Goal: Task Accomplishment & Management: Manage account settings

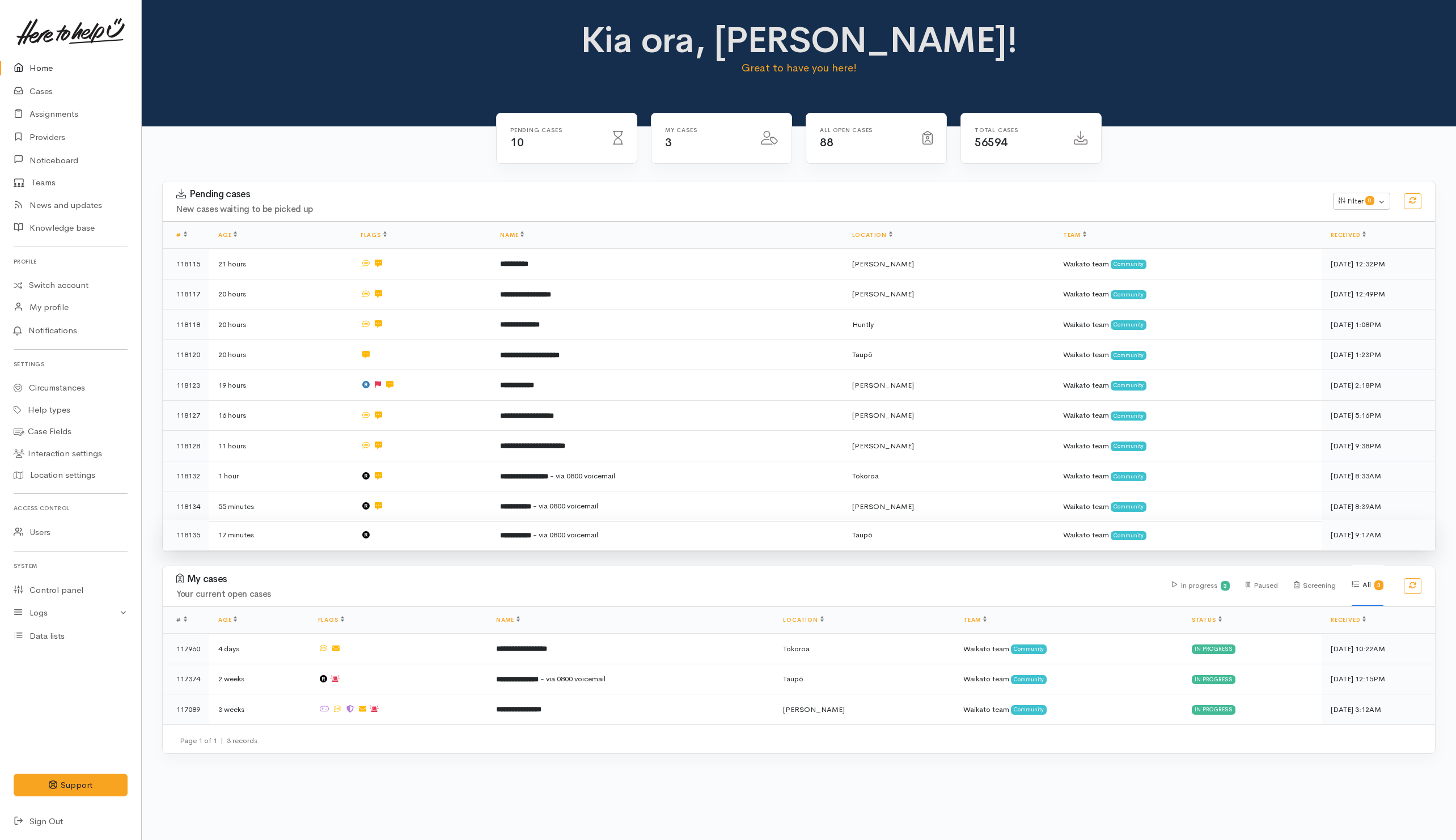
click at [401, 536] on td at bounding box center [421, 534] width 139 height 30
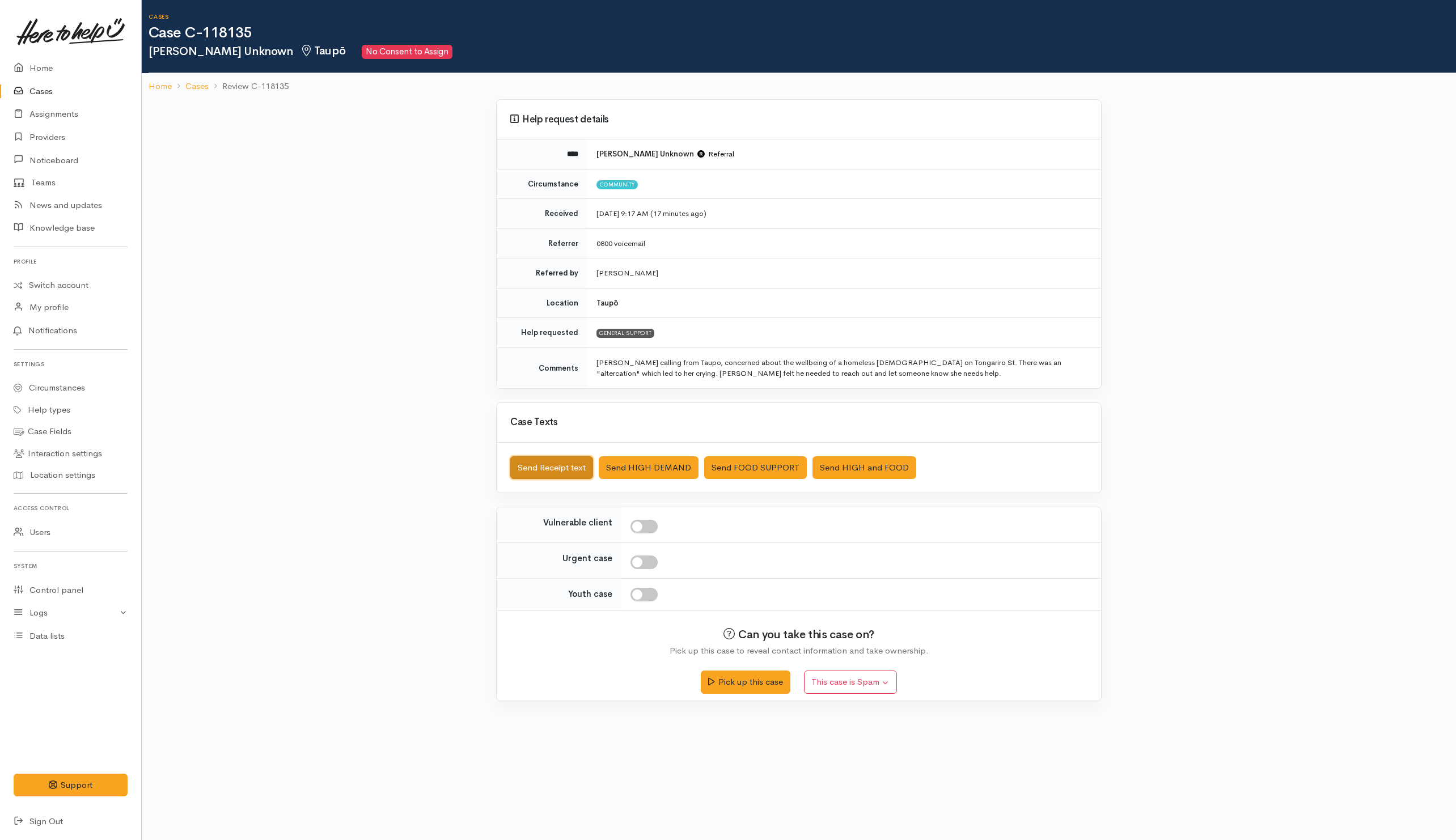
click at [560, 470] on button "Send Receipt text" at bounding box center [551, 468] width 83 height 23
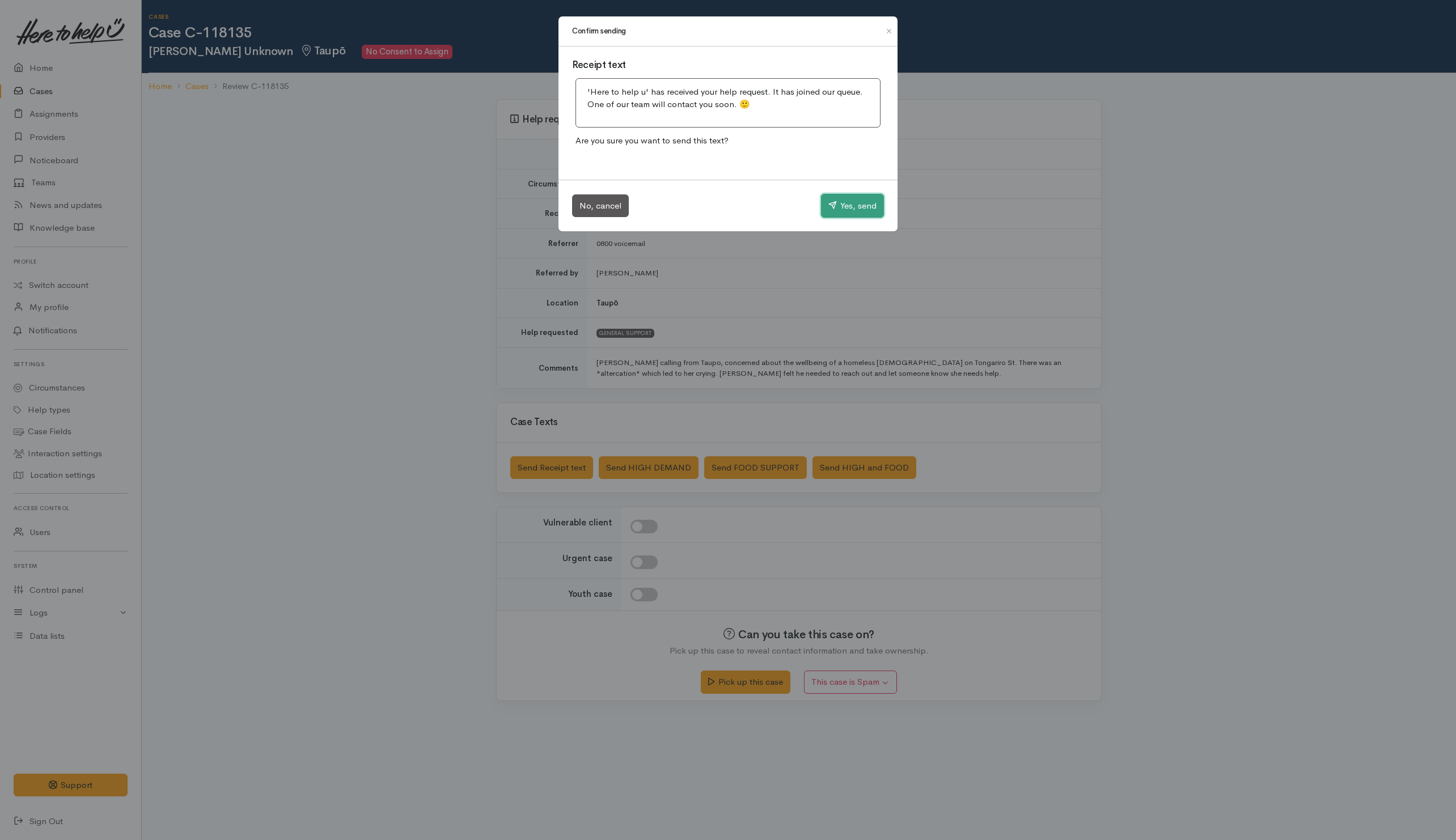
click at [859, 201] on button "Yes, send" at bounding box center [852, 206] width 63 height 24
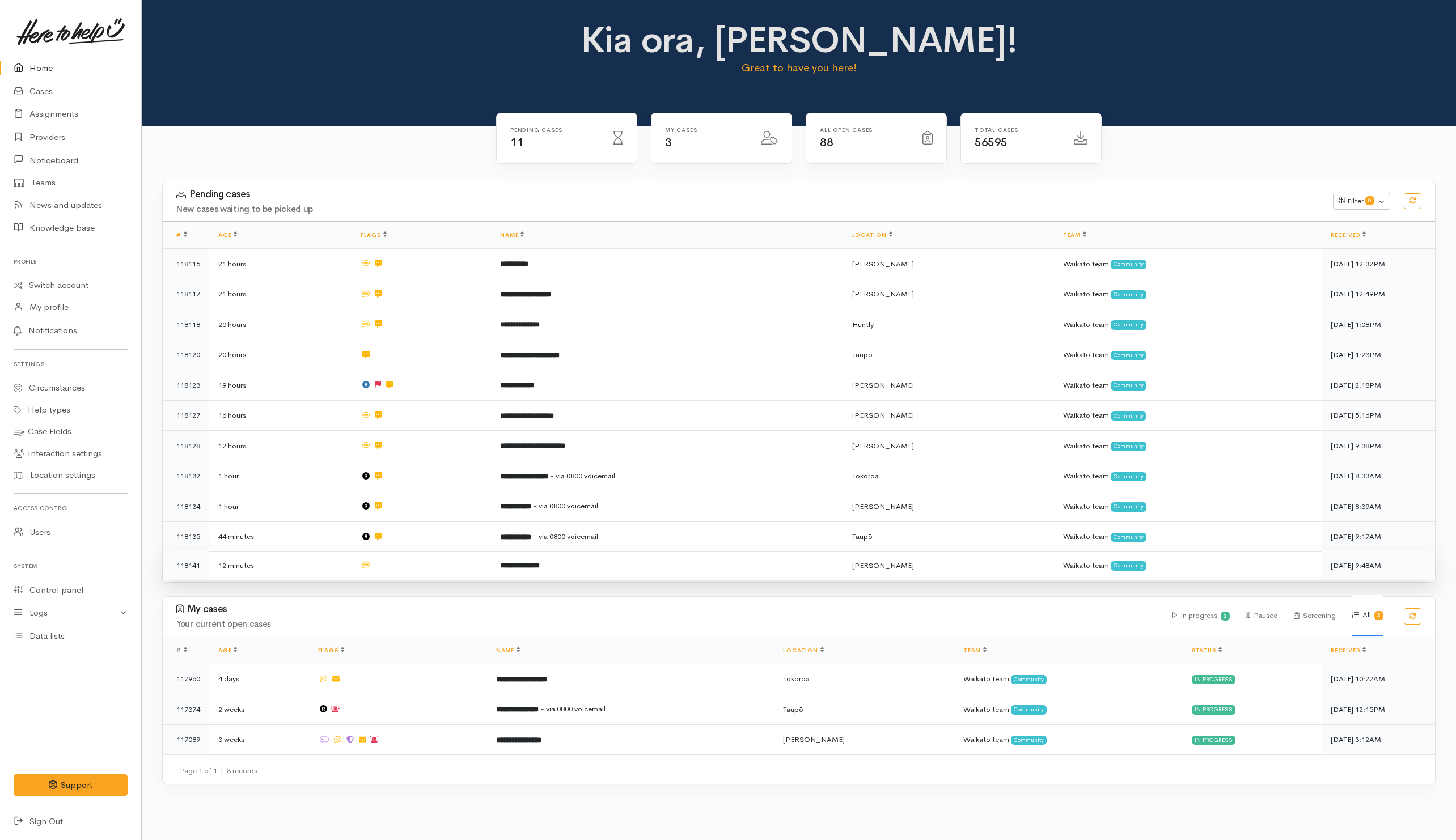
click at [449, 558] on td at bounding box center [421, 565] width 139 height 30
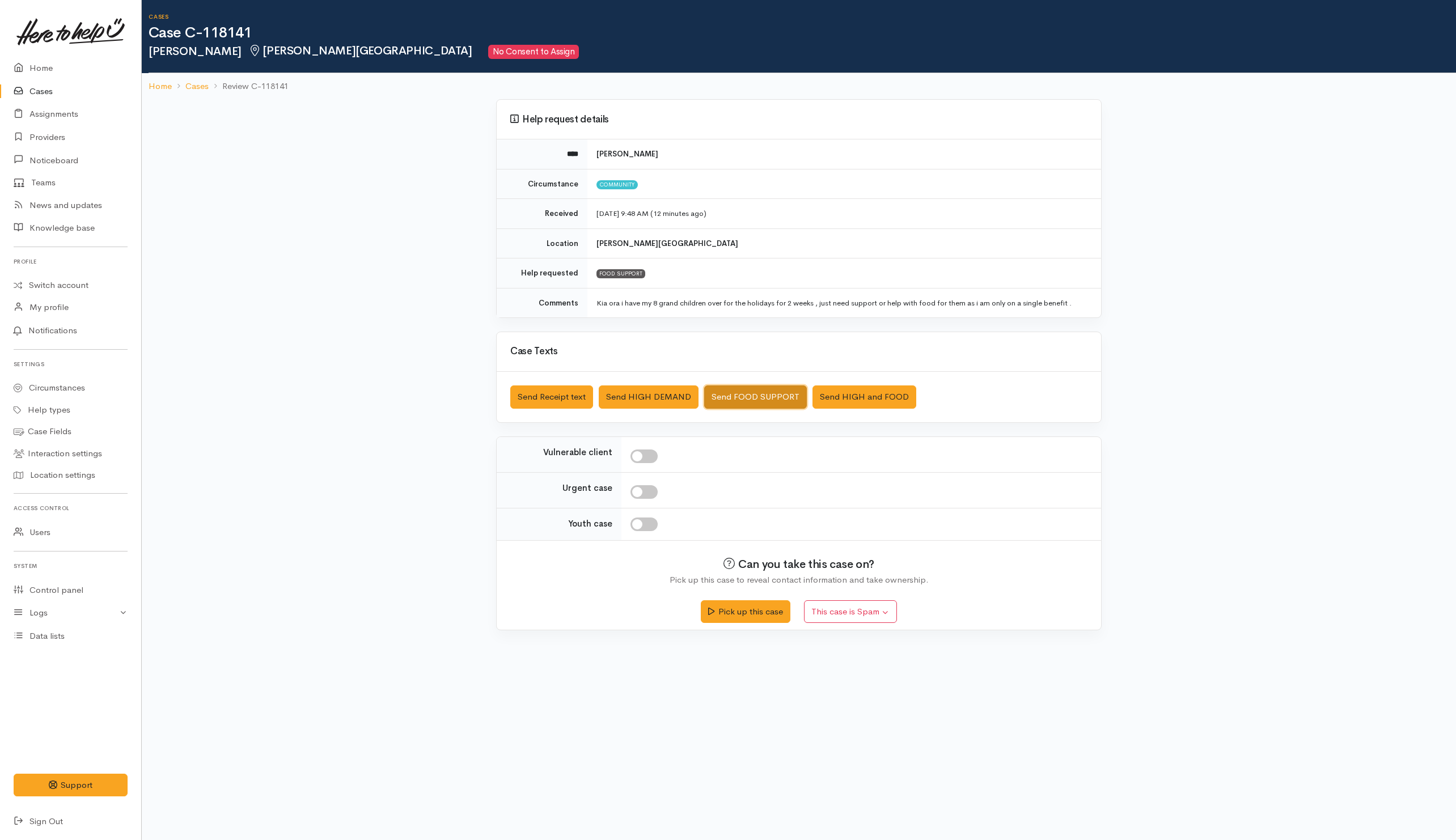
click at [737, 397] on button "Send FOOD SUPPORT" at bounding box center [755, 397] width 103 height 23
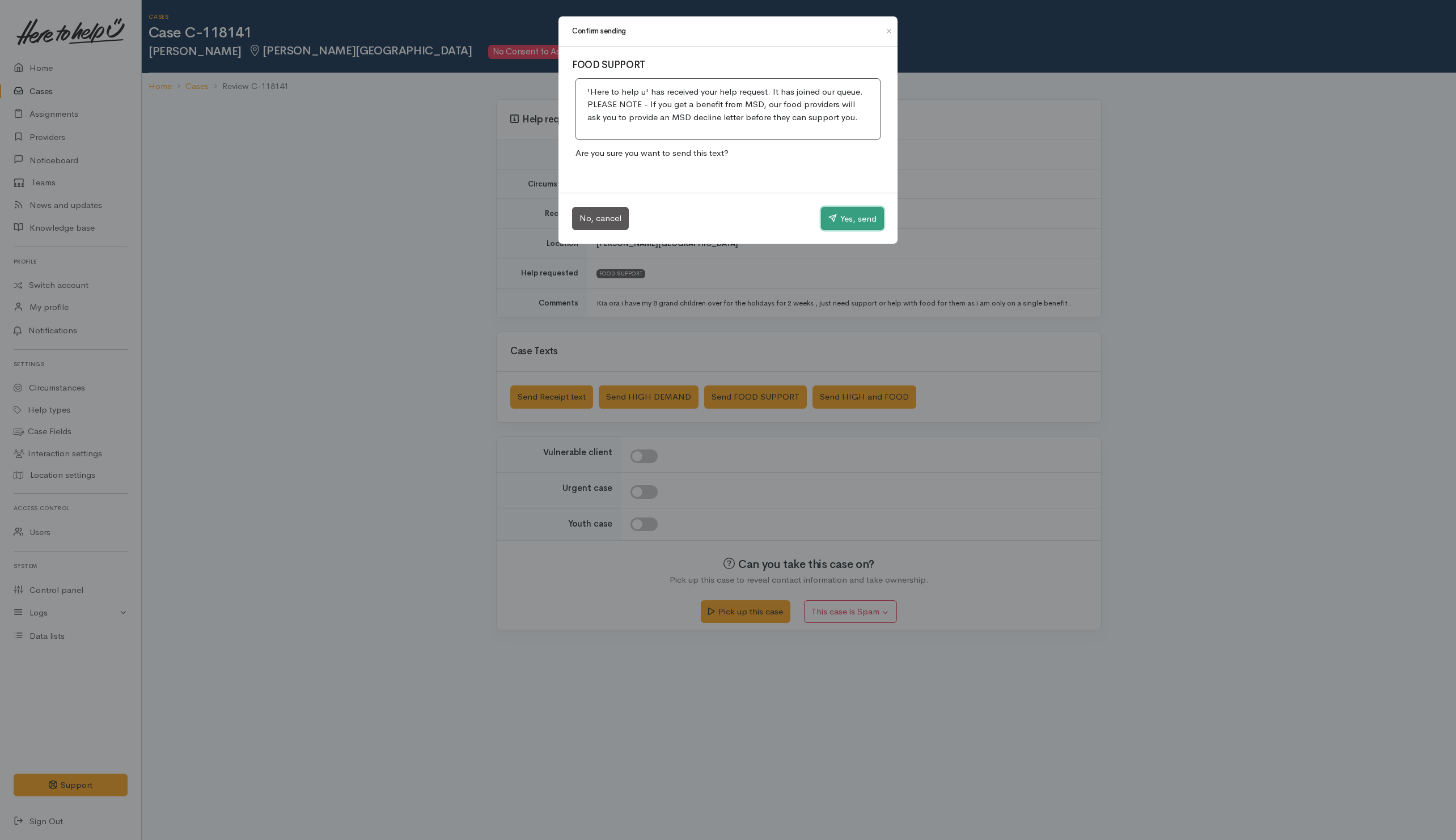
click at [829, 224] on button "Yes, send" at bounding box center [852, 219] width 63 height 24
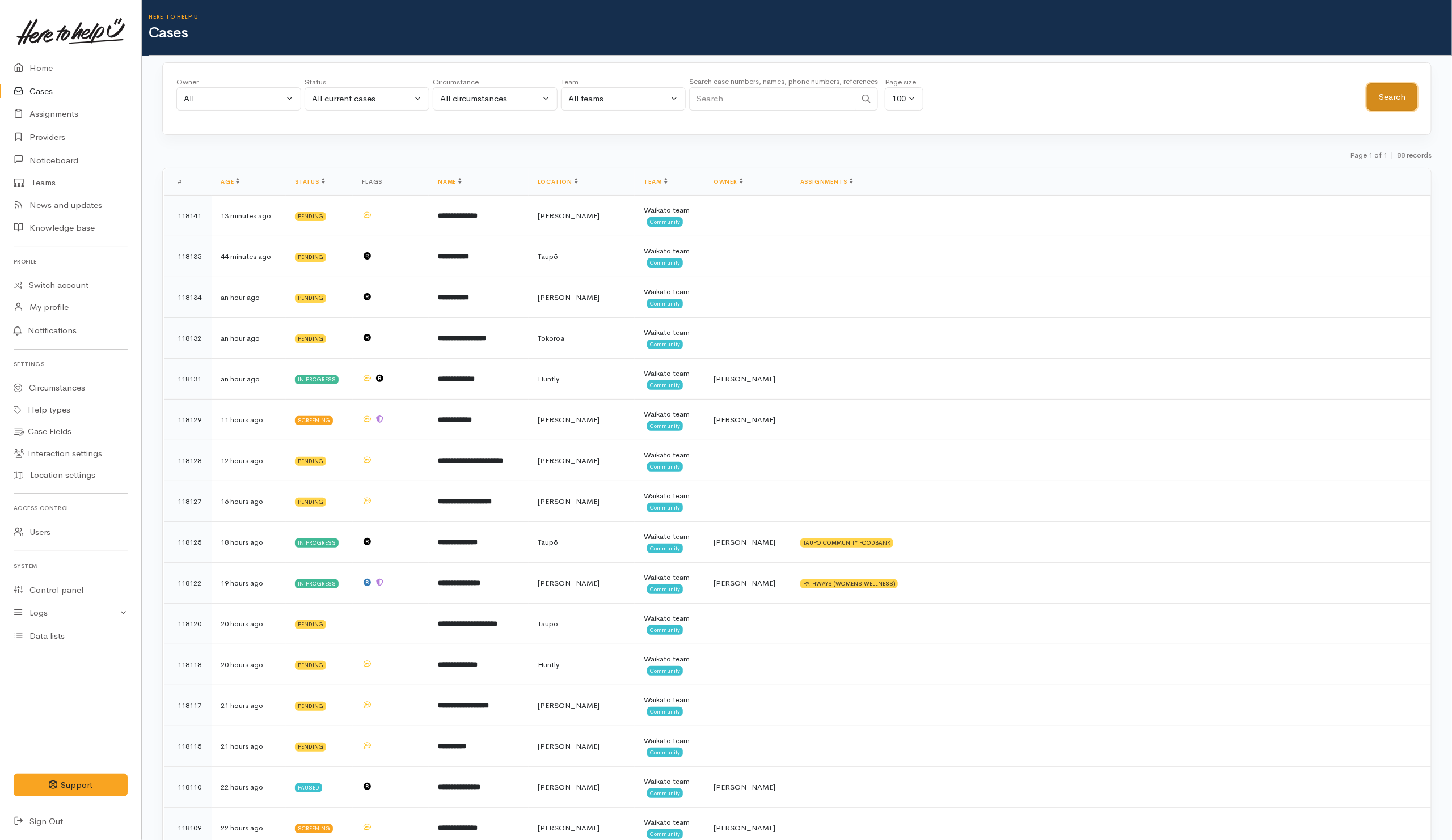
click at [1416, 97] on button "Search" at bounding box center [1392, 97] width 50 height 28
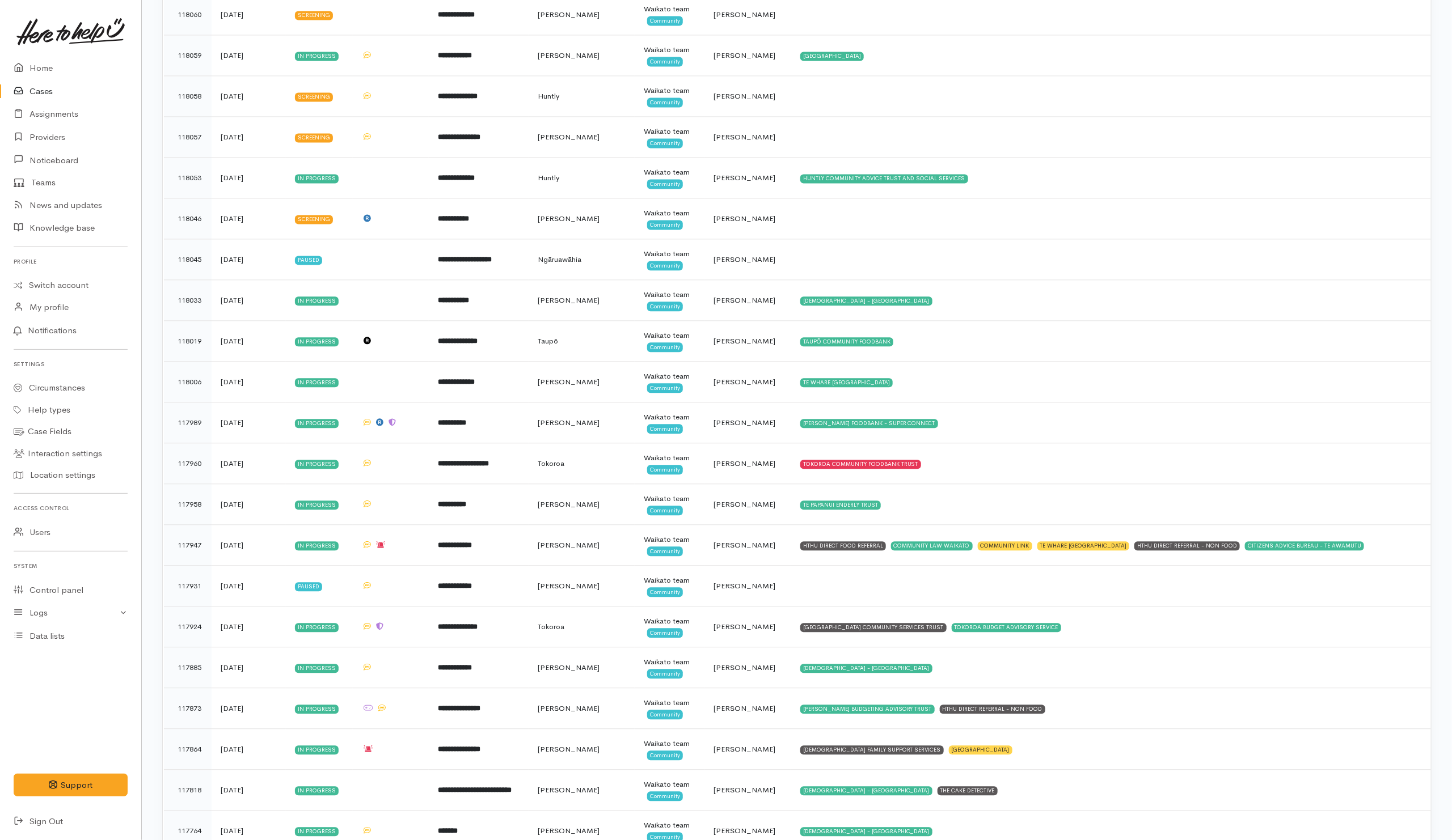
scroll to position [1616, 0]
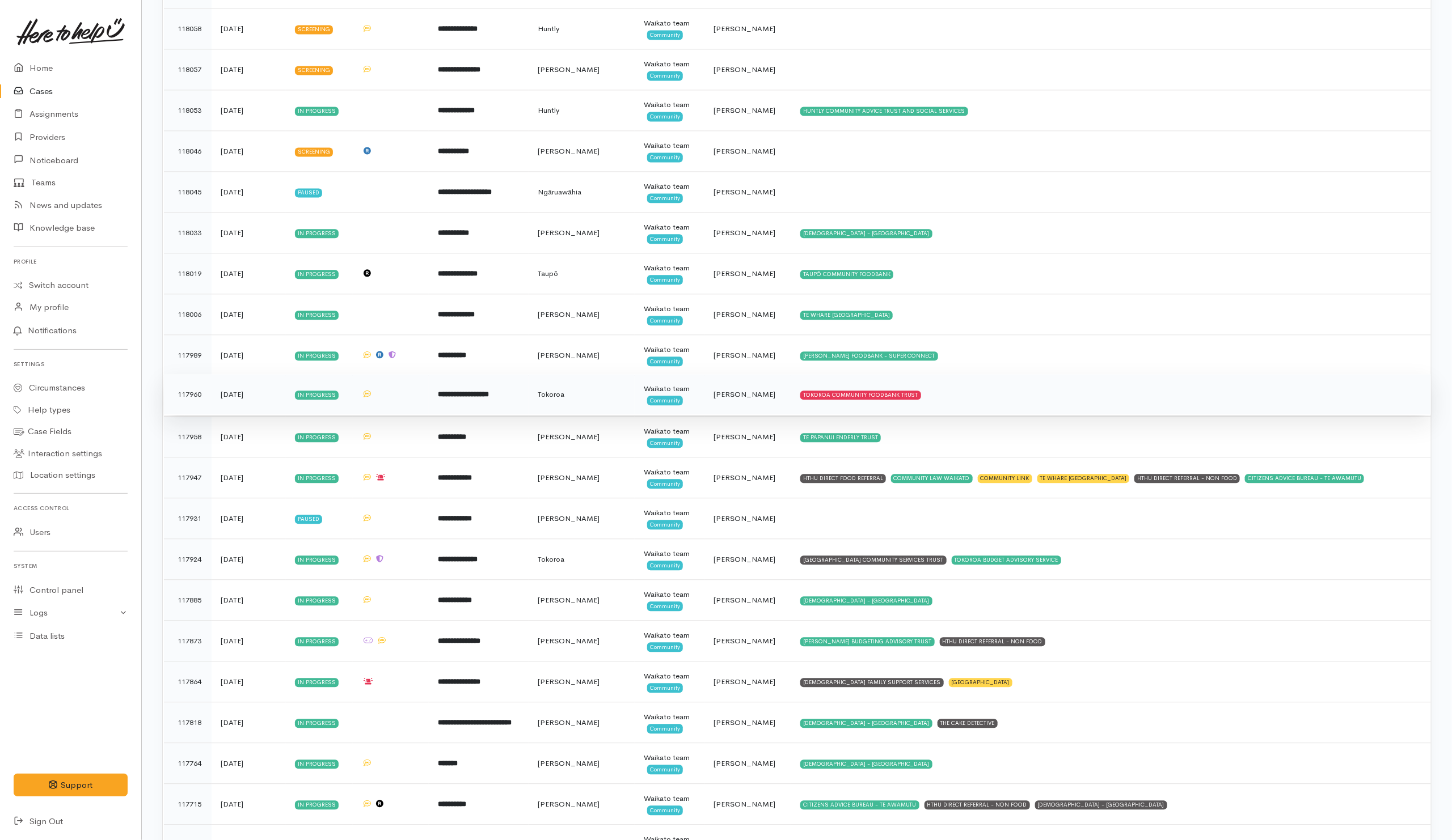
click at [951, 404] on td "TOKOROA COMMUNITY FOODBANK TRUST" at bounding box center [1111, 394] width 640 height 41
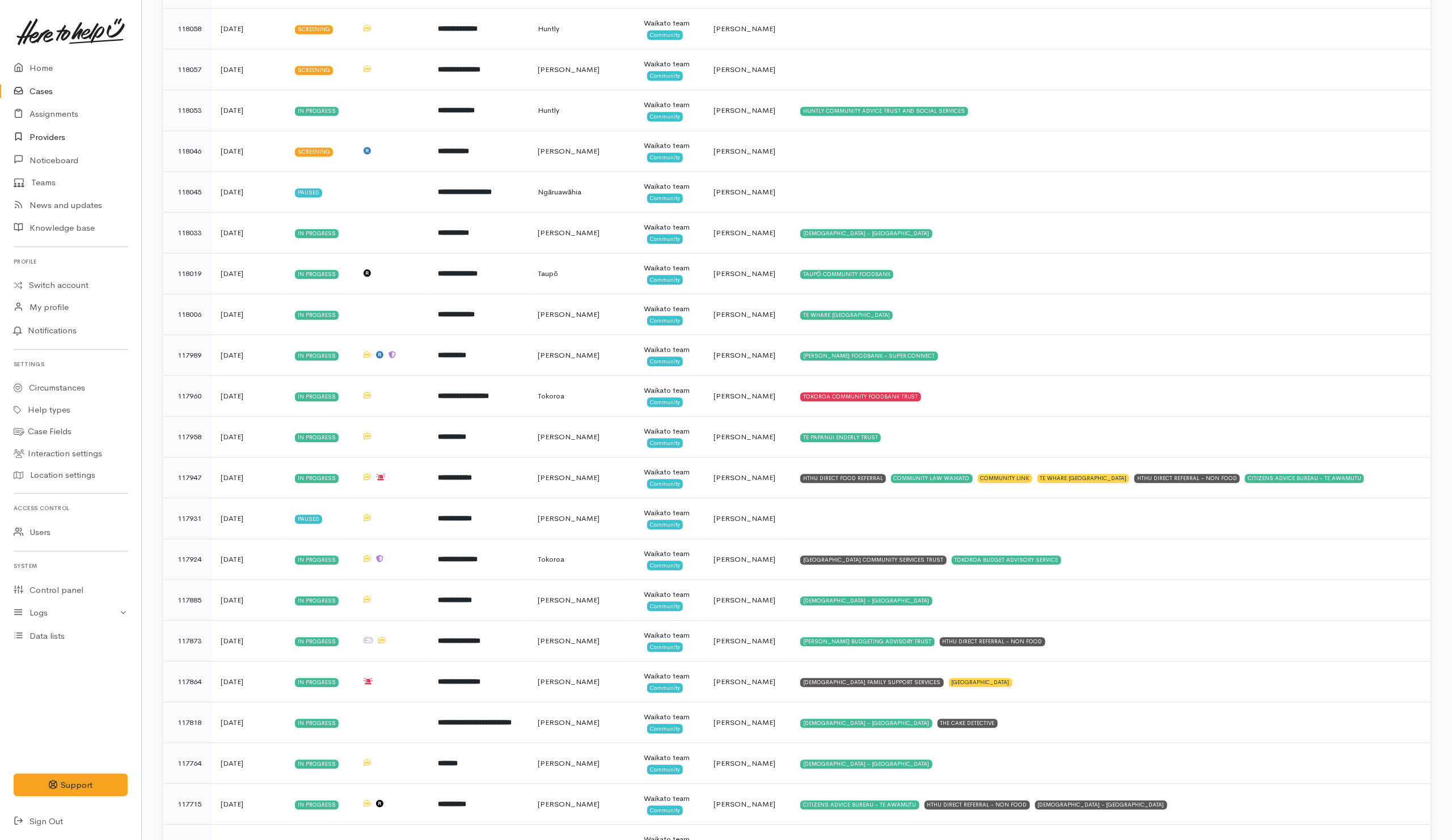
click at [59, 138] on link "Providers" at bounding box center [70, 138] width 142 height 23
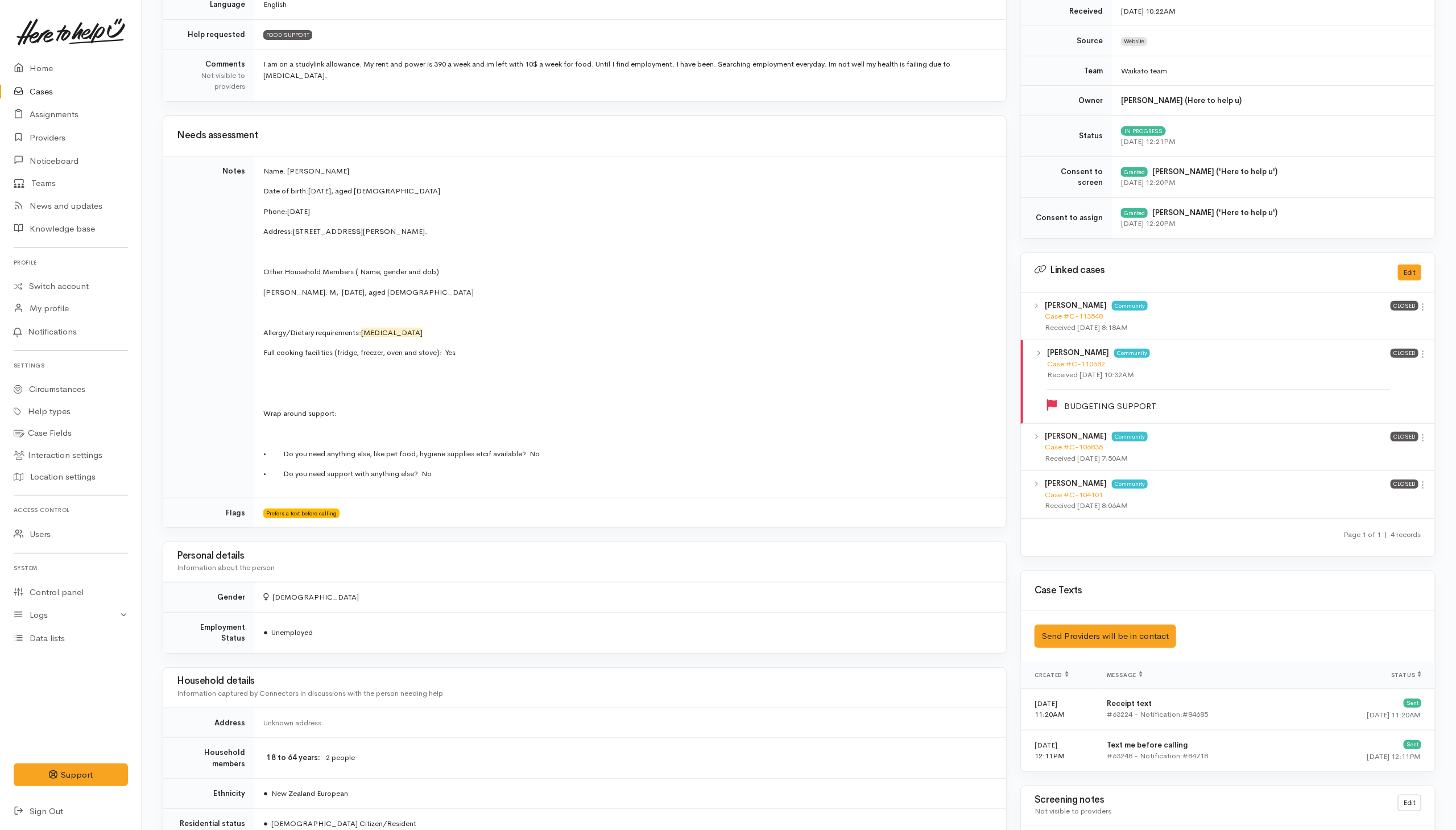
scroll to position [256, 0]
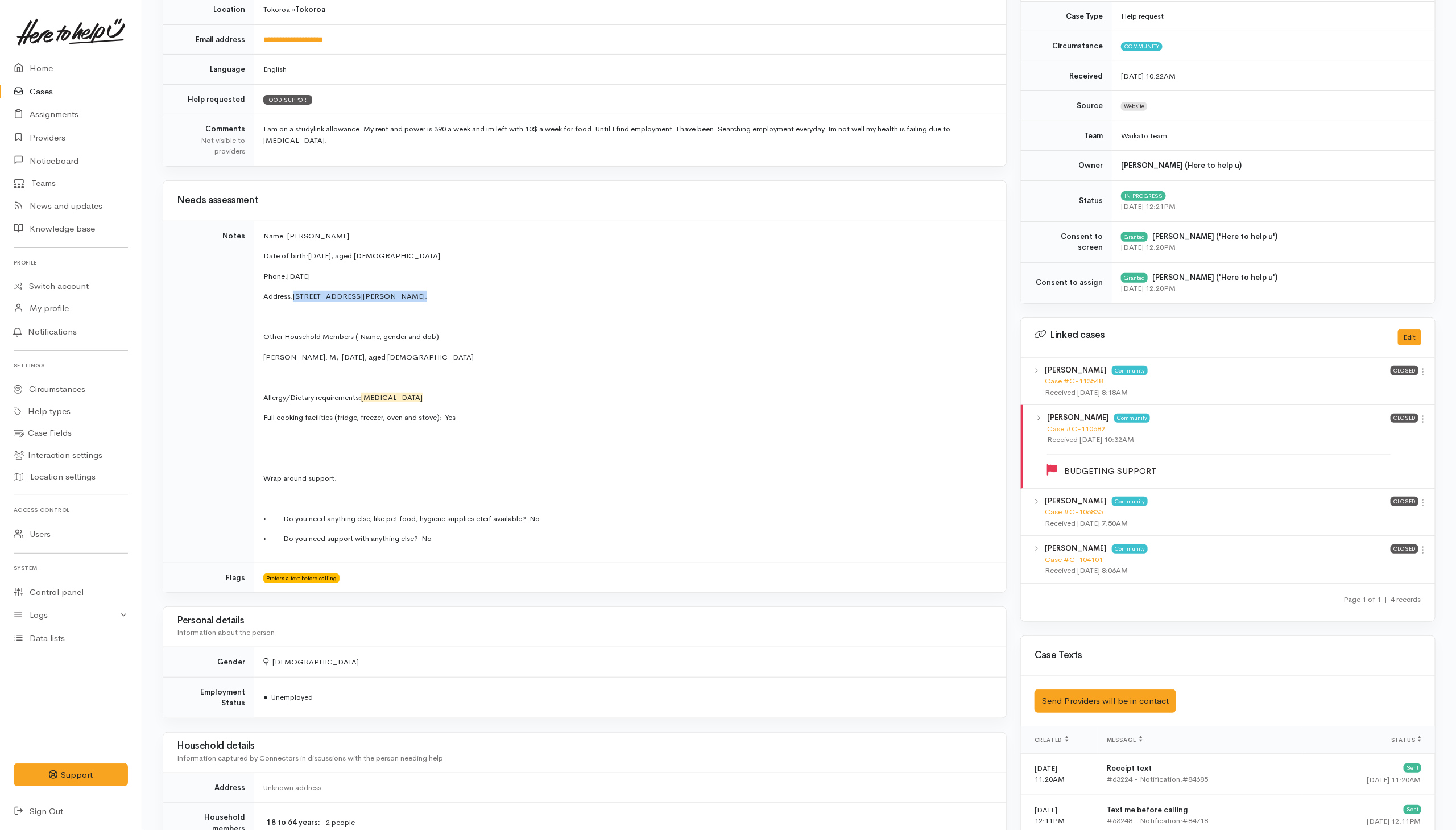
drag, startPoint x: 297, startPoint y: 296, endPoint x: 411, endPoint y: 297, distance: 114.0
click at [411, 297] on p "Address:  106A Elizabeth Drive, Tokoroa." at bounding box center [628, 296] width 729 height 12
copy span "[STREET_ADDRESS][PERSON_NAME]."
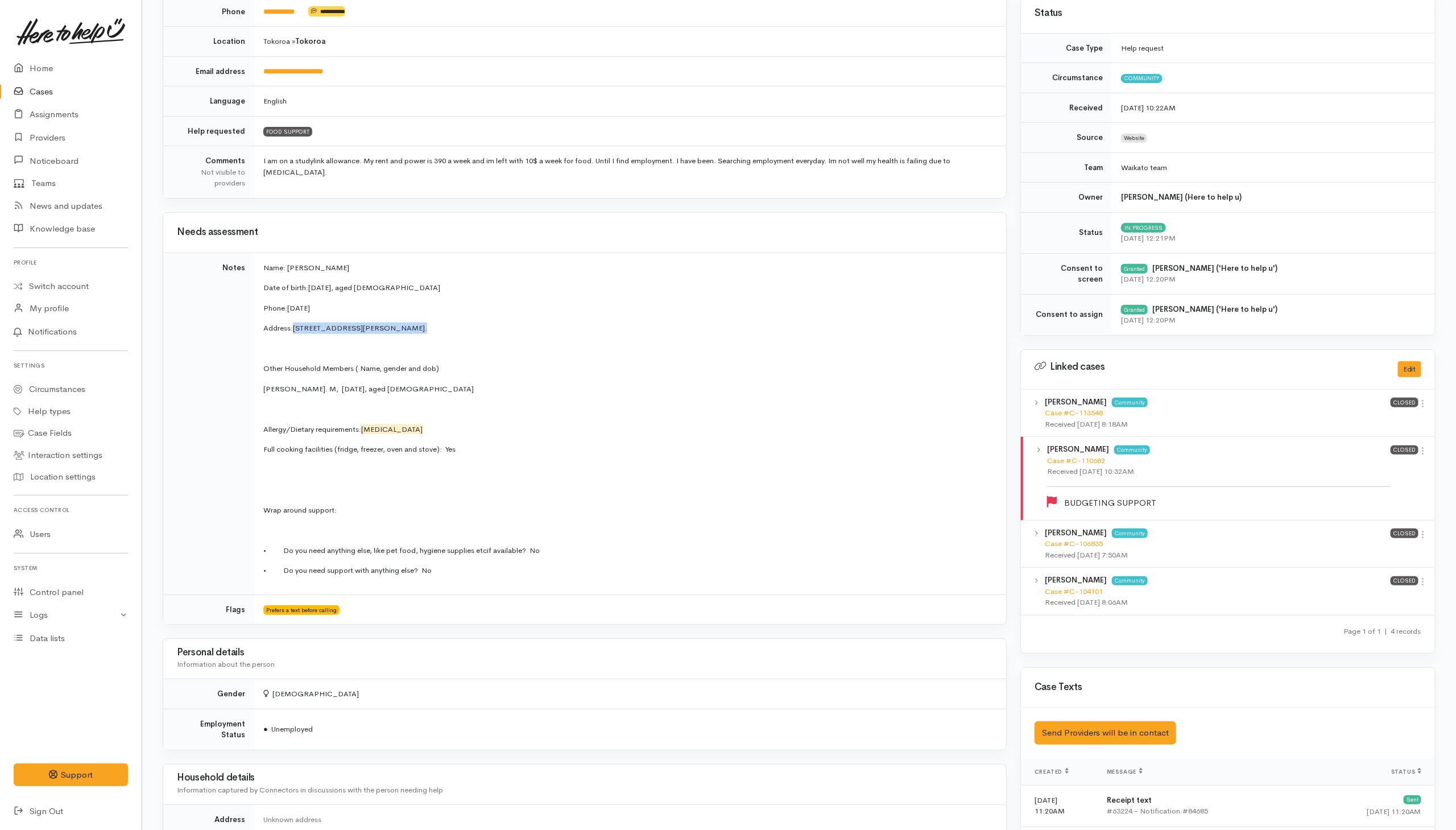
scroll to position [0, 0]
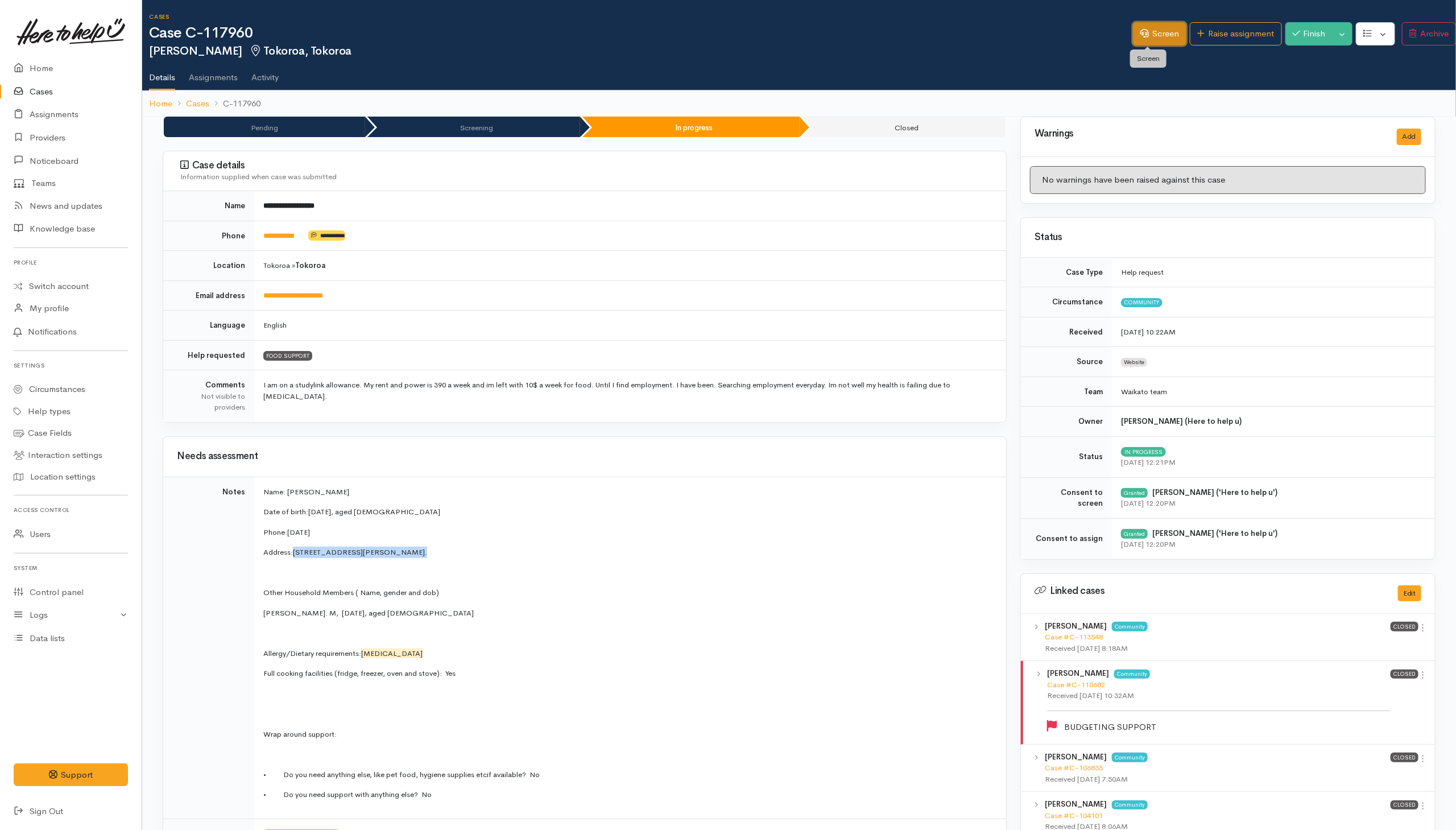
click at [1165, 33] on link "Screen" at bounding box center [1159, 34] width 54 height 23
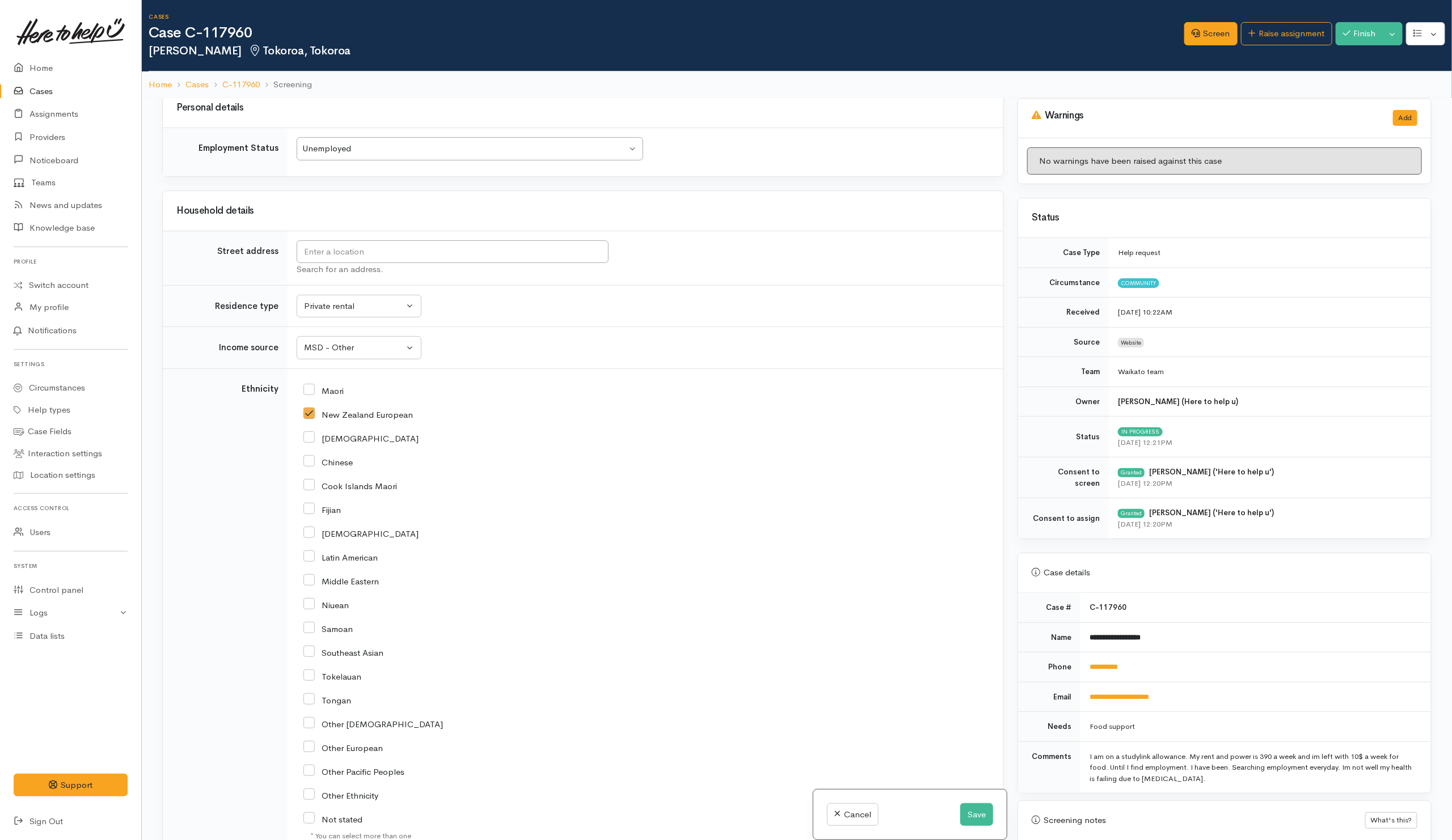
scroll to position [1801, 0]
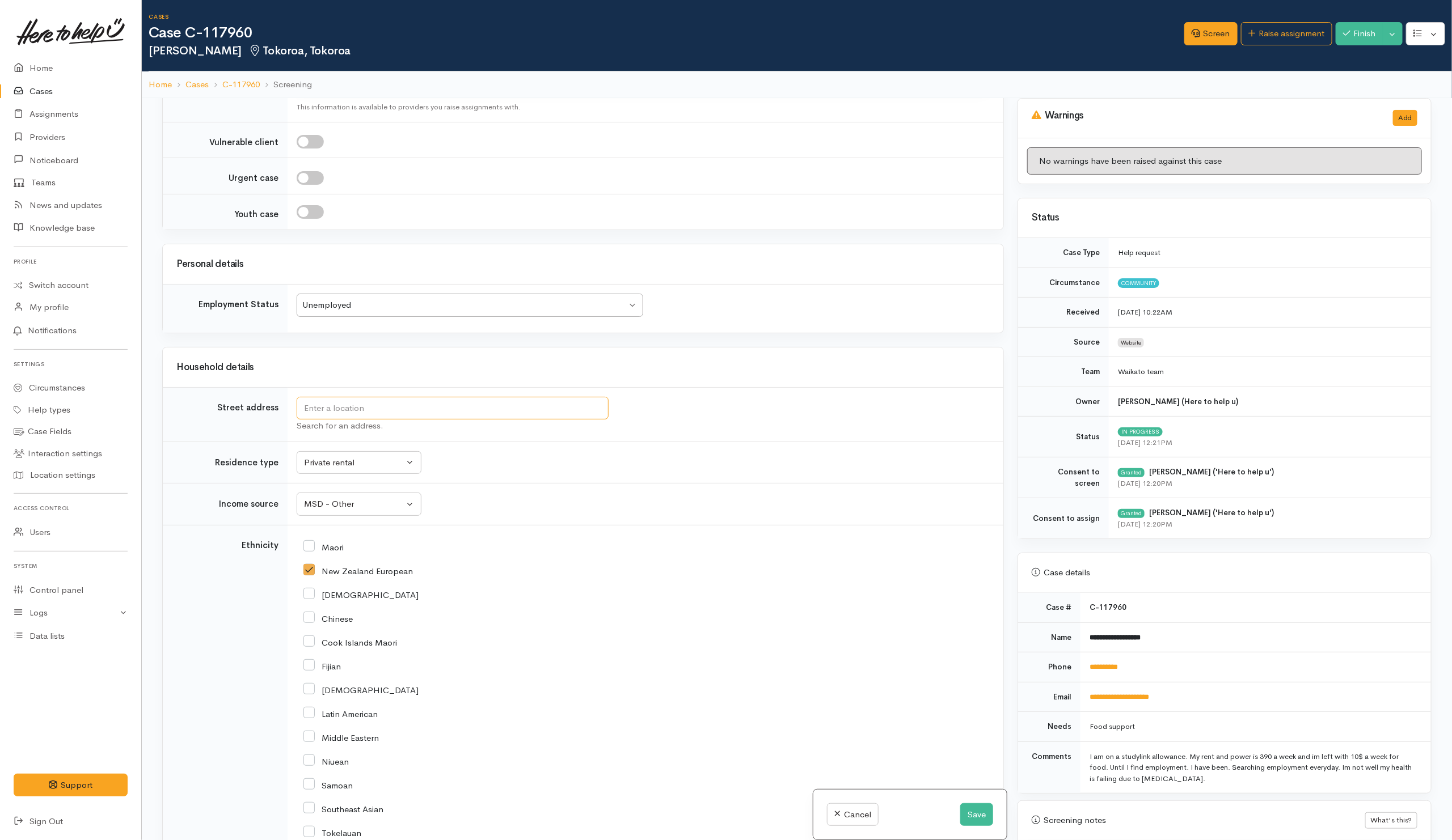
click at [483, 418] on input "text" at bounding box center [452, 408] width 312 height 23
paste input "[STREET_ADDRESS][PERSON_NAME]."
type input "[STREET_ADDRESS][PERSON_NAME]"
click at [973, 811] on button "Save" at bounding box center [976, 815] width 33 height 23
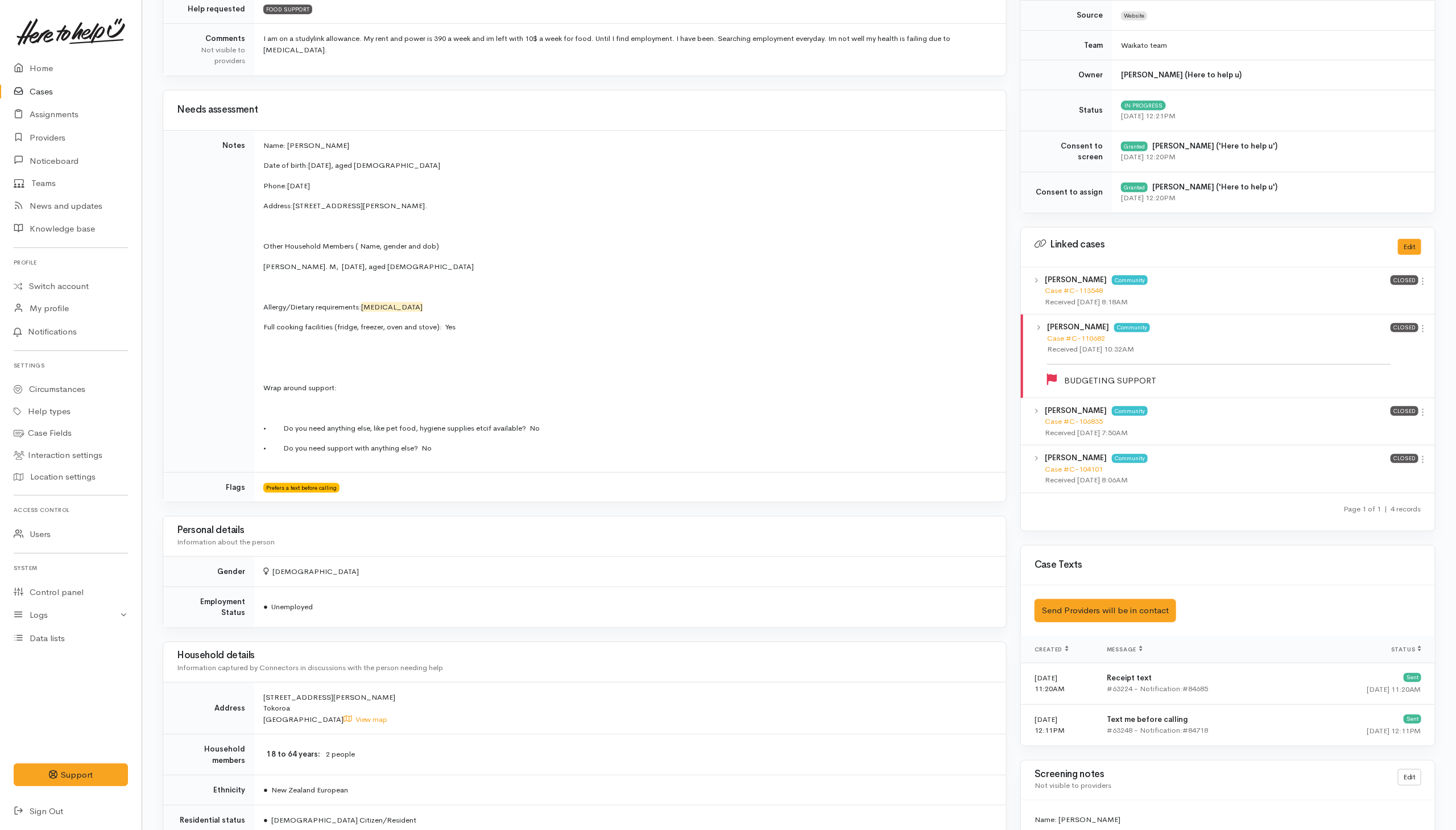
scroll to position [85, 0]
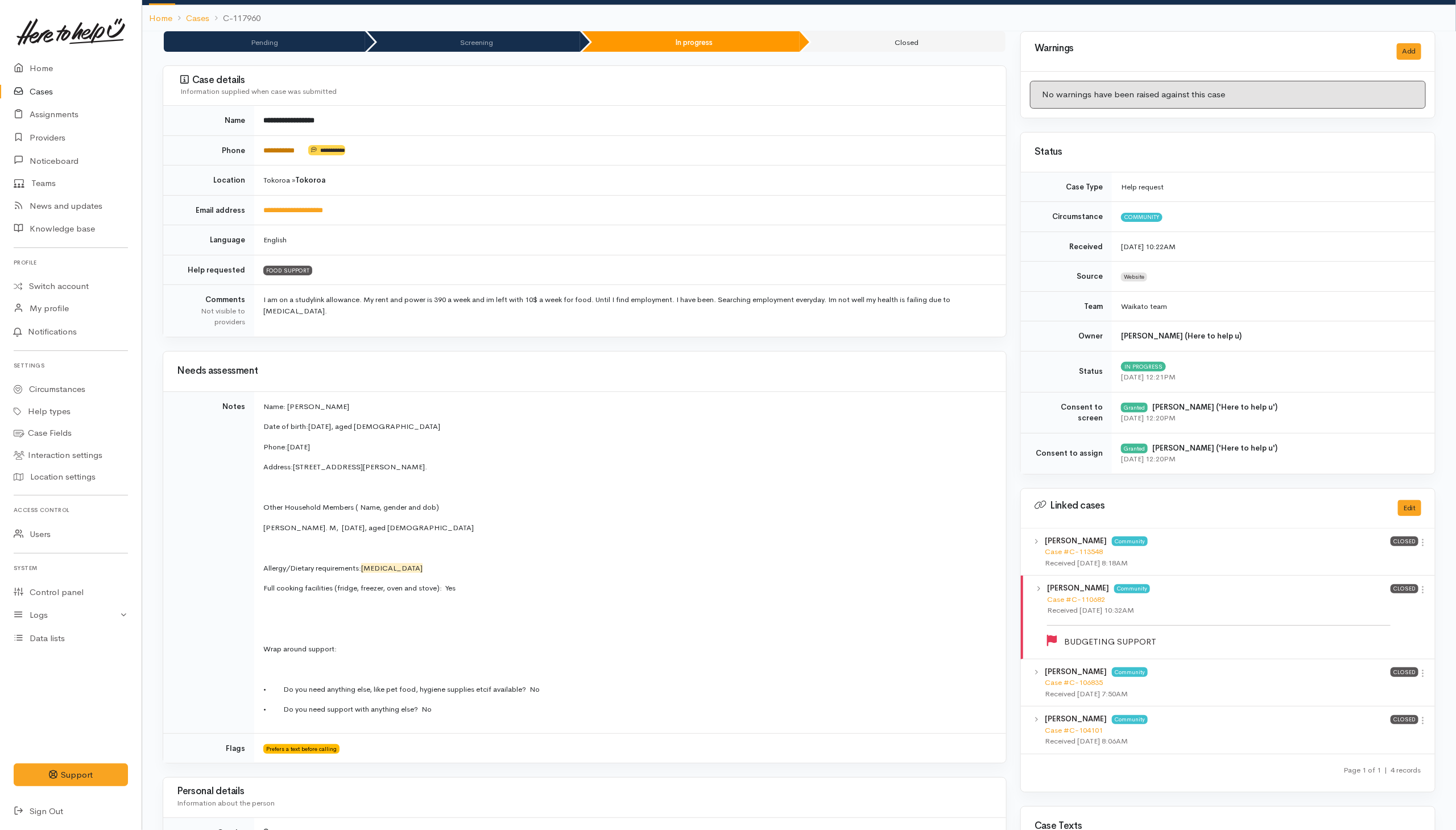
click at [284, 154] on link "**********" at bounding box center [278, 150] width 31 height 8
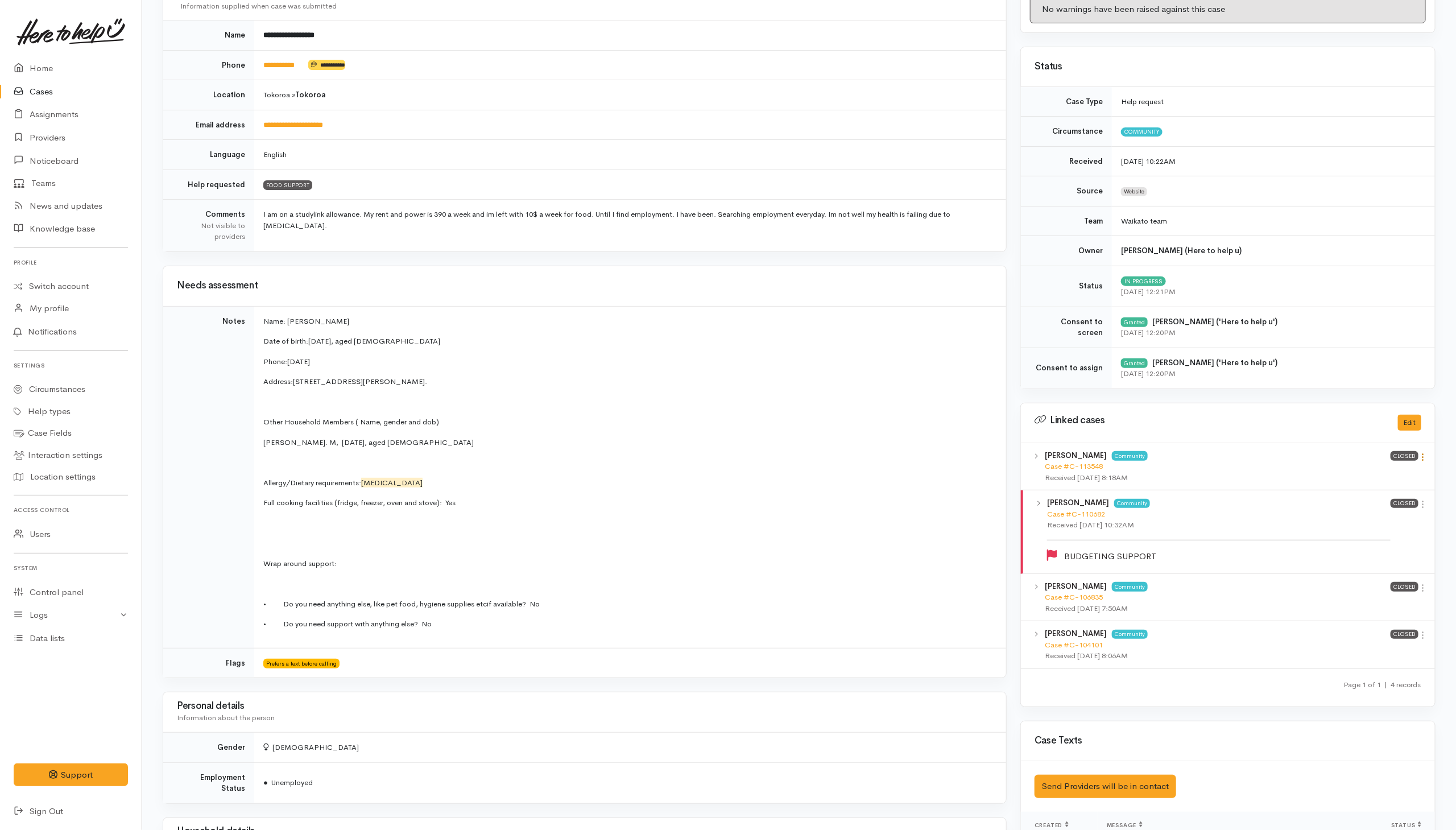
click at [1420, 459] on icon at bounding box center [1423, 457] width 9 height 9
click at [1379, 486] on link "View case" at bounding box center [1383, 478] width 90 height 18
click at [320, 129] on link "**********" at bounding box center [292, 125] width 60 height 8
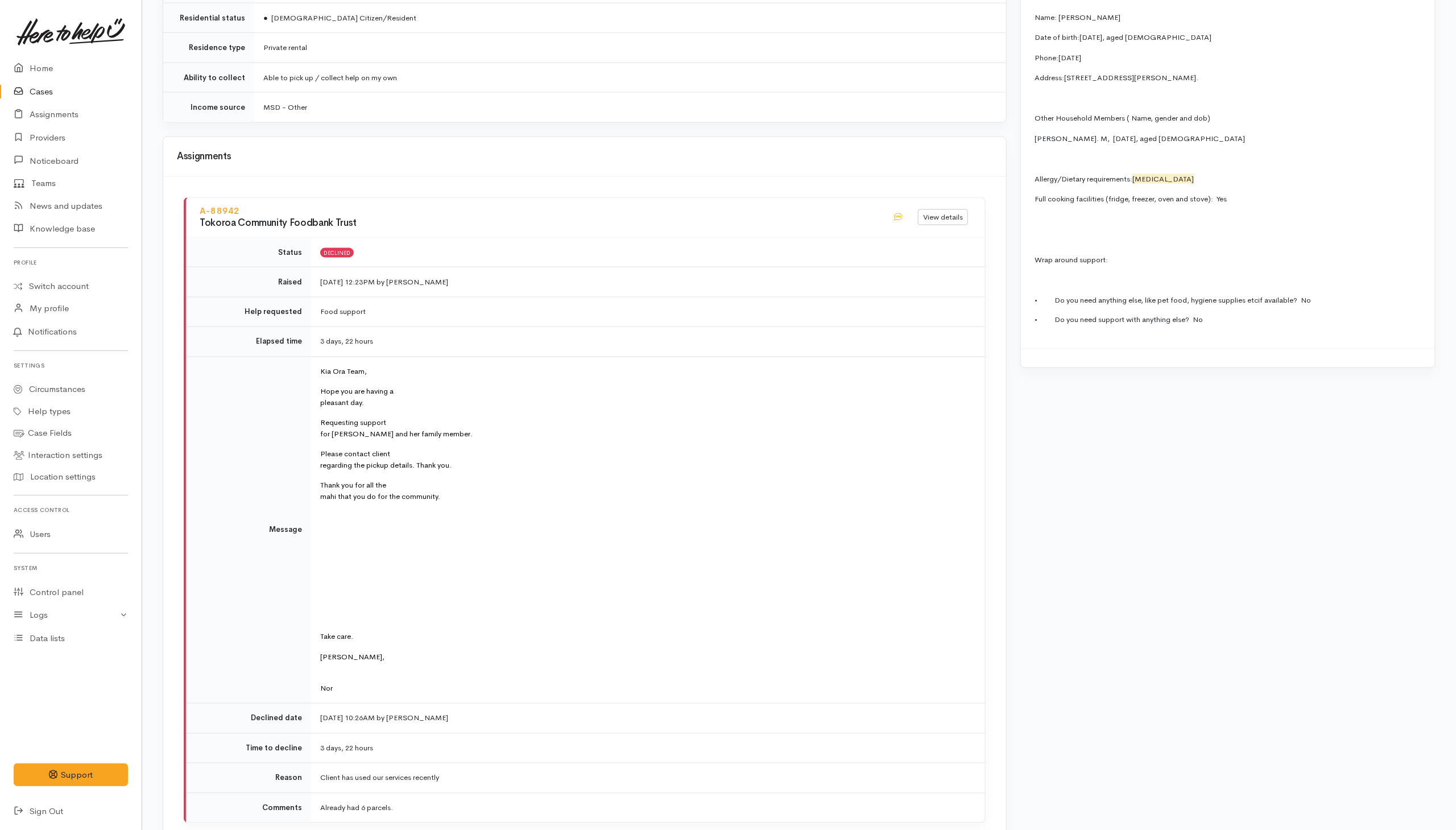
scroll to position [1310, 0]
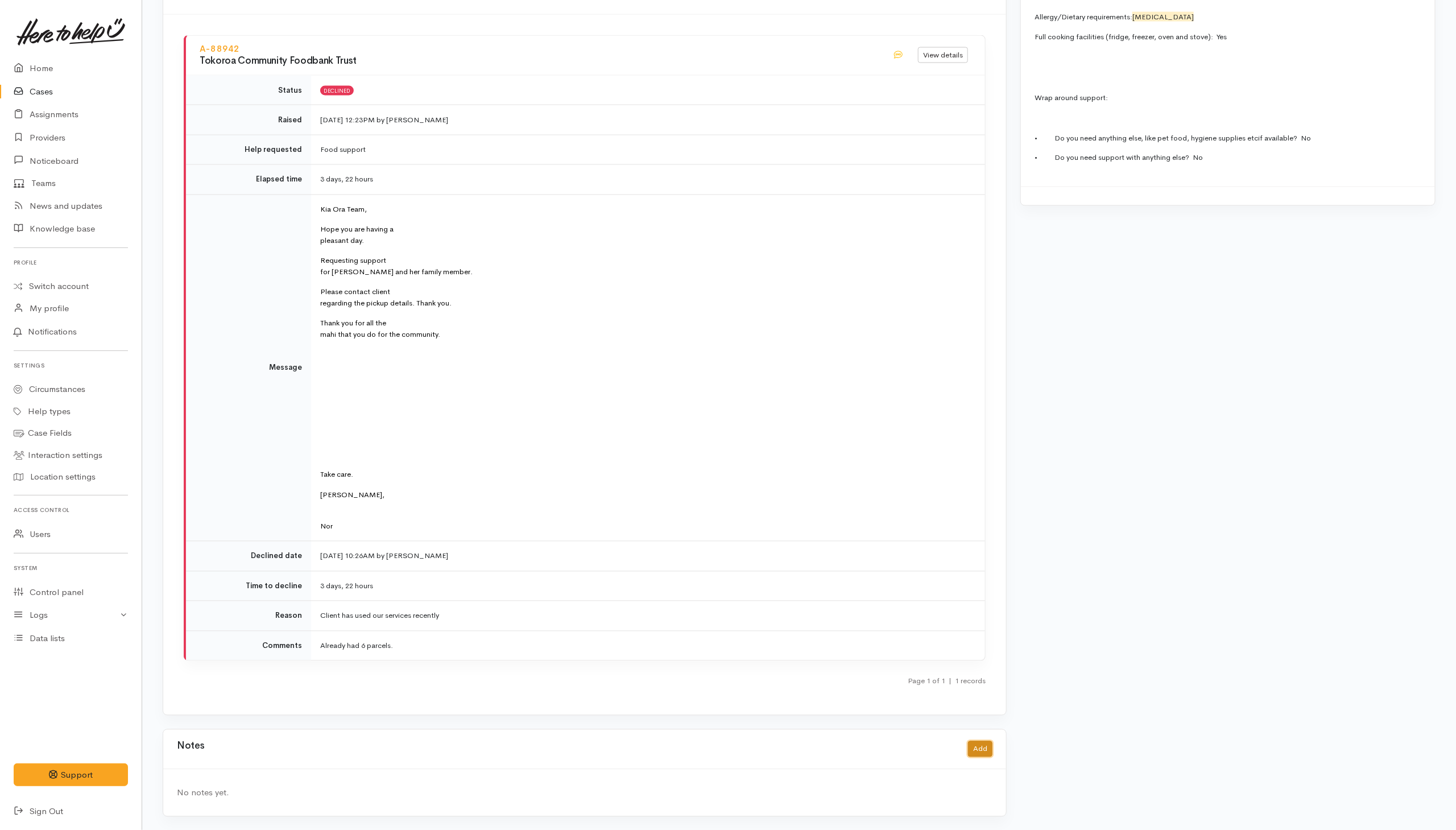
click at [977, 747] on button "Add" at bounding box center [980, 749] width 25 height 16
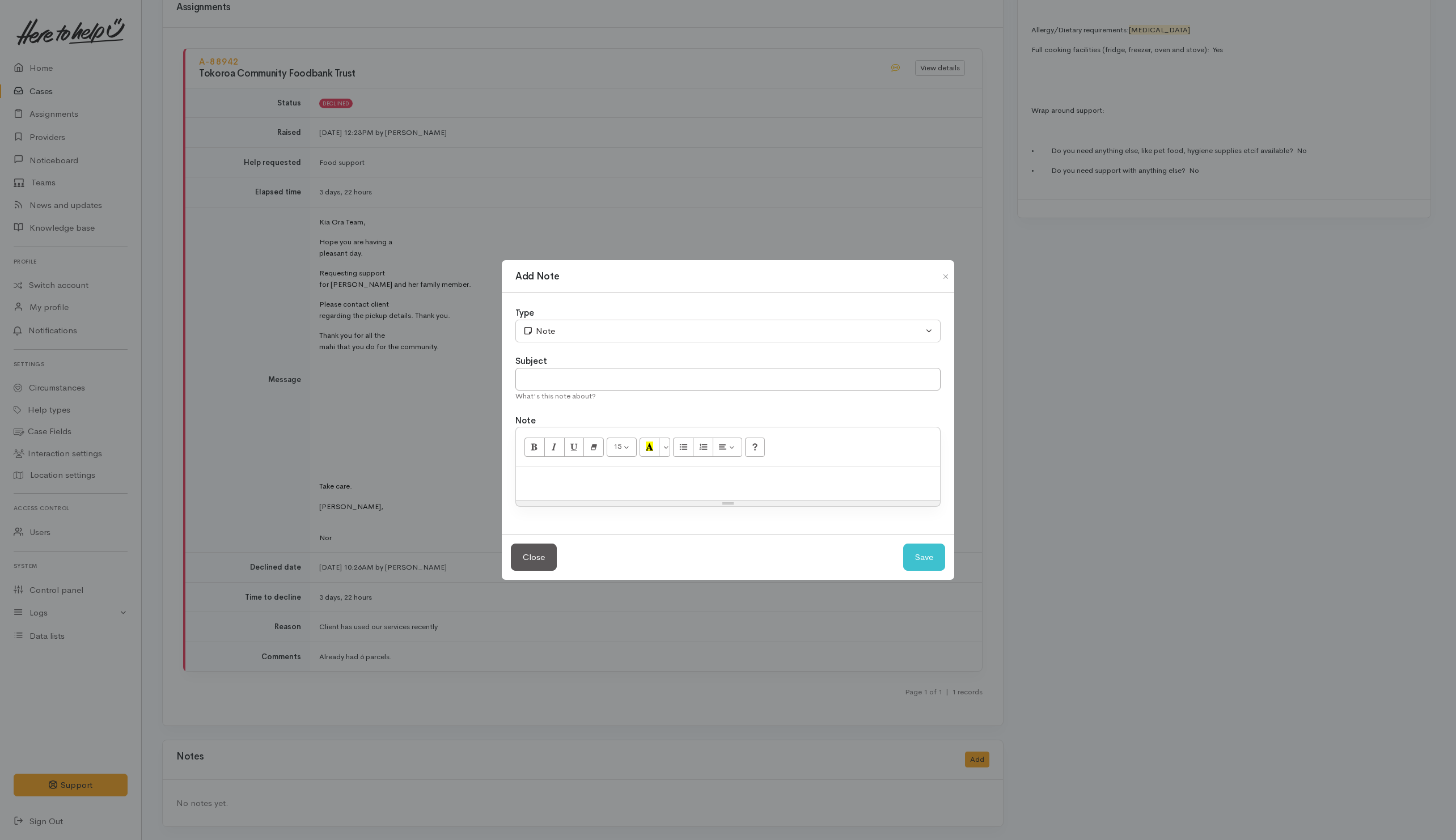
drag, startPoint x: 680, startPoint y: 489, endPoint x: 703, endPoint y: 487, distance: 23.1
click at [684, 489] on div at bounding box center [728, 483] width 424 height 33
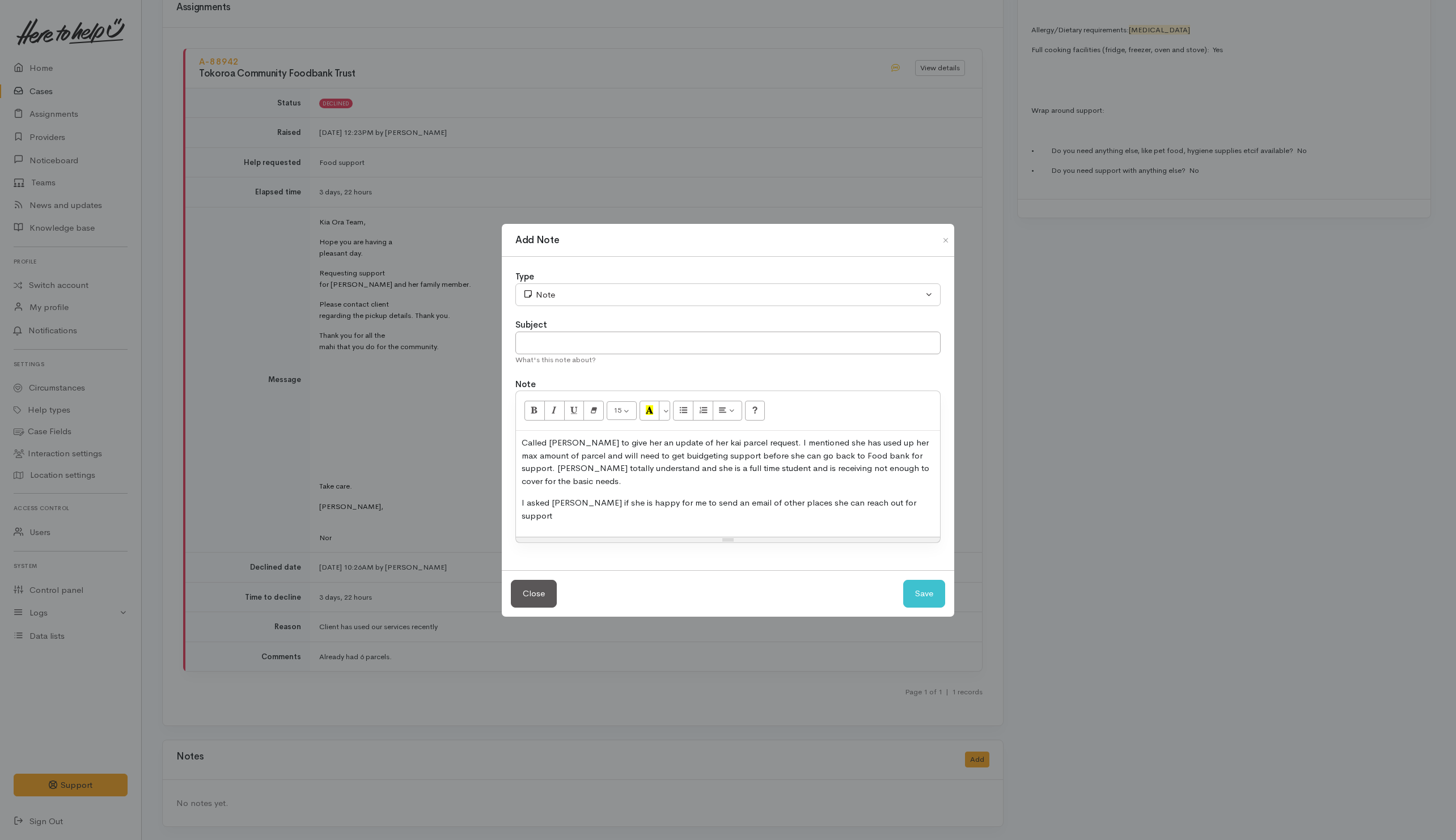
click at [783, 504] on p "I asked Hayley if she is happy for me to send an email of other places she can …" at bounding box center [728, 509] width 413 height 26
click at [794, 509] on p "I asked Hayley if she is happy for me to send an email of other places in Tokor…" at bounding box center [728, 509] width 413 height 26
click at [660, 513] on p "I asked [PERSON_NAME] if she is happy for me to send an email of other places i…" at bounding box center [728, 509] width 413 height 26
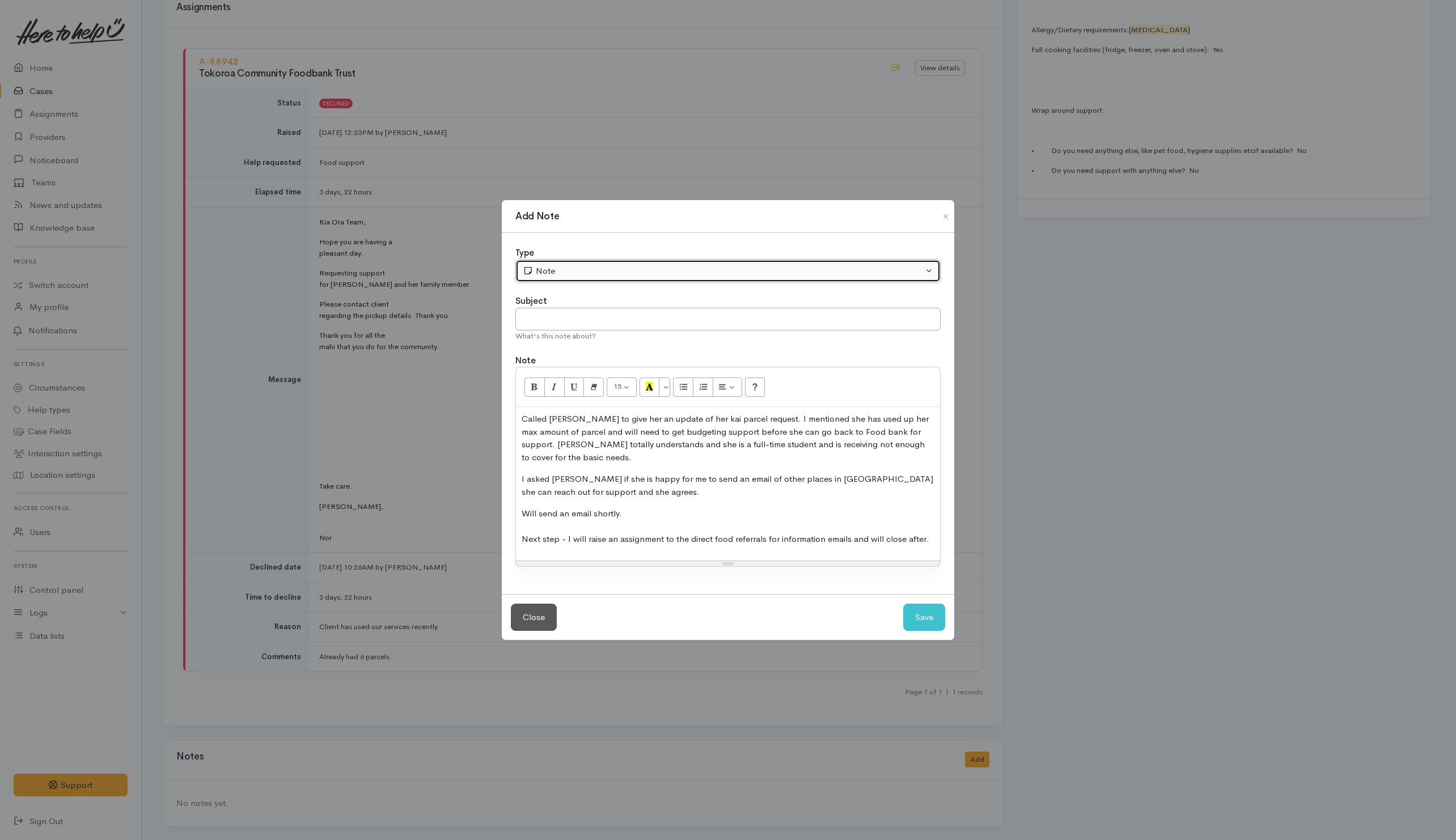
click at [684, 275] on div "Note" at bounding box center [723, 271] width 401 height 13
click at [561, 322] on span "Discussion" at bounding box center [552, 315] width 41 height 13
select select "4"
drag, startPoint x: 577, startPoint y: 326, endPoint x: 585, endPoint y: 313, distance: 15.3
click at [577, 326] on input "text" at bounding box center [728, 319] width 425 height 23
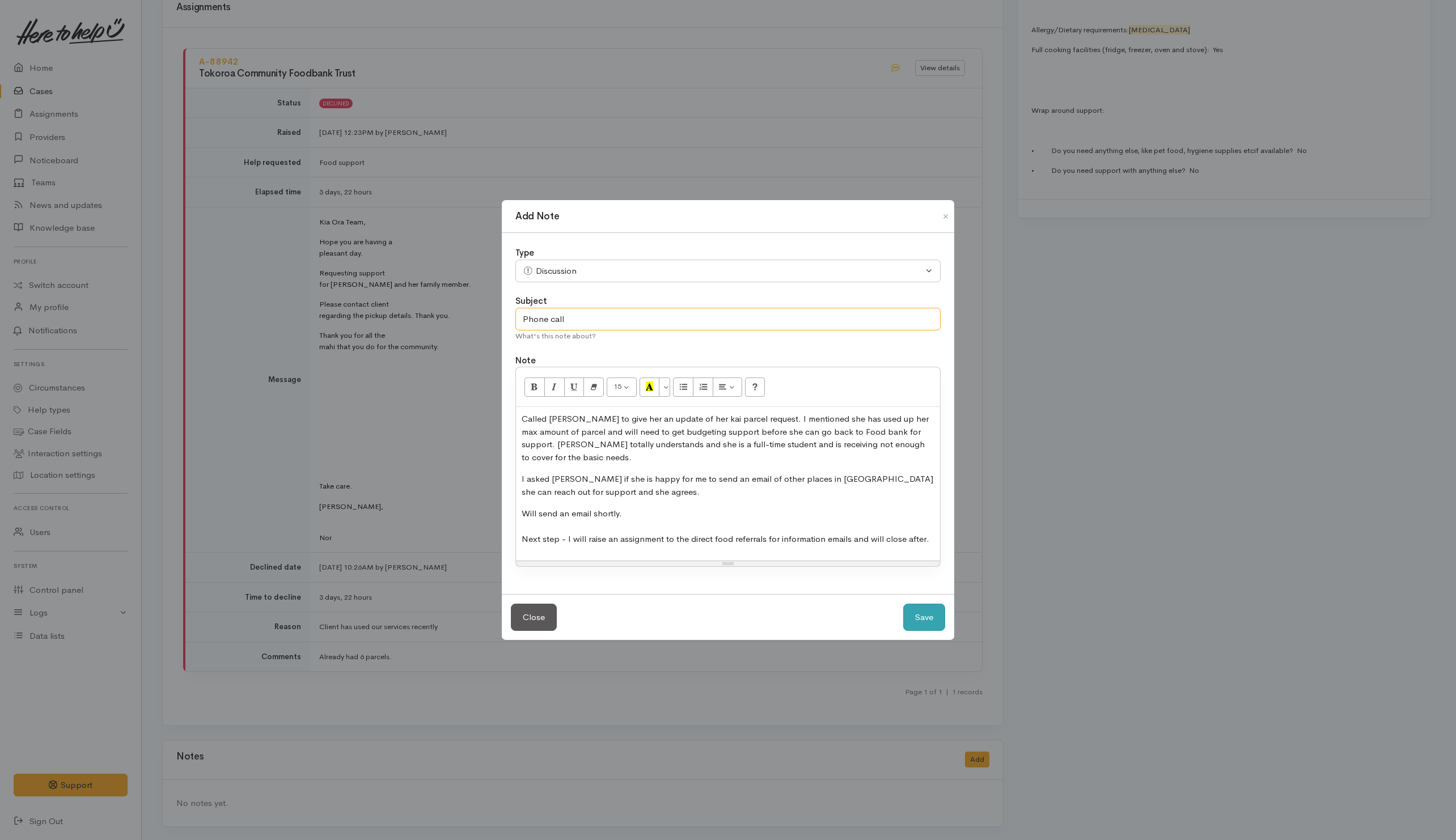
type input "Phone call"
click at [917, 615] on button "Save" at bounding box center [924, 618] width 42 height 28
select select "1"
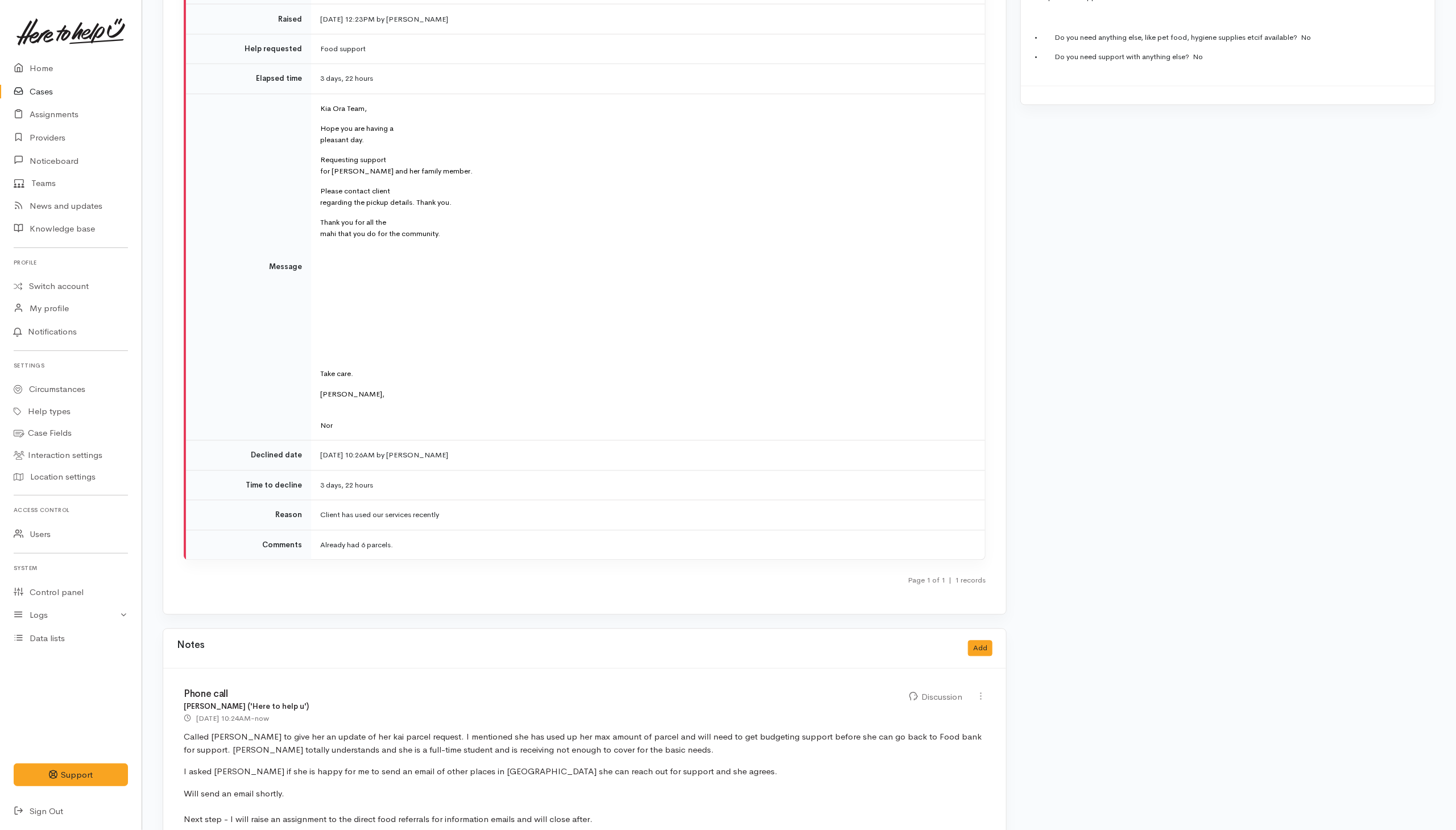
scroll to position [1451, 0]
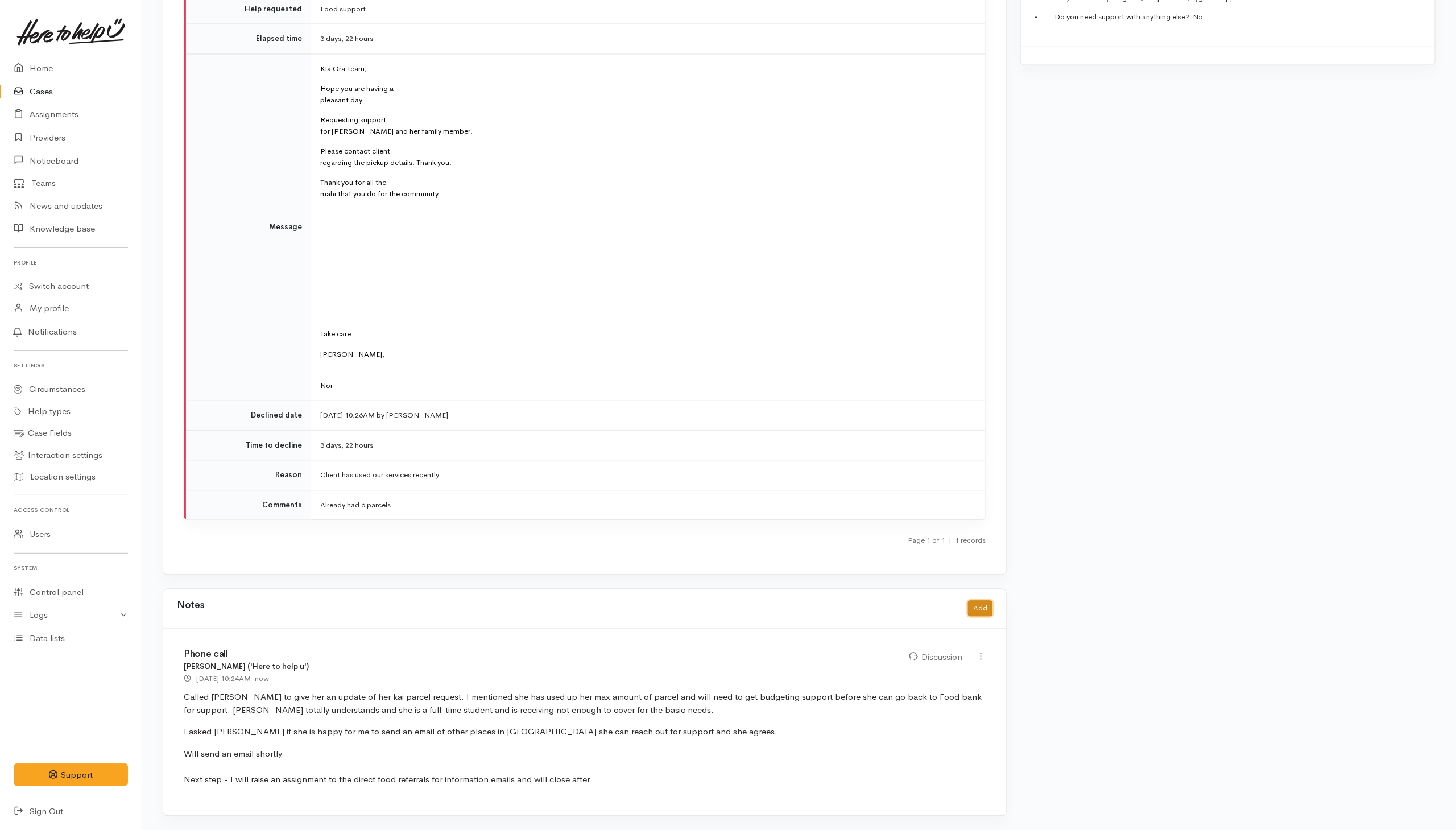
click at [977, 613] on button "Add" at bounding box center [980, 608] width 25 height 16
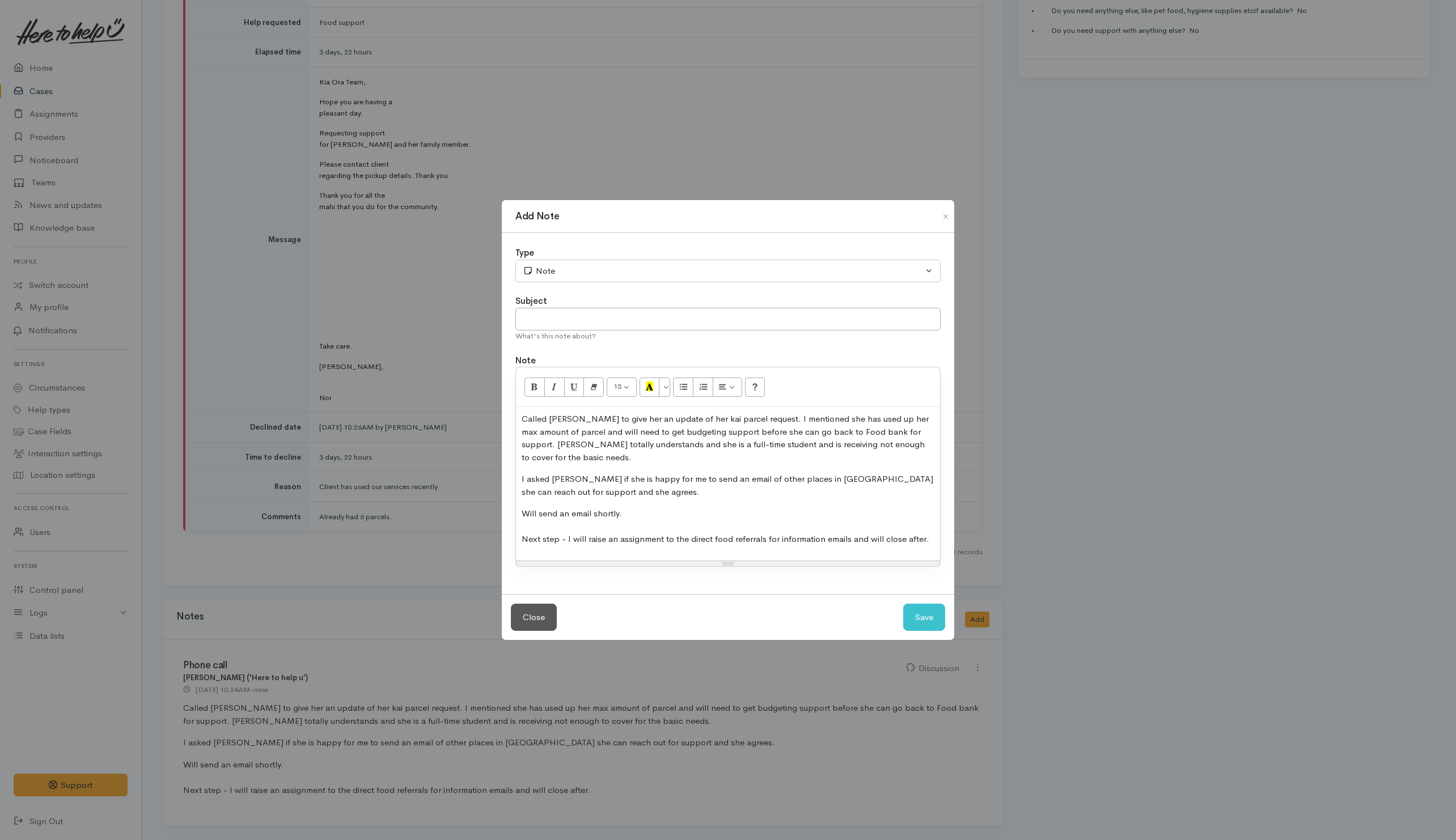
click at [1158, 437] on div "Add Note Type Correspondence Discussion Email Note Phone call SMS text message …" at bounding box center [728, 420] width 1456 height 840
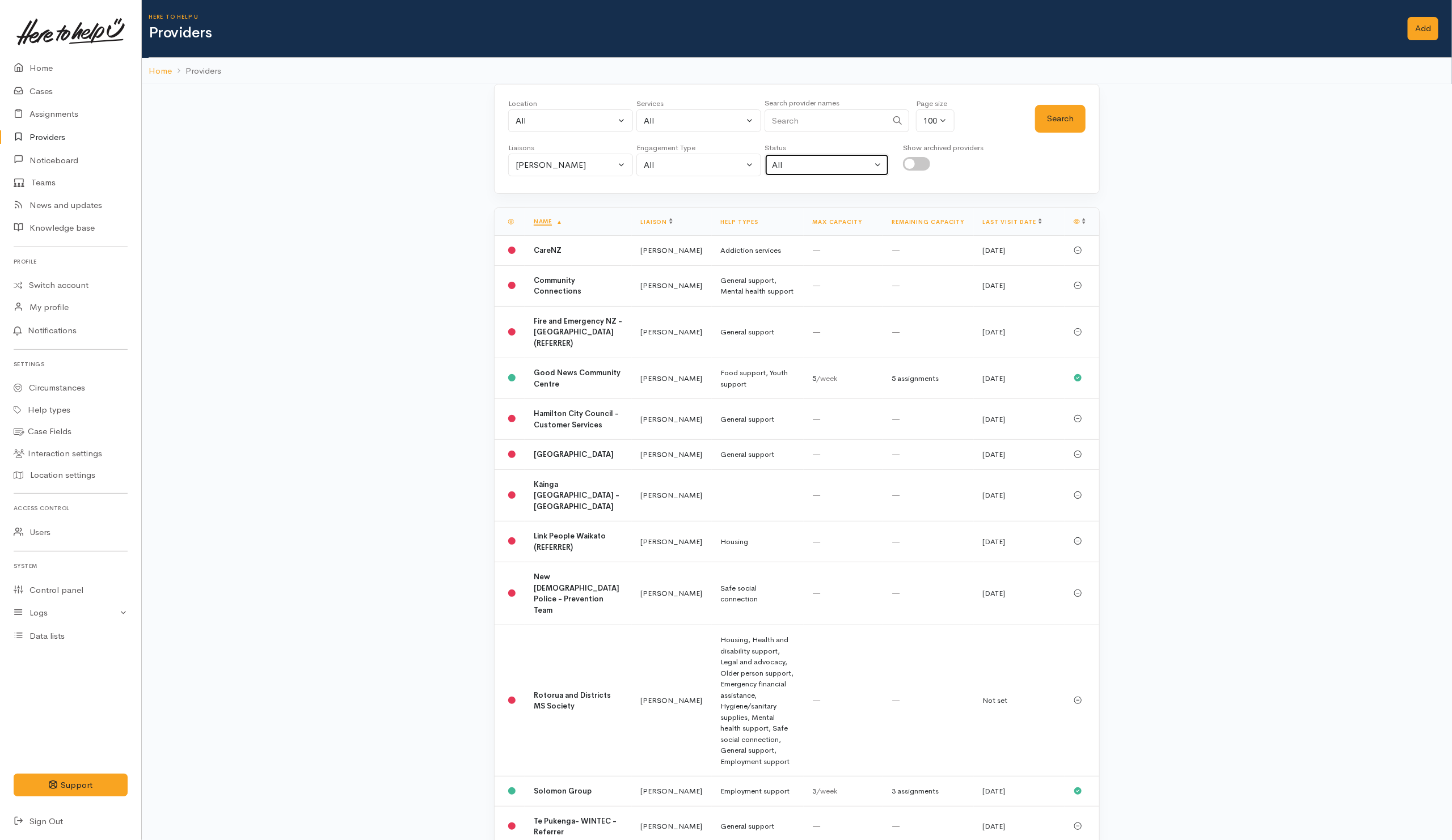
click at [800, 163] on div "All" at bounding box center [822, 165] width 100 height 13
click at [572, 162] on div "[PERSON_NAME]" at bounding box center [565, 165] width 100 height 13
click at [523, 218] on span "All" at bounding box center [527, 219] width 10 height 13
select select "null"
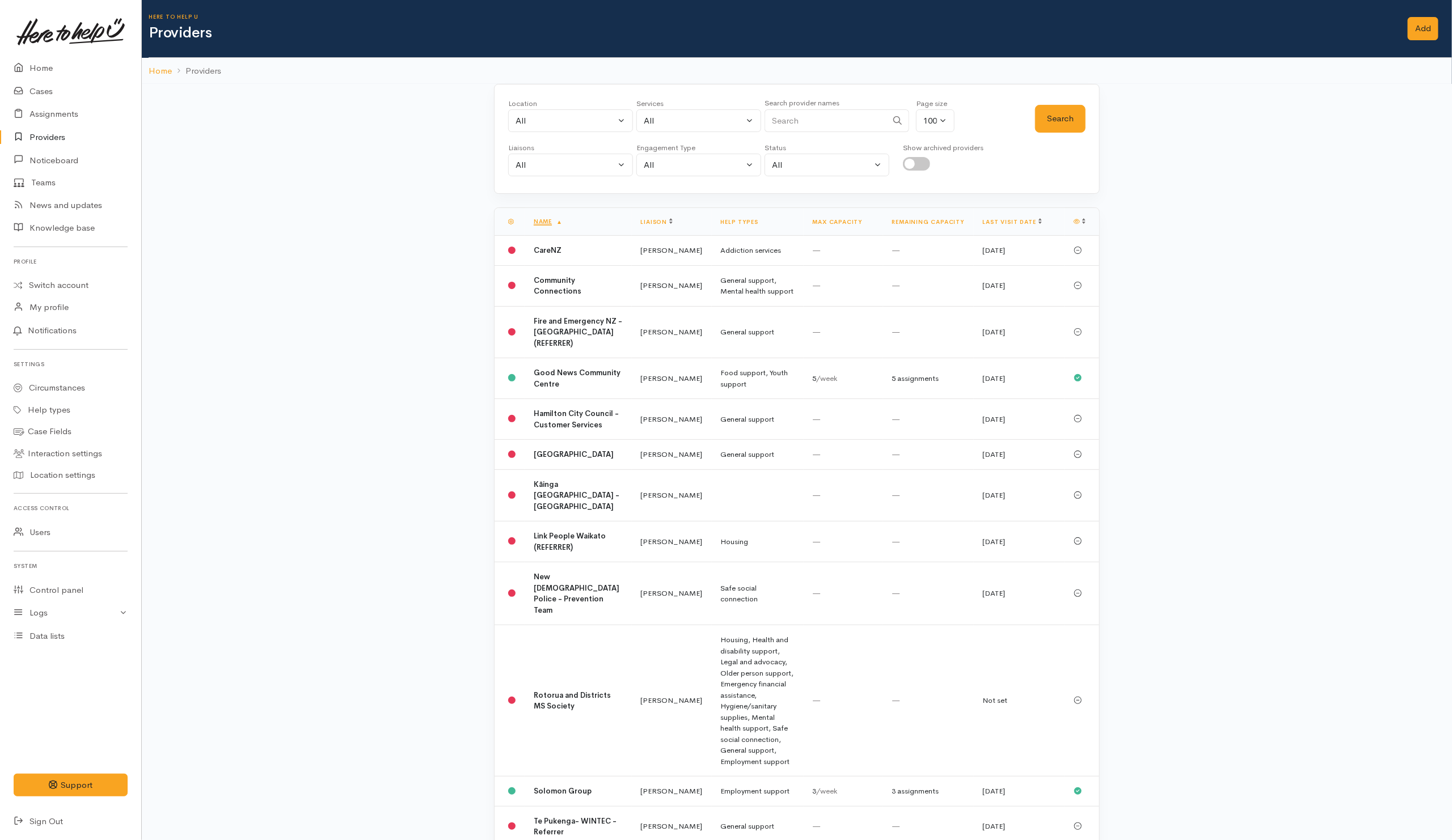
click at [811, 125] on input "Search" at bounding box center [825, 121] width 122 height 23
type input "Salvation"
drag, startPoint x: 1266, startPoint y: 166, endPoint x: 1248, endPoint y: 163, distance: 18.2
click at [1266, 166] on div "Location All Tauranga Eastern Bay of Plenty - other Kawerau Ōhope Ōpōtiki Whaka…" at bounding box center [796, 497] width 1310 height 827
click at [917, 165] on input "checkbox" at bounding box center [916, 164] width 27 height 14
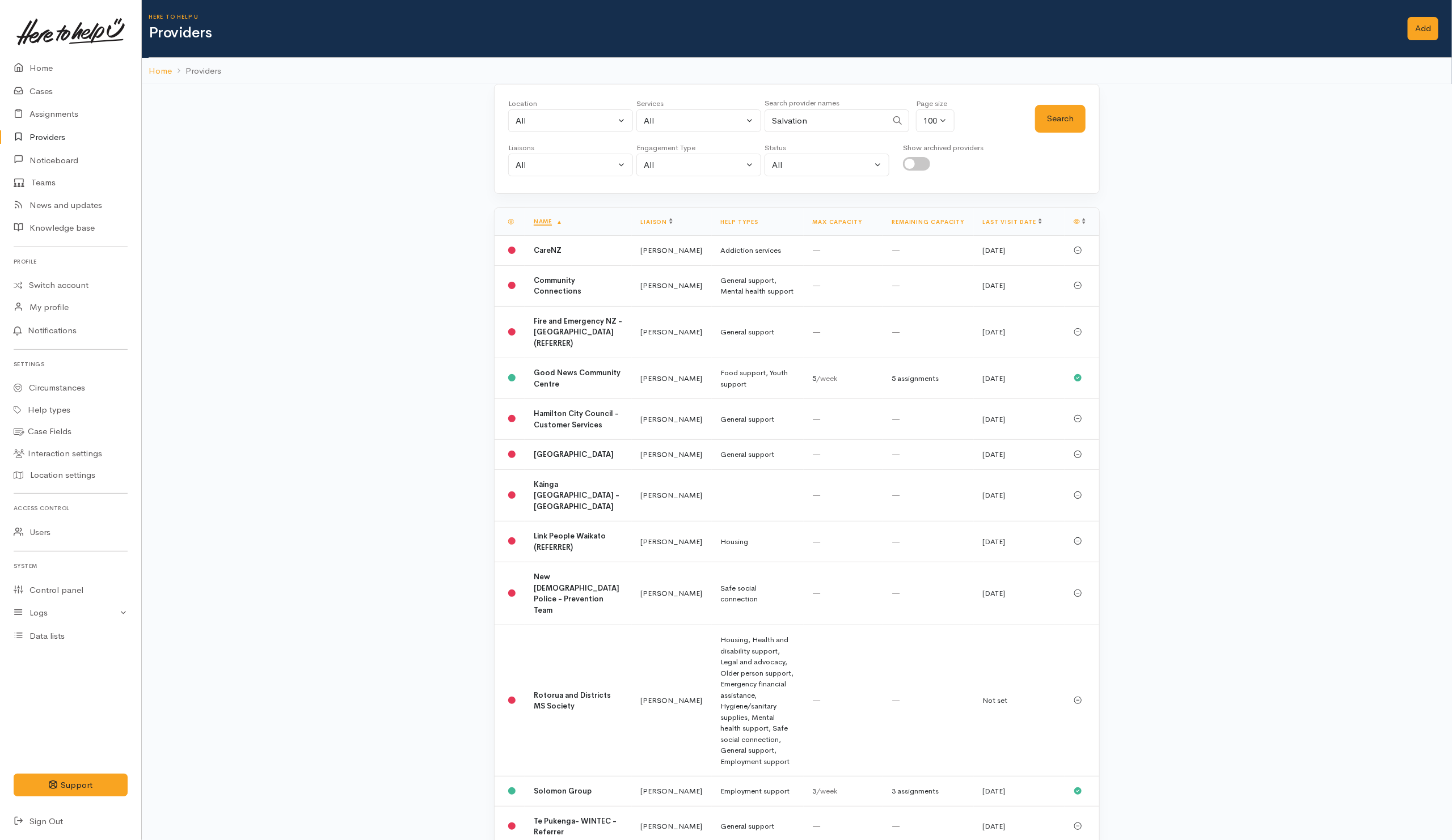
checkbox input "true"
click at [1055, 128] on button "Search" at bounding box center [1060, 119] width 50 height 28
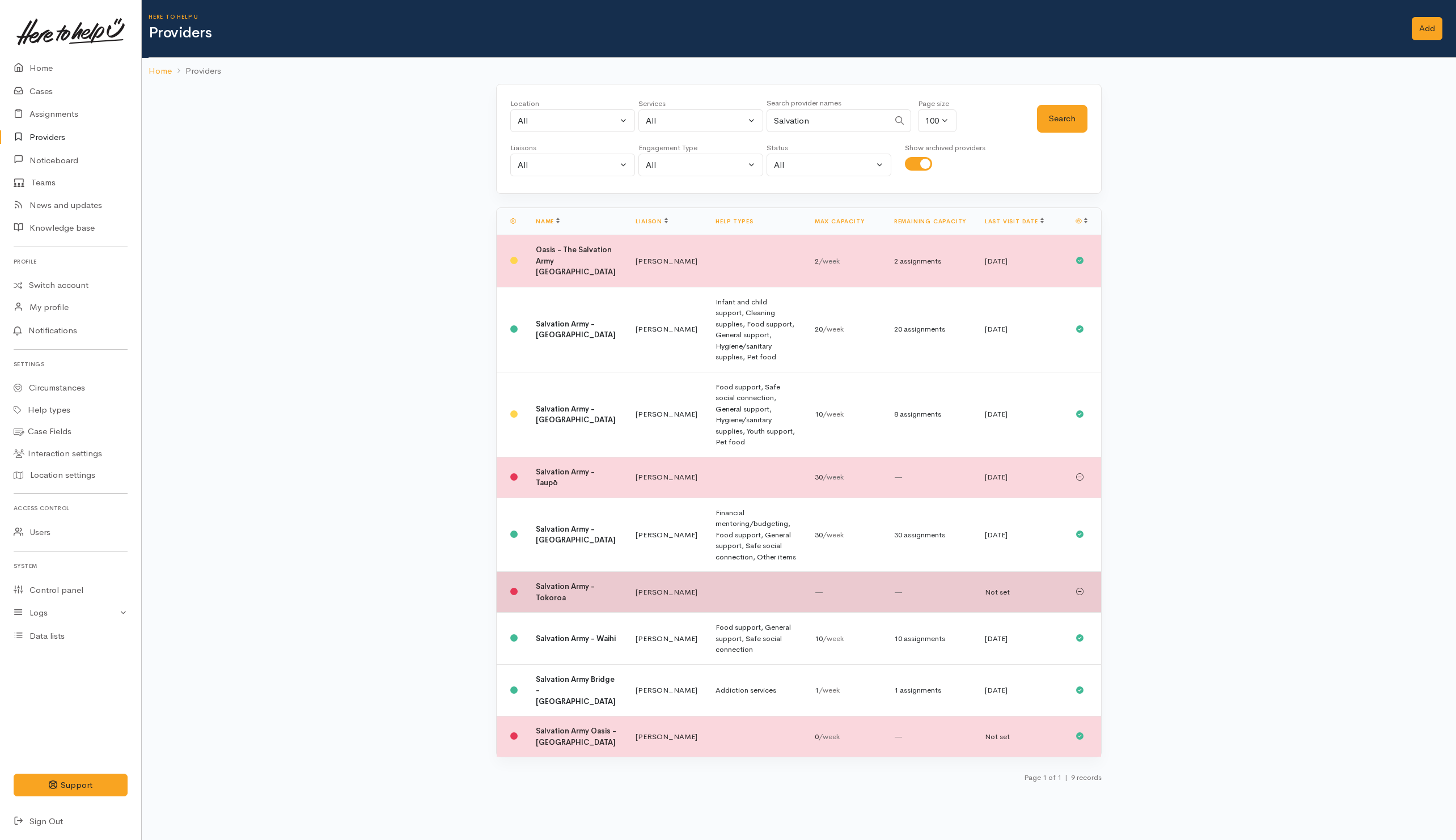
click at [721, 572] on td at bounding box center [755, 592] width 99 height 41
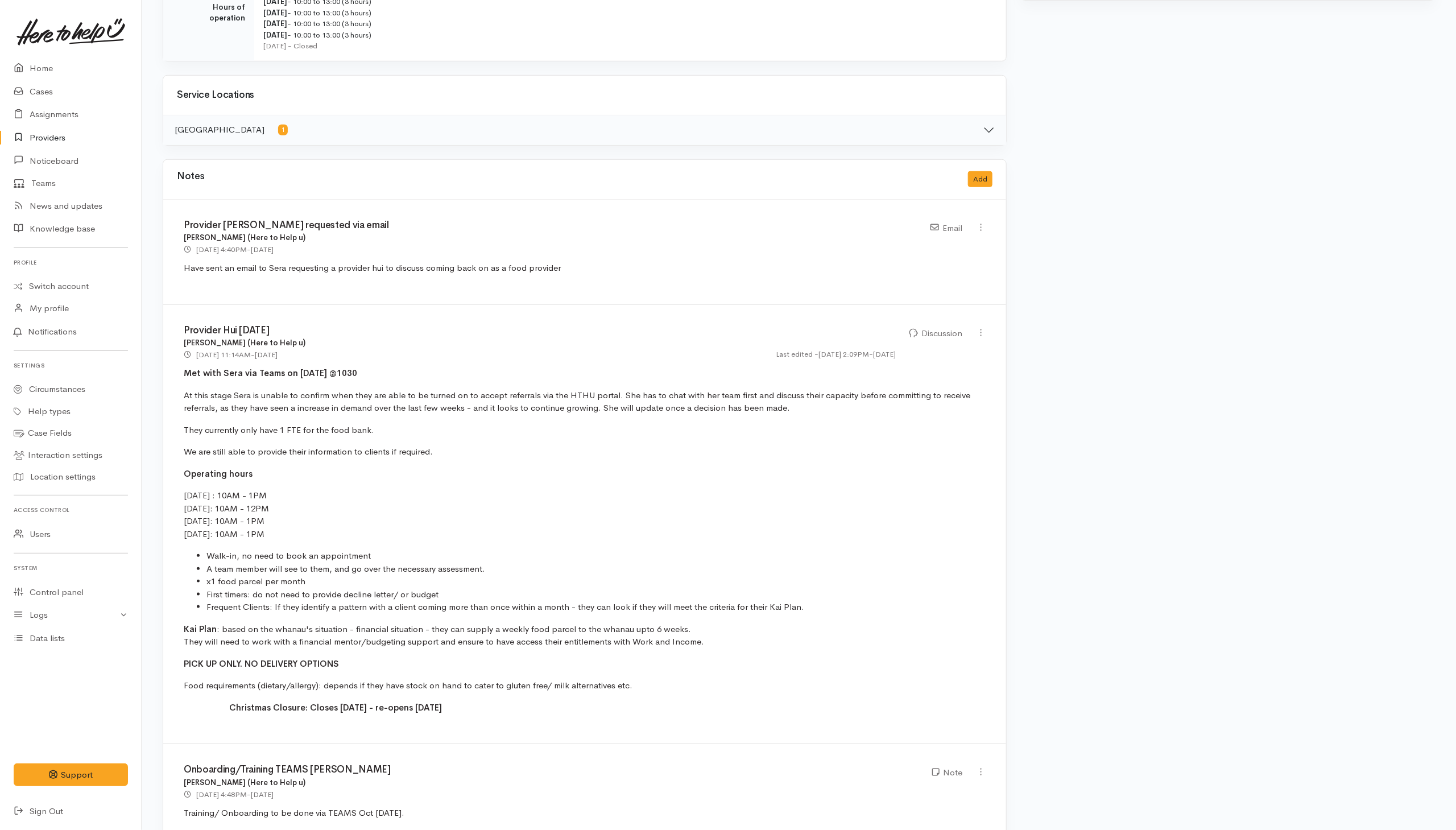
scroll to position [512, 0]
drag, startPoint x: 174, startPoint y: 496, endPoint x: 334, endPoint y: 539, distance: 165.7
click at [334, 539] on div "Provider Hui 19/10/2023 Leinati Lima (Here to Help u) 19 Oct 2023 11:14AM - one…" at bounding box center [584, 523] width 842 height 440
copy p "Tuesday : 10AM - 1PM Wednesday: 10AM - 12PM Thursday: 10AM - 1PM Friday: 10AM -…"
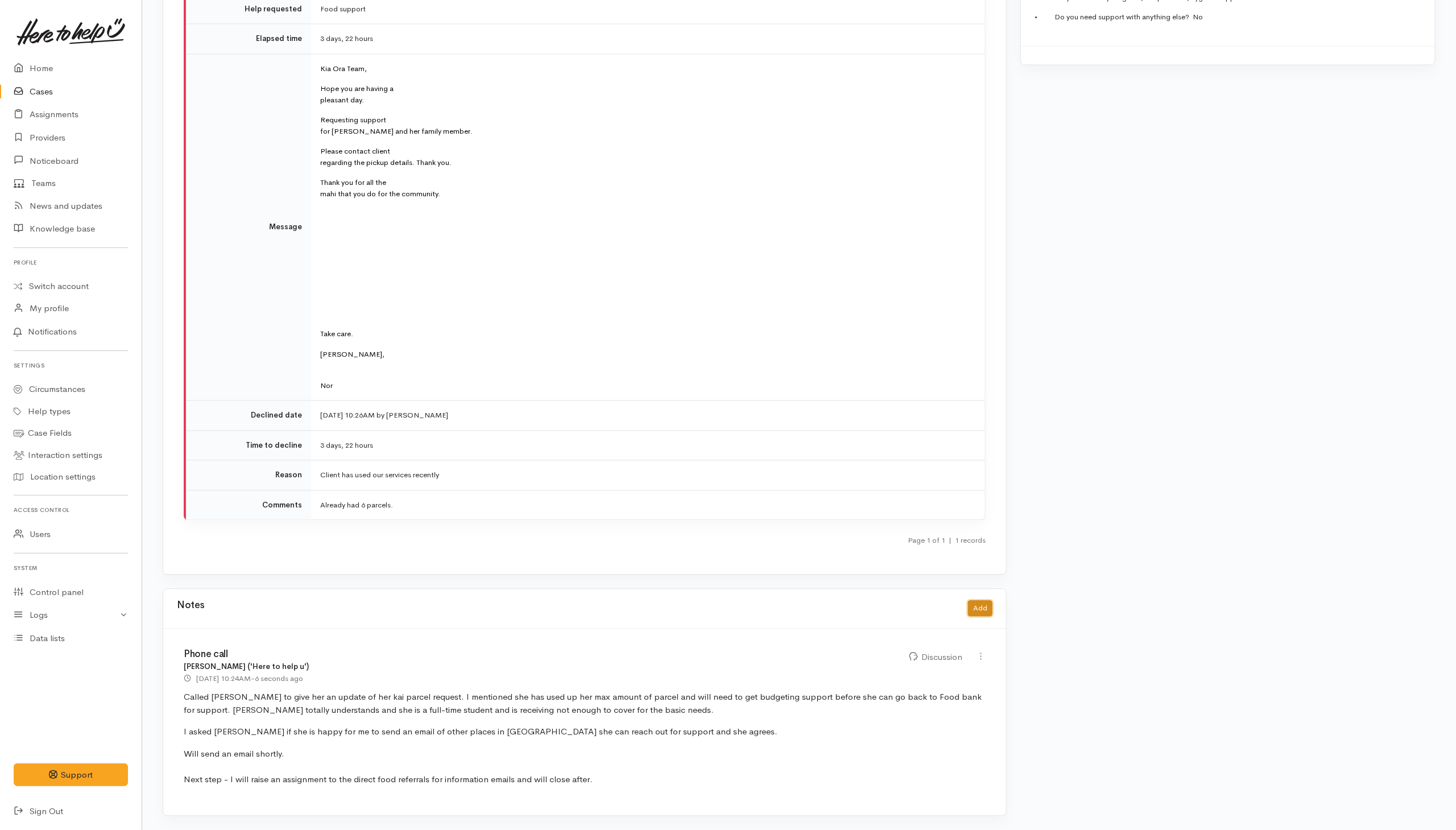
click at [981, 608] on button "Add" at bounding box center [980, 608] width 25 height 16
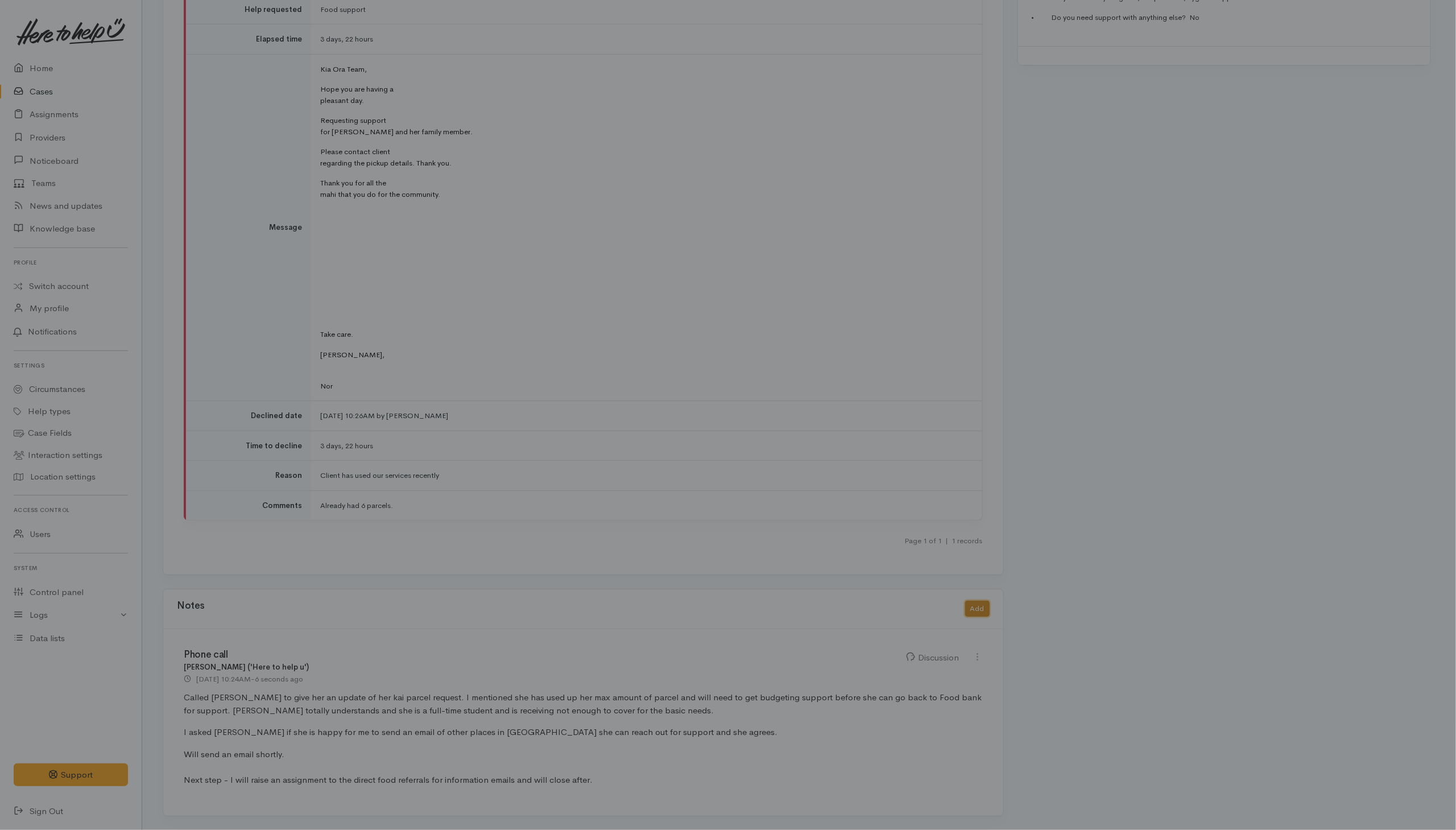
scroll to position [1438, 0]
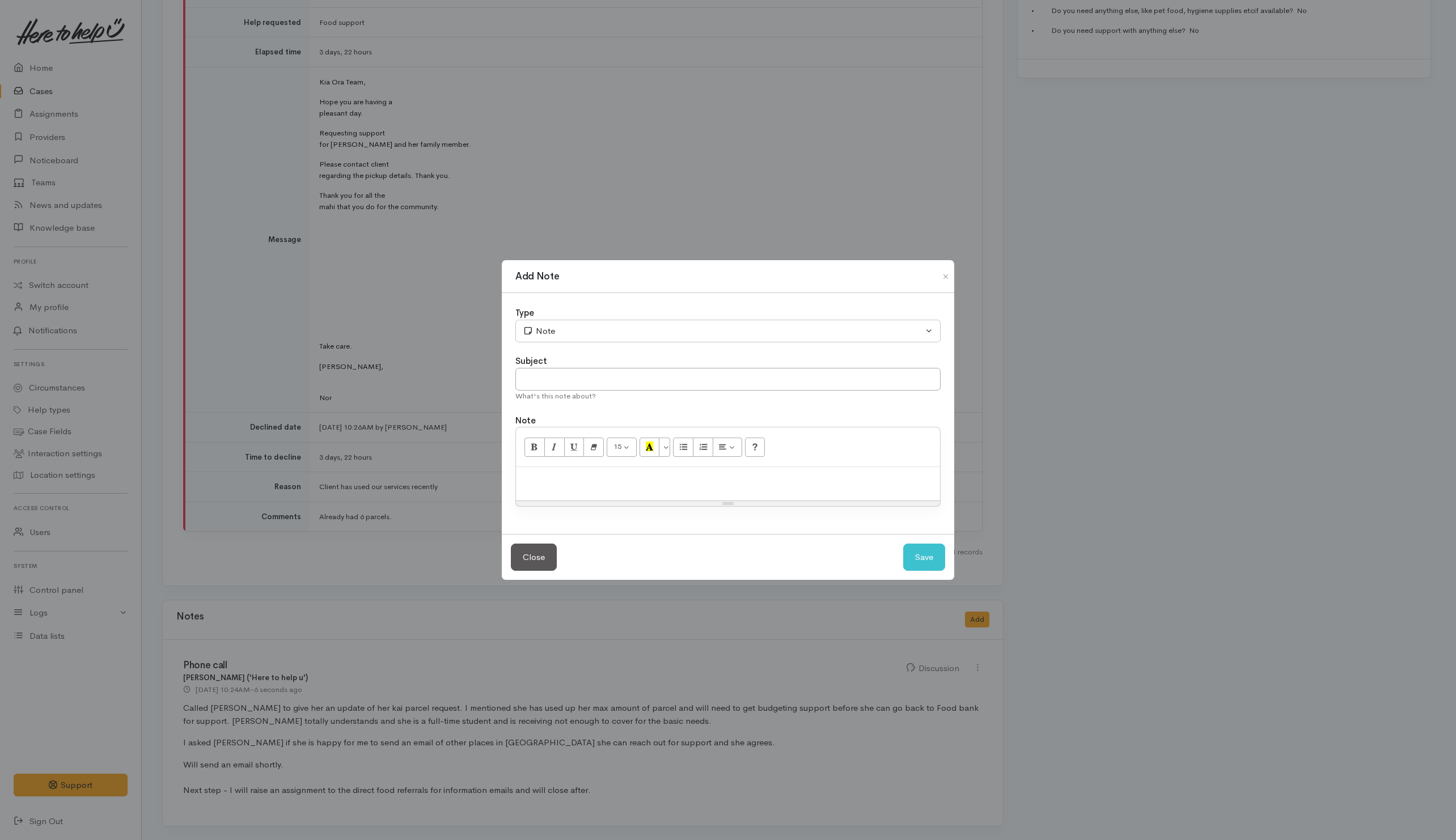
click at [720, 480] on p at bounding box center [728, 479] width 413 height 13
paste div
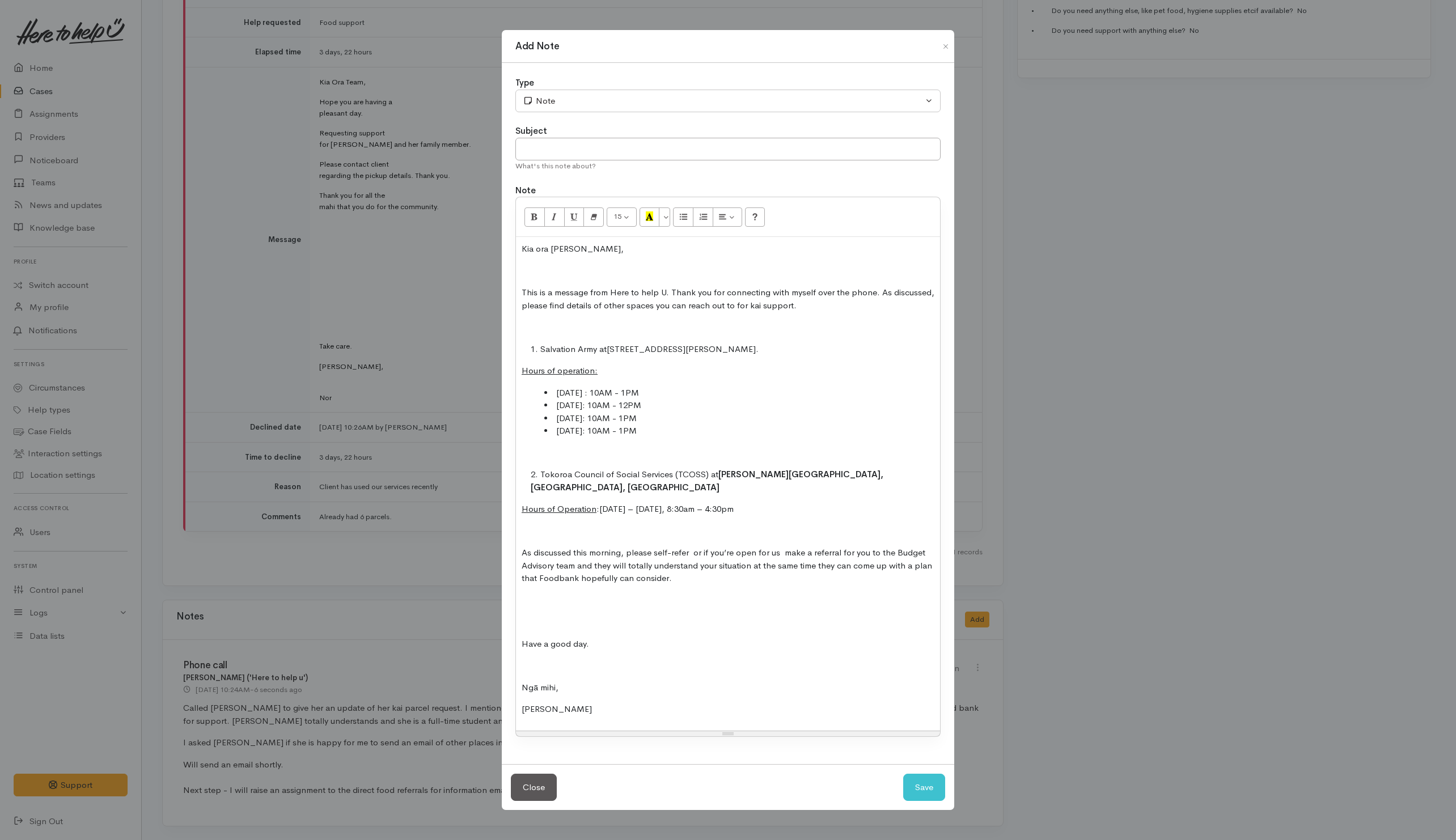
click at [553, 608] on div "Kia ora [PERSON_NAME], This is a message from Here to help U. Thank you for con…" at bounding box center [728, 483] width 424 height 494
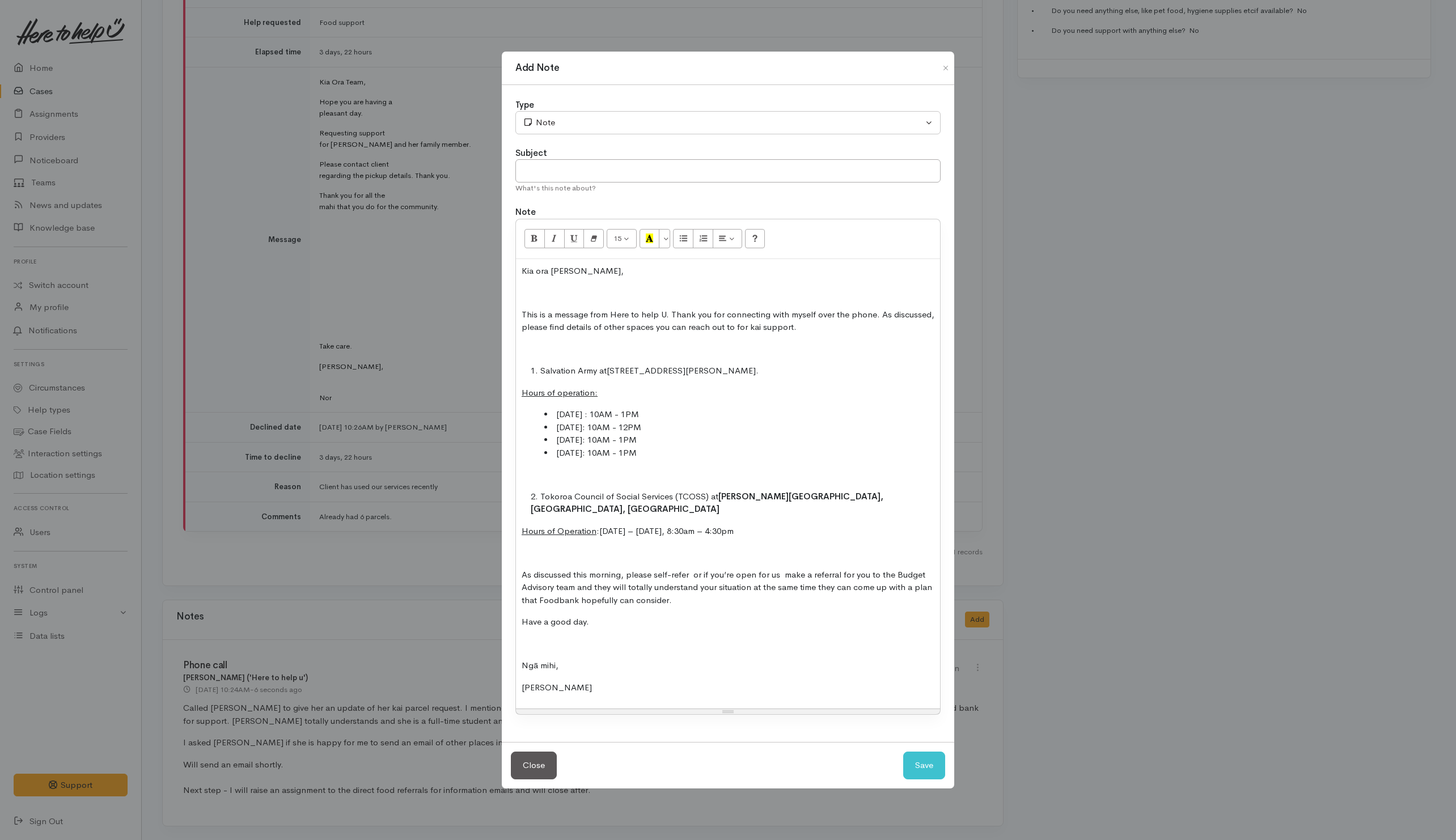
click at [547, 356] on p at bounding box center [728, 350] width 413 height 13
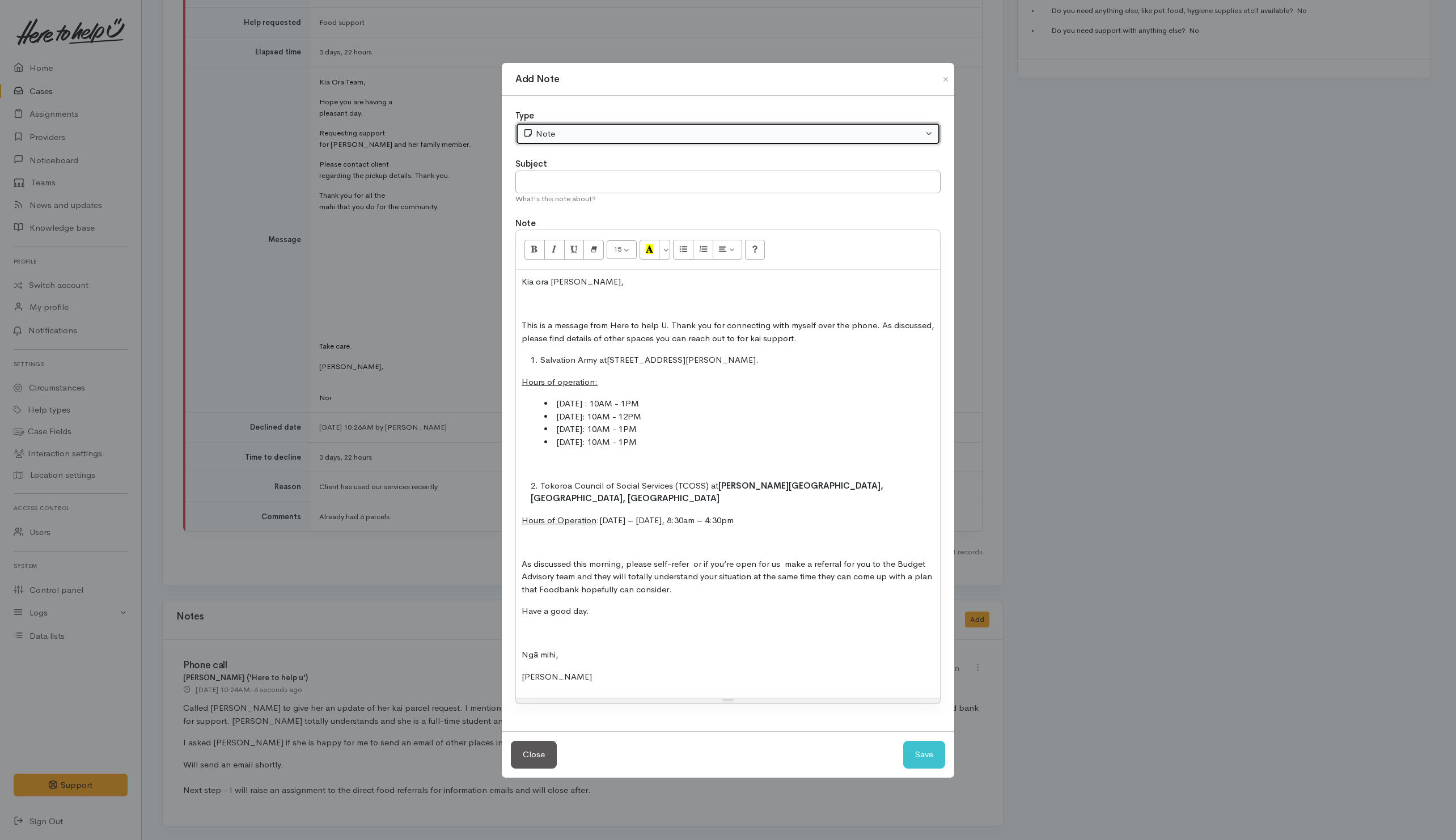
click at [572, 141] on div "Note" at bounding box center [723, 134] width 401 height 13
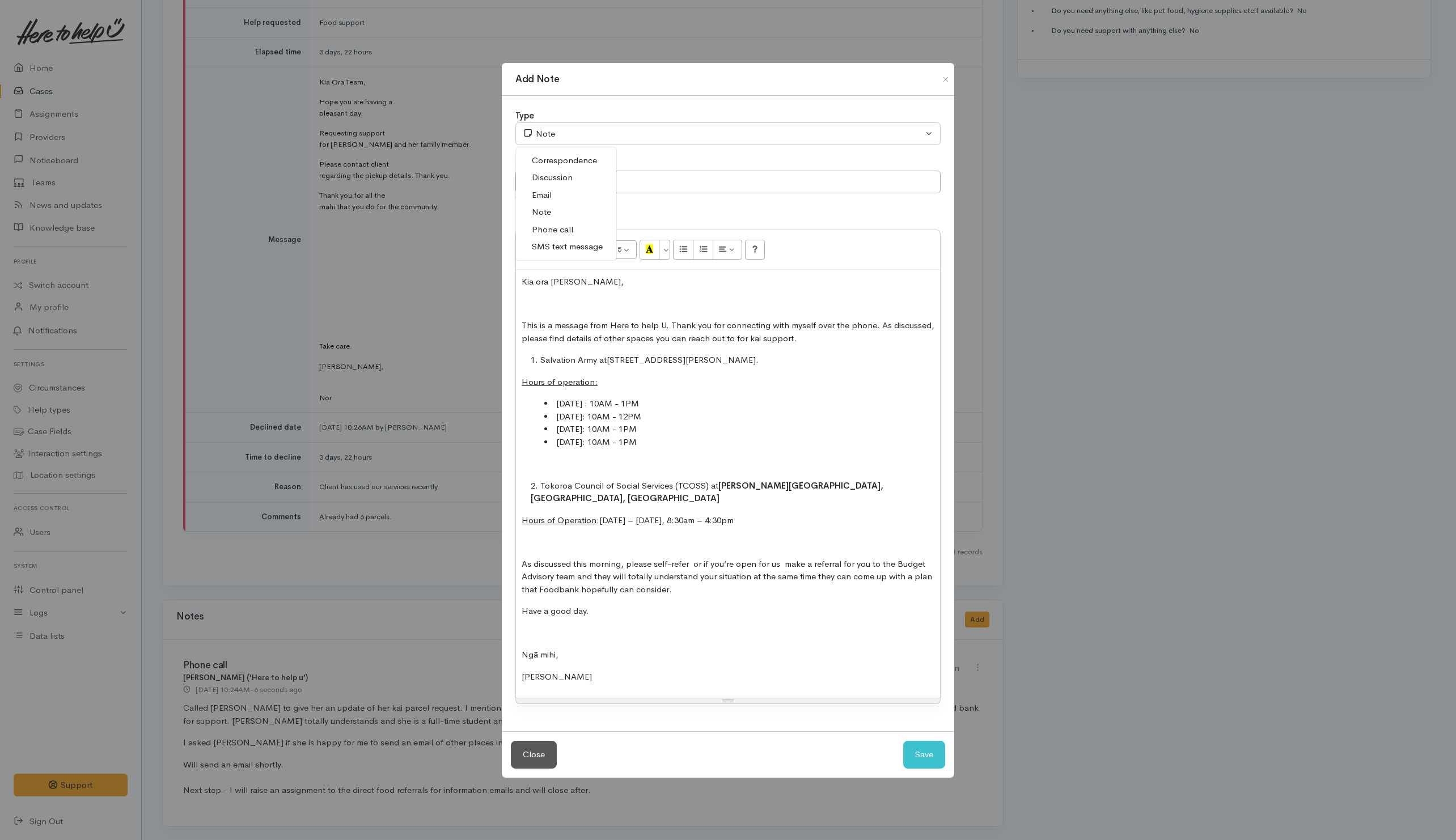
click at [554, 201] on link "Email" at bounding box center [566, 195] width 101 height 18
select select "2"
click at [640, 180] on input "text" at bounding box center [728, 183] width 425 height 23
type input "Other avenues of kai support"
drag, startPoint x: 929, startPoint y: 749, endPoint x: 1045, endPoint y: 819, distance: 135.5
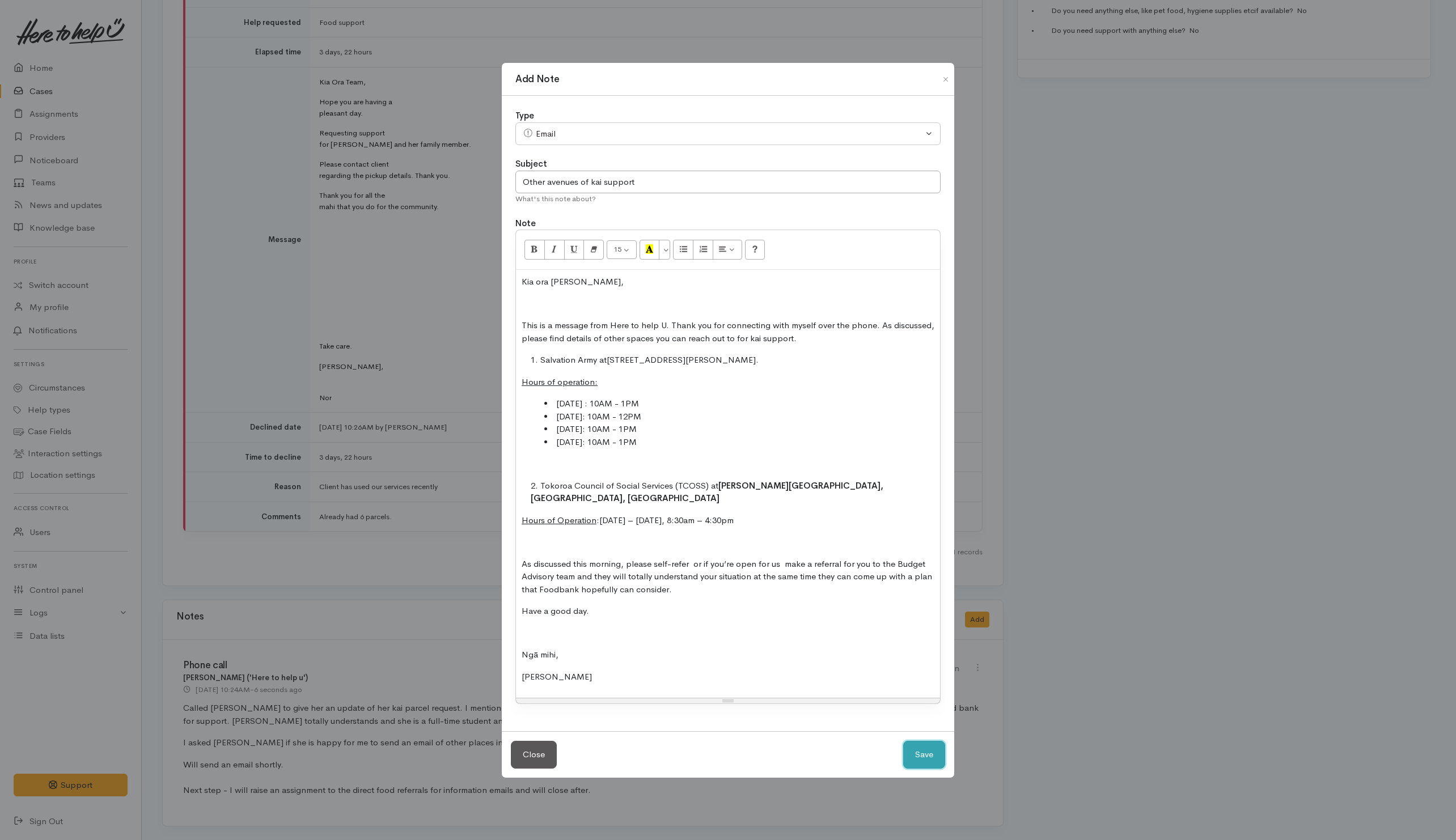
click at [929, 749] on button "Save" at bounding box center [924, 755] width 42 height 28
select select "1"
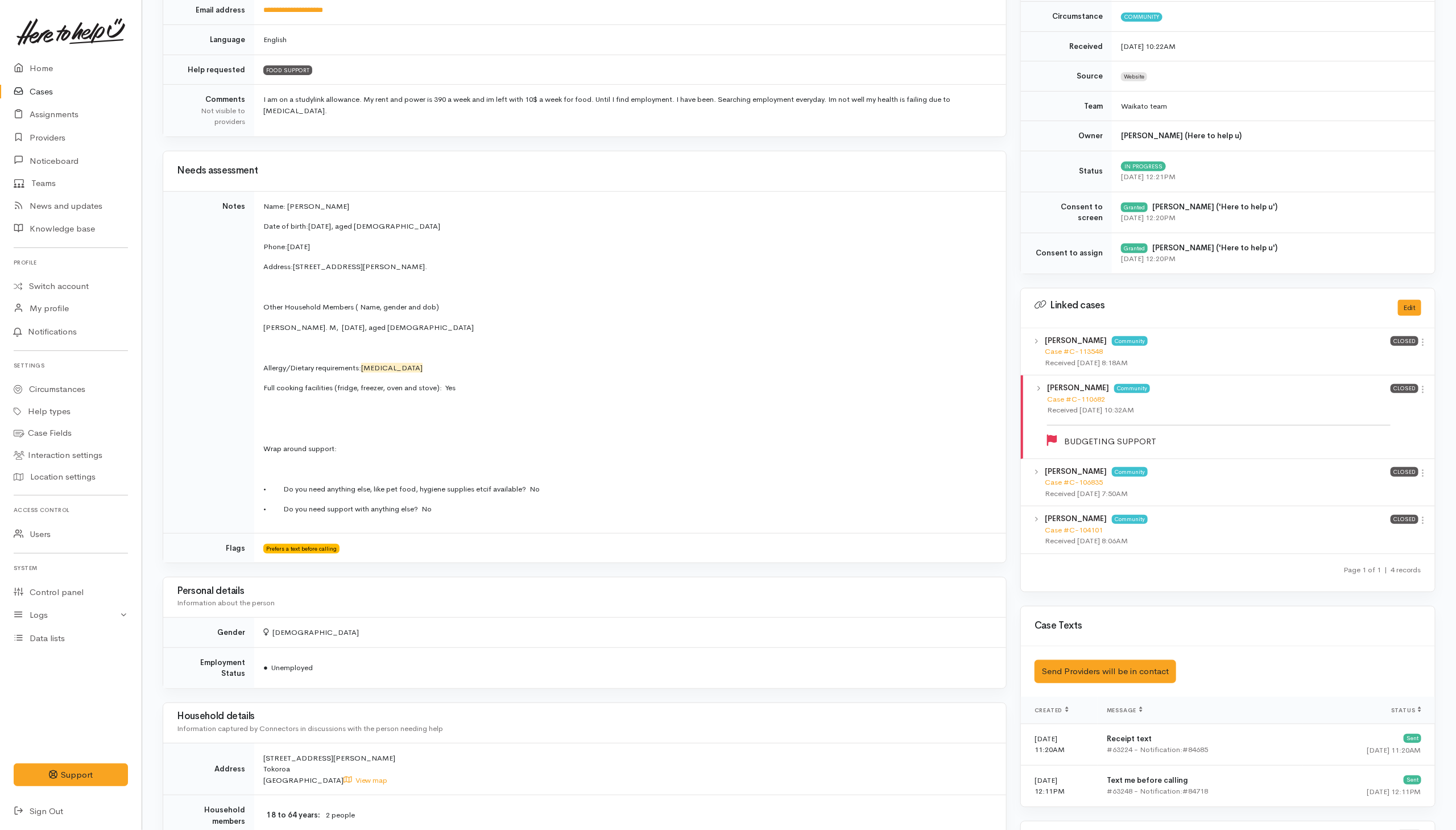
scroll to position [0, 0]
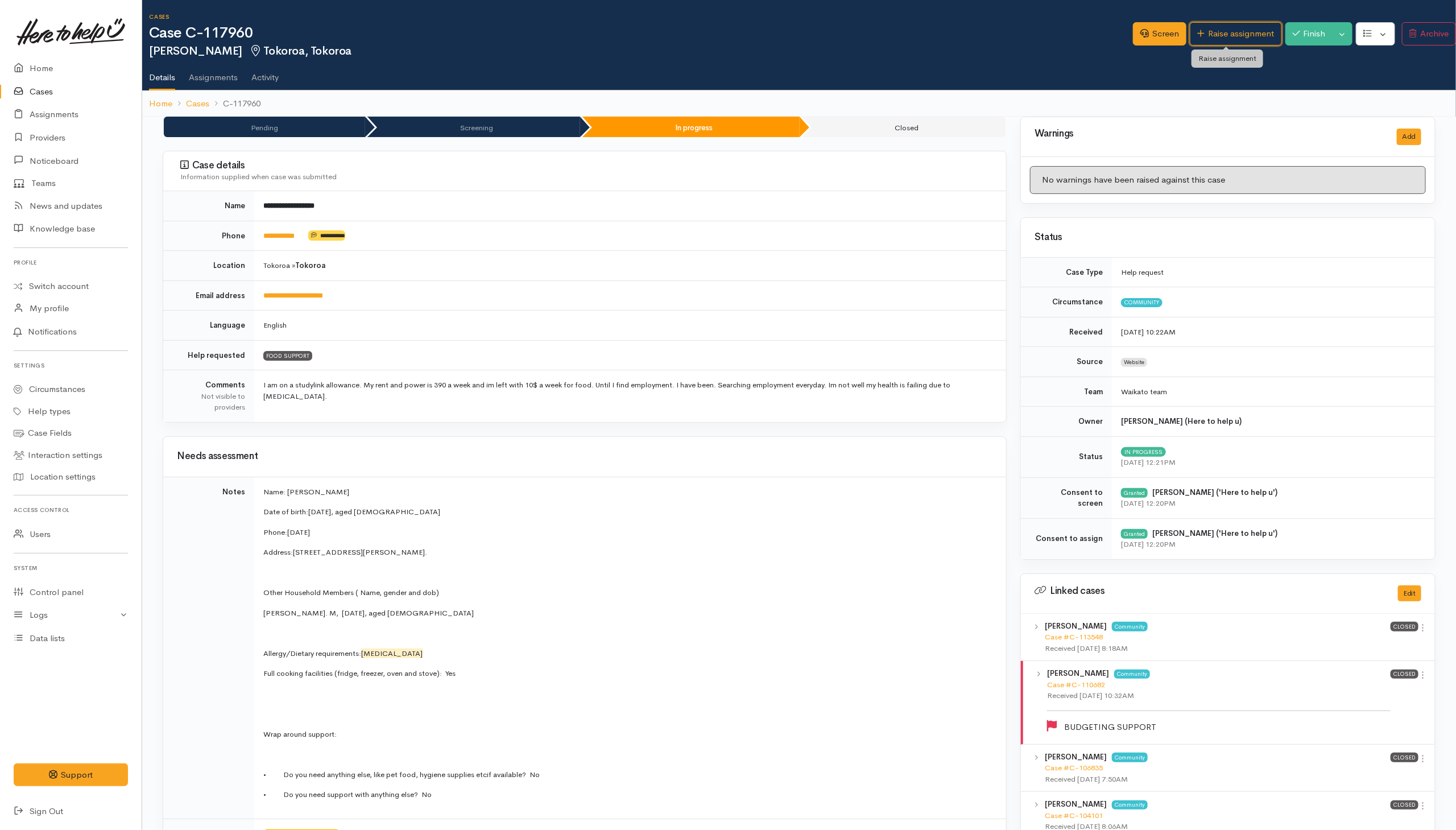
drag, startPoint x: 1218, startPoint y: 29, endPoint x: 981, endPoint y: 78, distance: 242.0
click at [1218, 29] on link "Raise assignment" at bounding box center [1236, 34] width 92 height 23
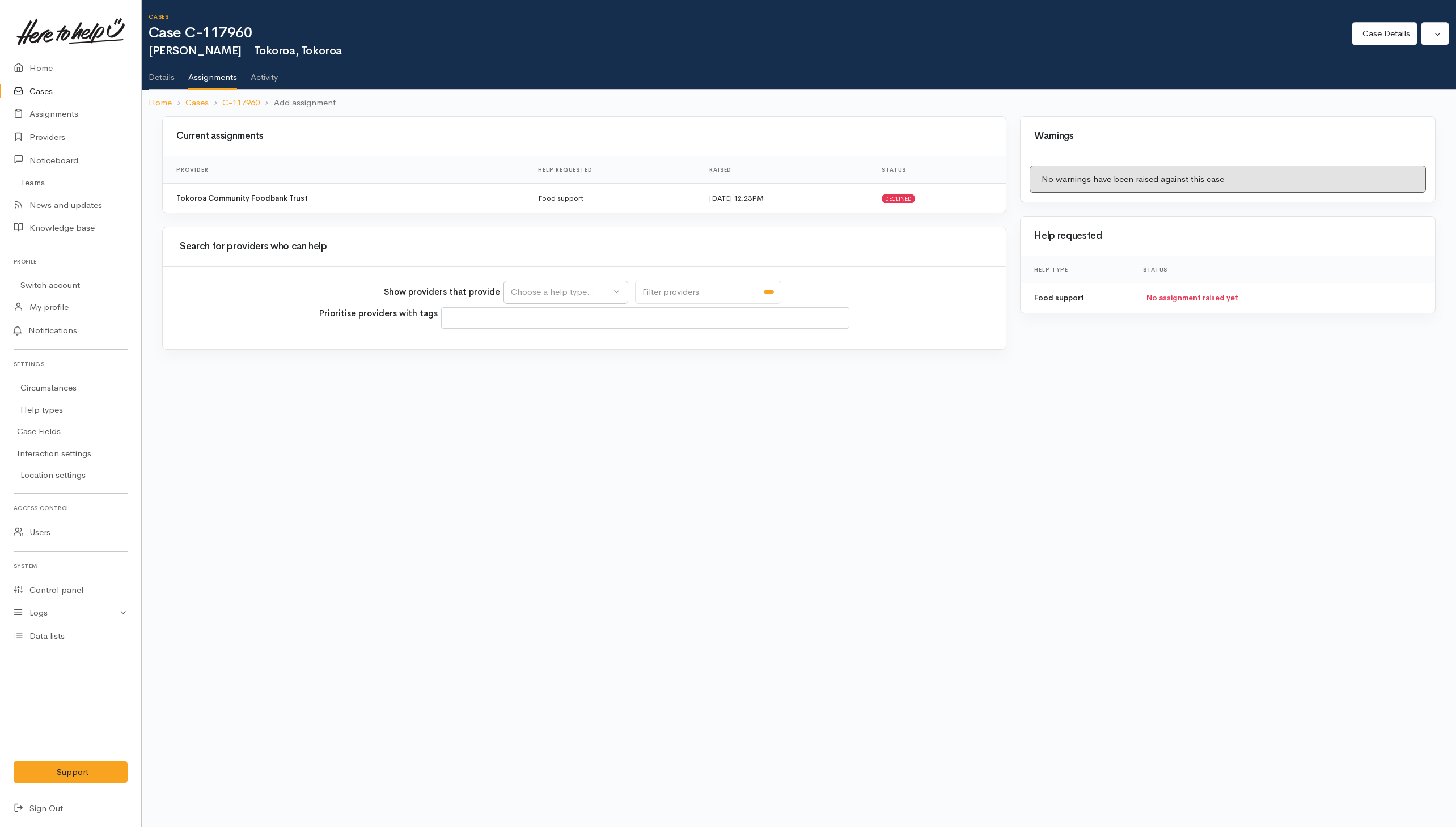
select select
click at [534, 288] on div "Choose a help type..." at bounding box center [561, 291] width 100 height 13
click at [530, 347] on span "Food support" at bounding box center [540, 348] width 53 height 13
select select "3"
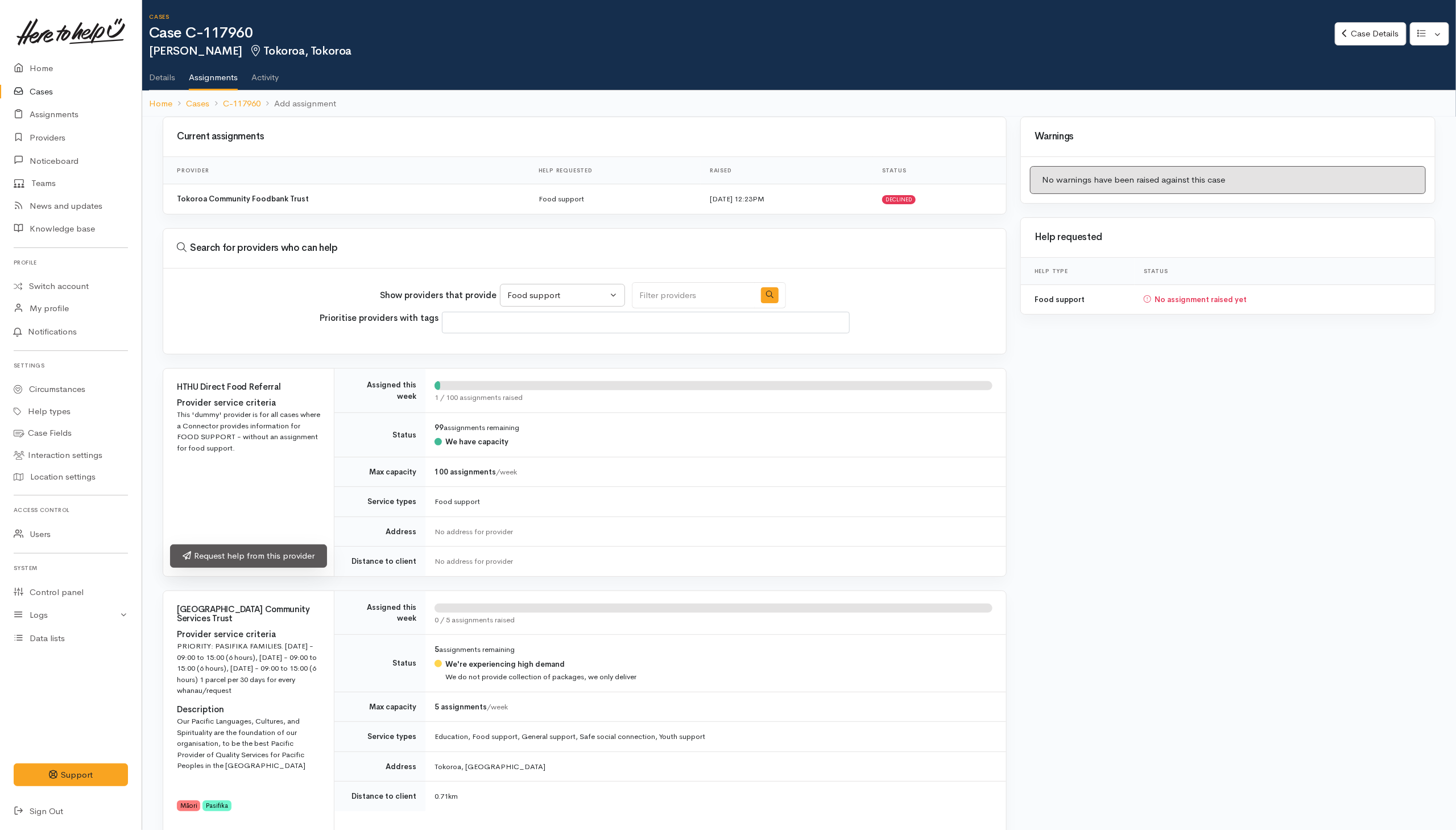
click at [241, 567] on link "Request help from this provider" at bounding box center [248, 556] width 157 height 23
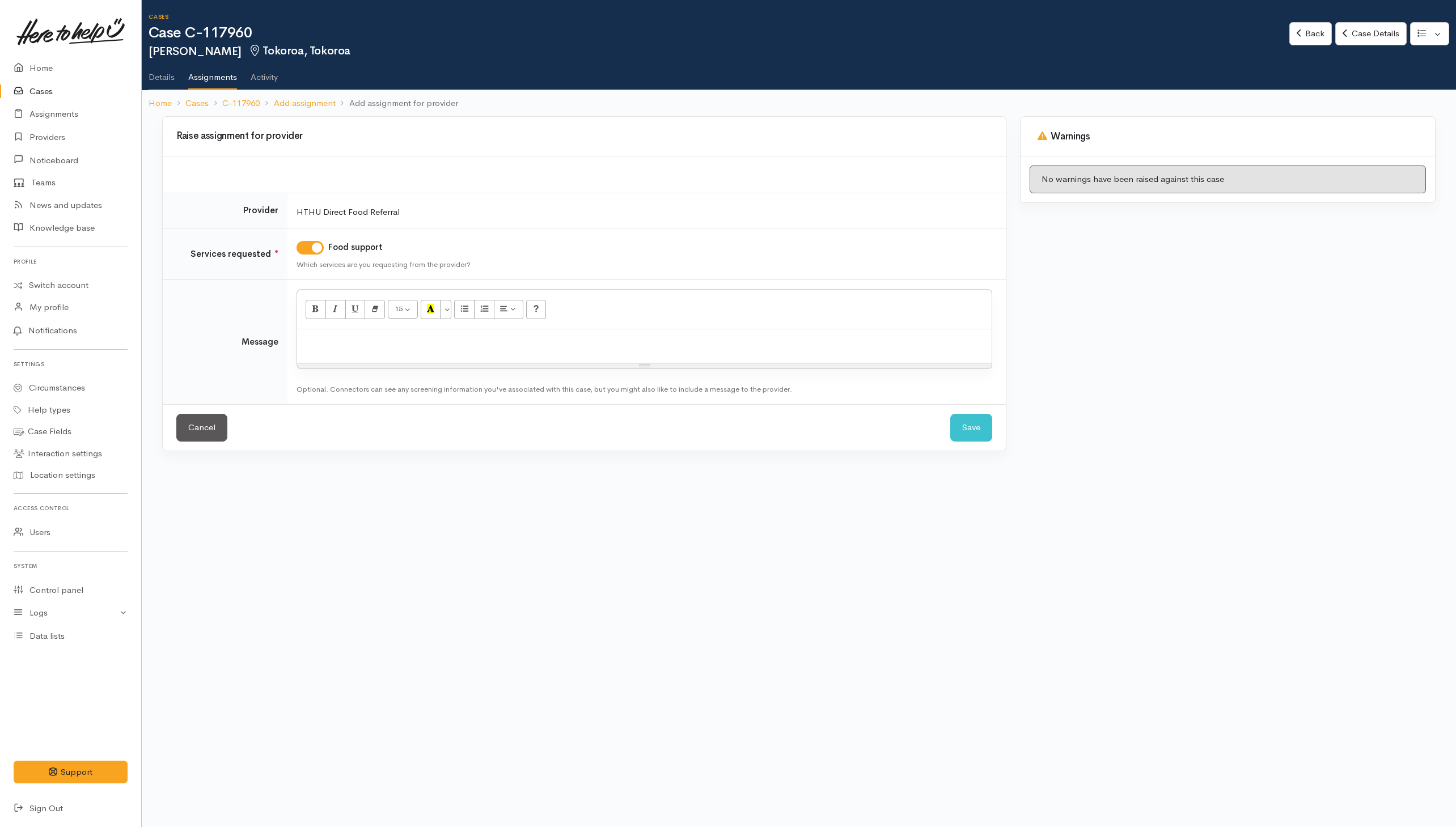
click at [524, 352] on div at bounding box center [644, 345] width 694 height 33
click at [667, 348] on p "Provided places of kai support to reach out to directly plus recommendation" at bounding box center [643, 341] width 683 height 13
click at [967, 426] on button "Save" at bounding box center [971, 427] width 42 height 28
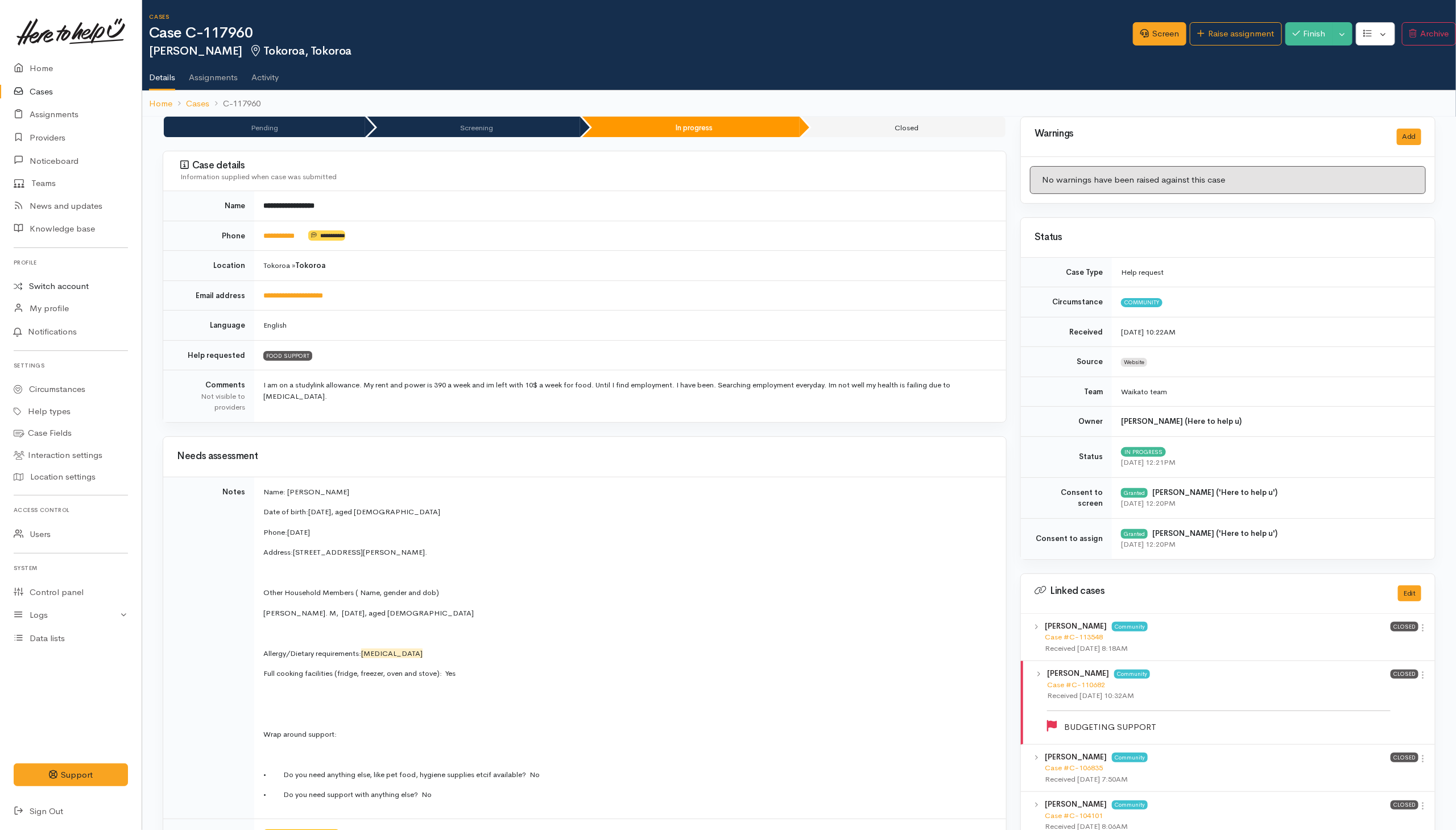
click at [61, 286] on link "Switch account" at bounding box center [71, 286] width 142 height 22
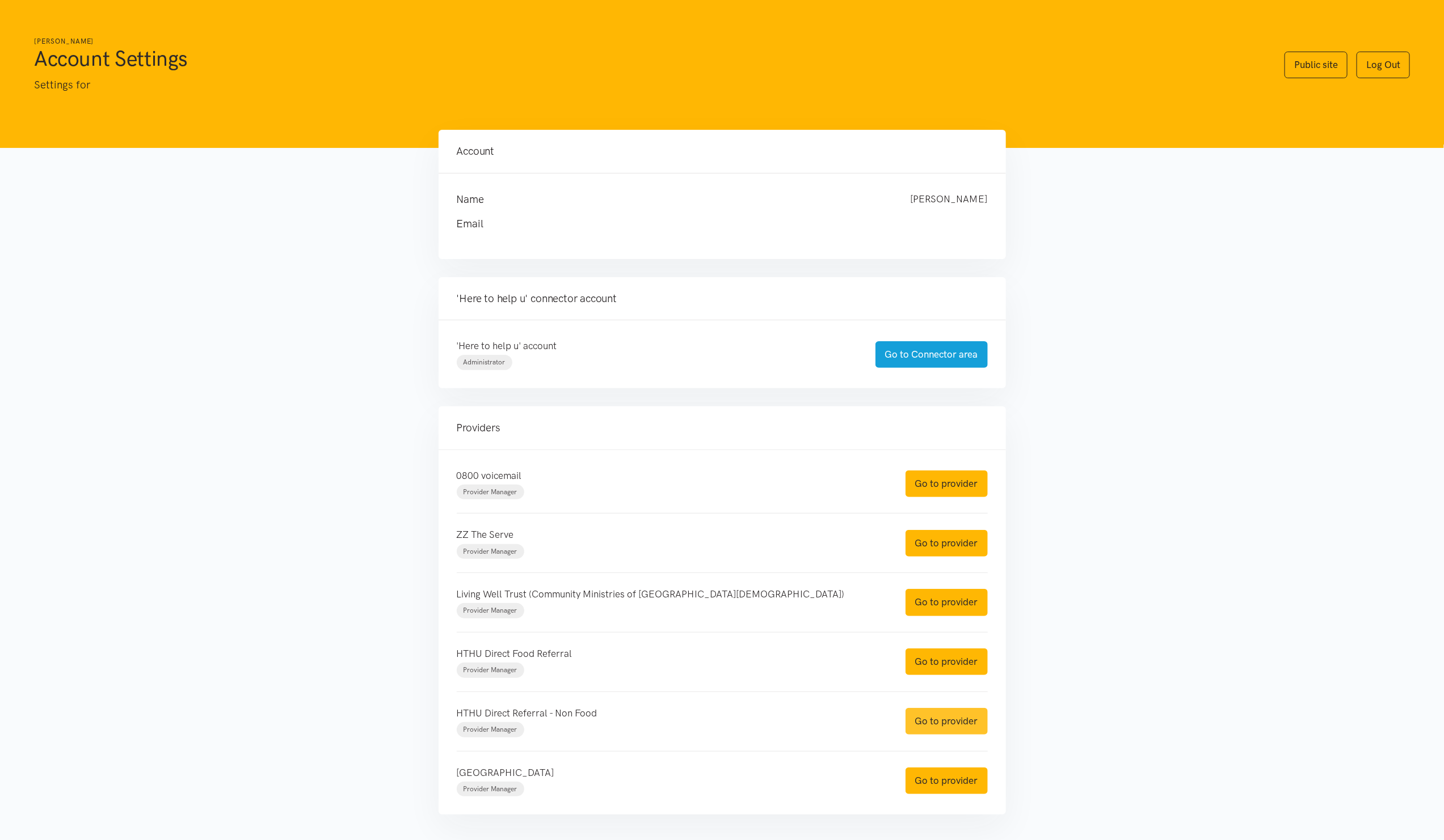
drag, startPoint x: 921, startPoint y: 723, endPoint x: 926, endPoint y: 698, distance: 25.5
click at [921, 723] on link "Go to provider" at bounding box center [946, 722] width 82 height 26
click at [926, 671] on link "Go to provider" at bounding box center [946, 662] width 82 height 26
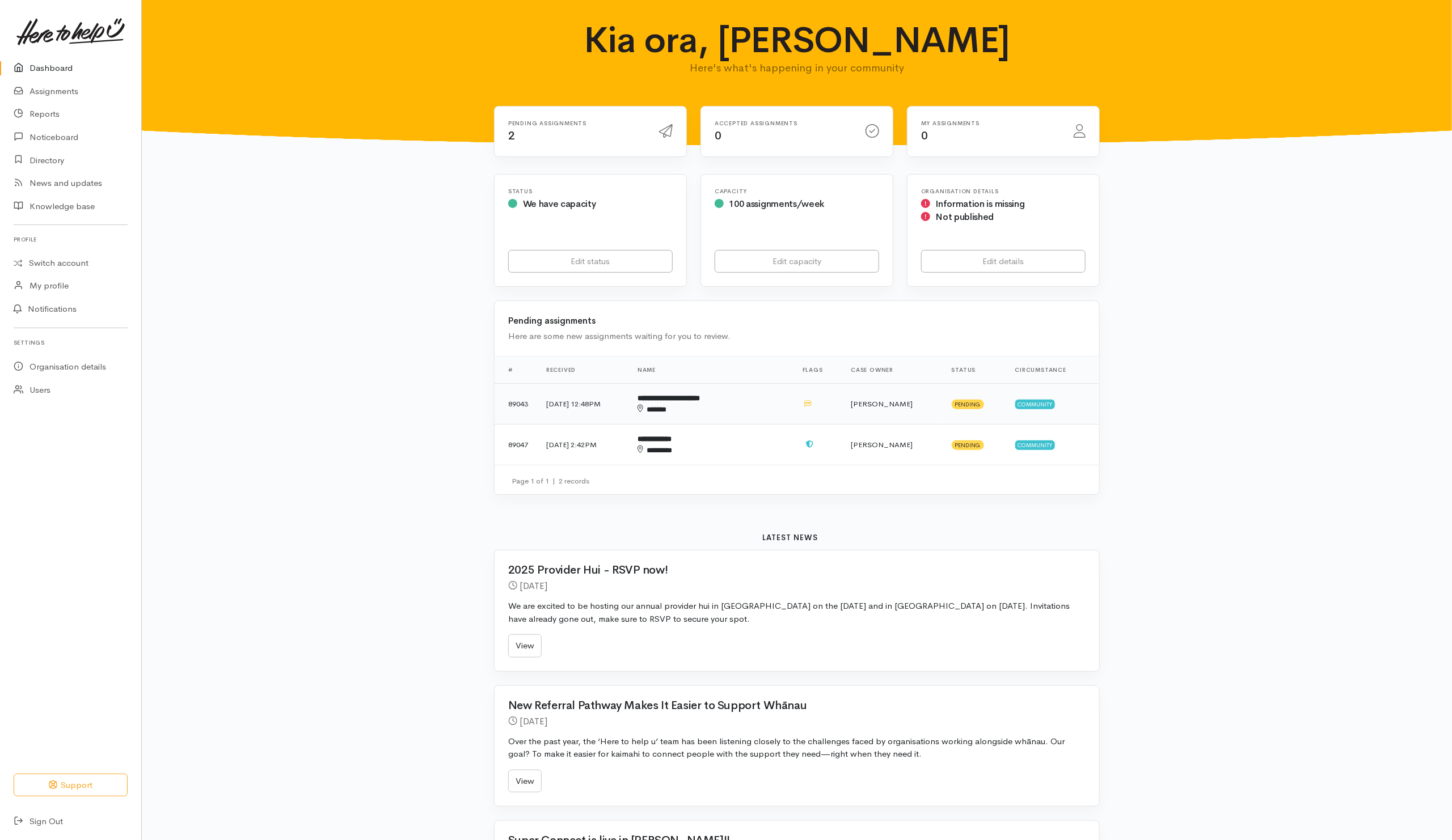
click at [750, 414] on div "******" at bounding box center [694, 410] width 113 height 12
click at [750, 452] on div "********" at bounding box center [694, 450] width 113 height 12
click at [760, 418] on td "**********" at bounding box center [706, 404] width 146 height 41
click at [735, 452] on div "*******" at bounding box center [688, 450] width 93 height 12
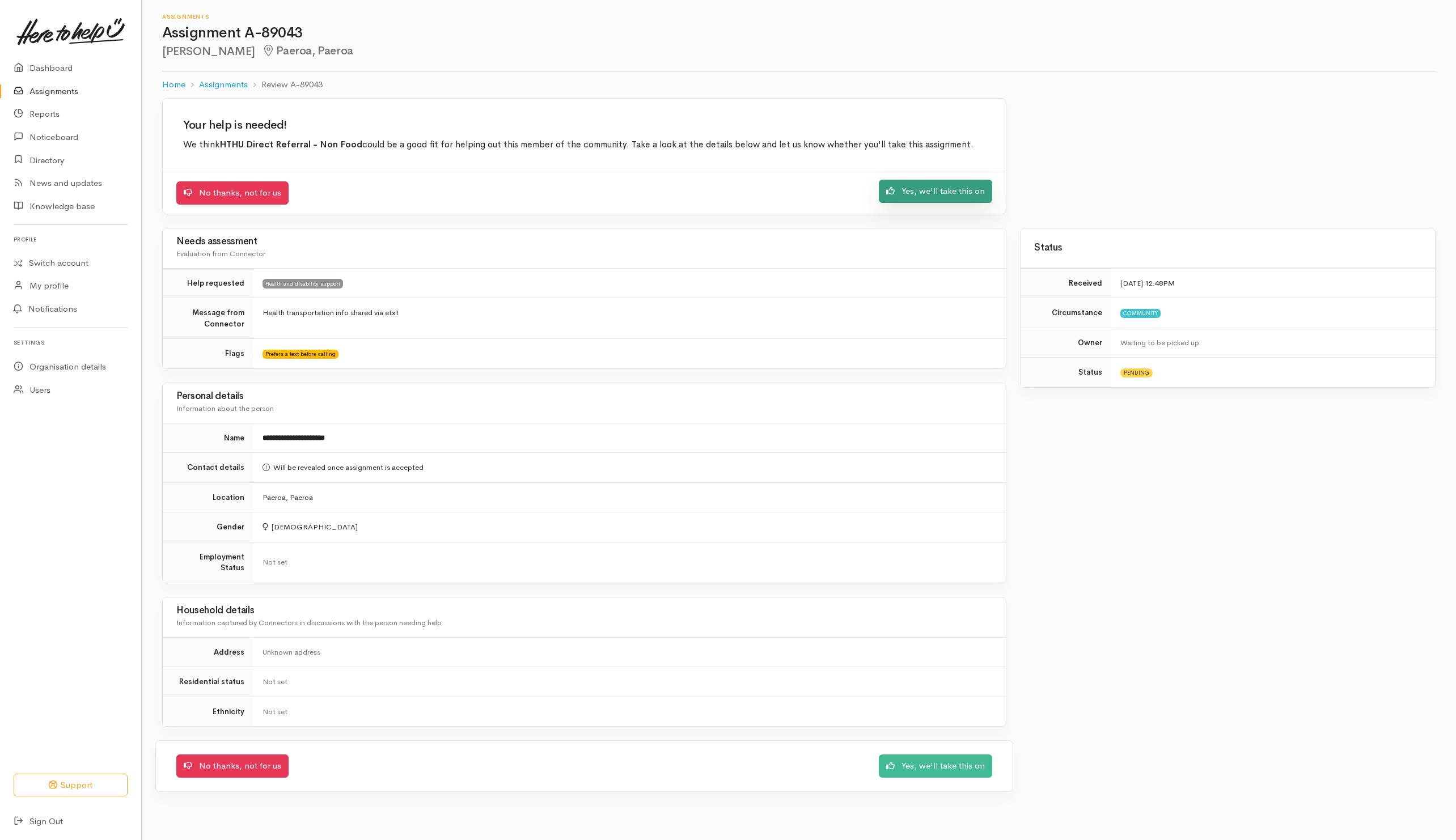
click at [905, 193] on link "Yes, we'll take this on" at bounding box center [935, 191] width 114 height 23
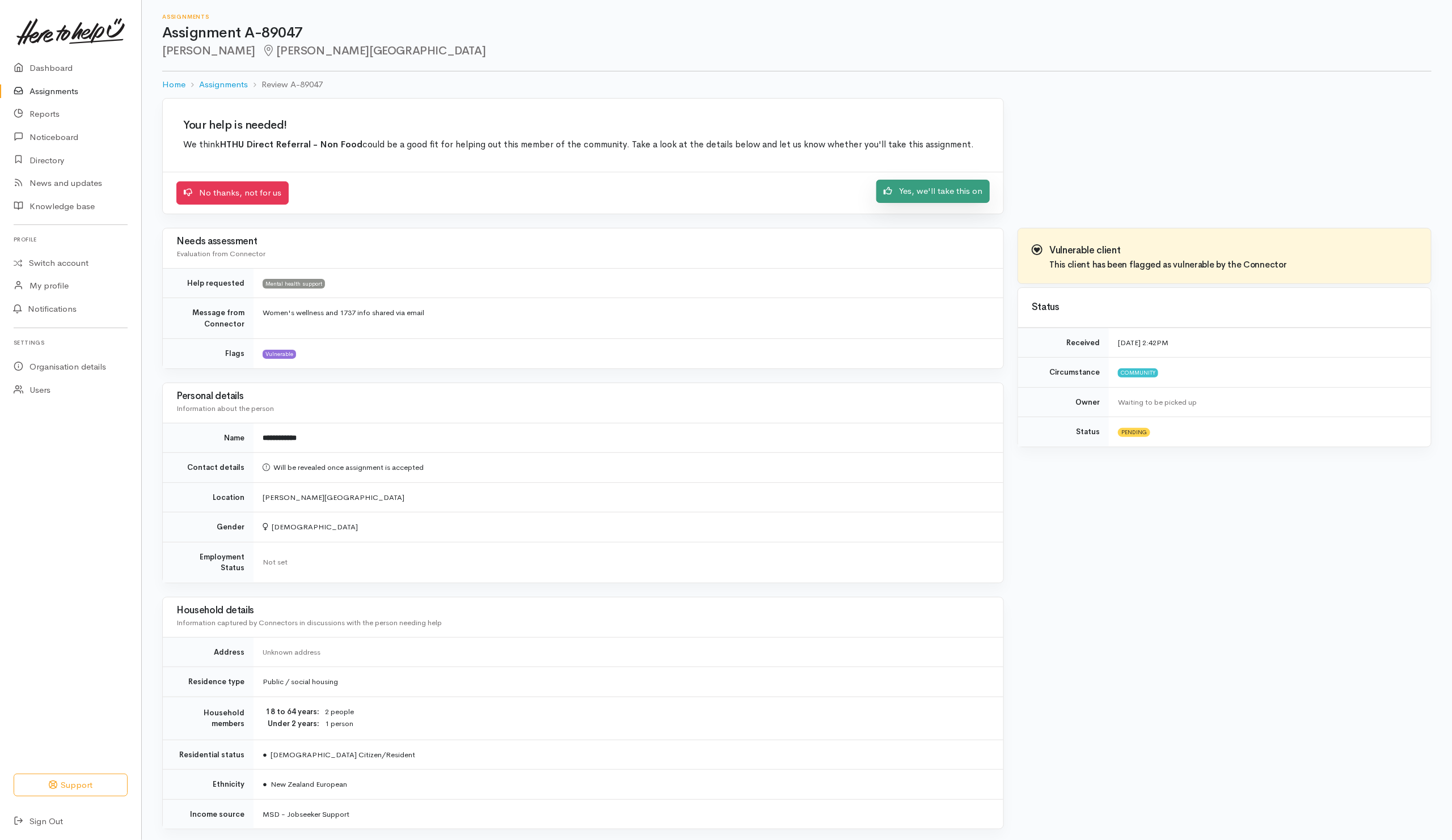
click at [930, 200] on link "Yes, we'll take this on" at bounding box center [933, 191] width 114 height 23
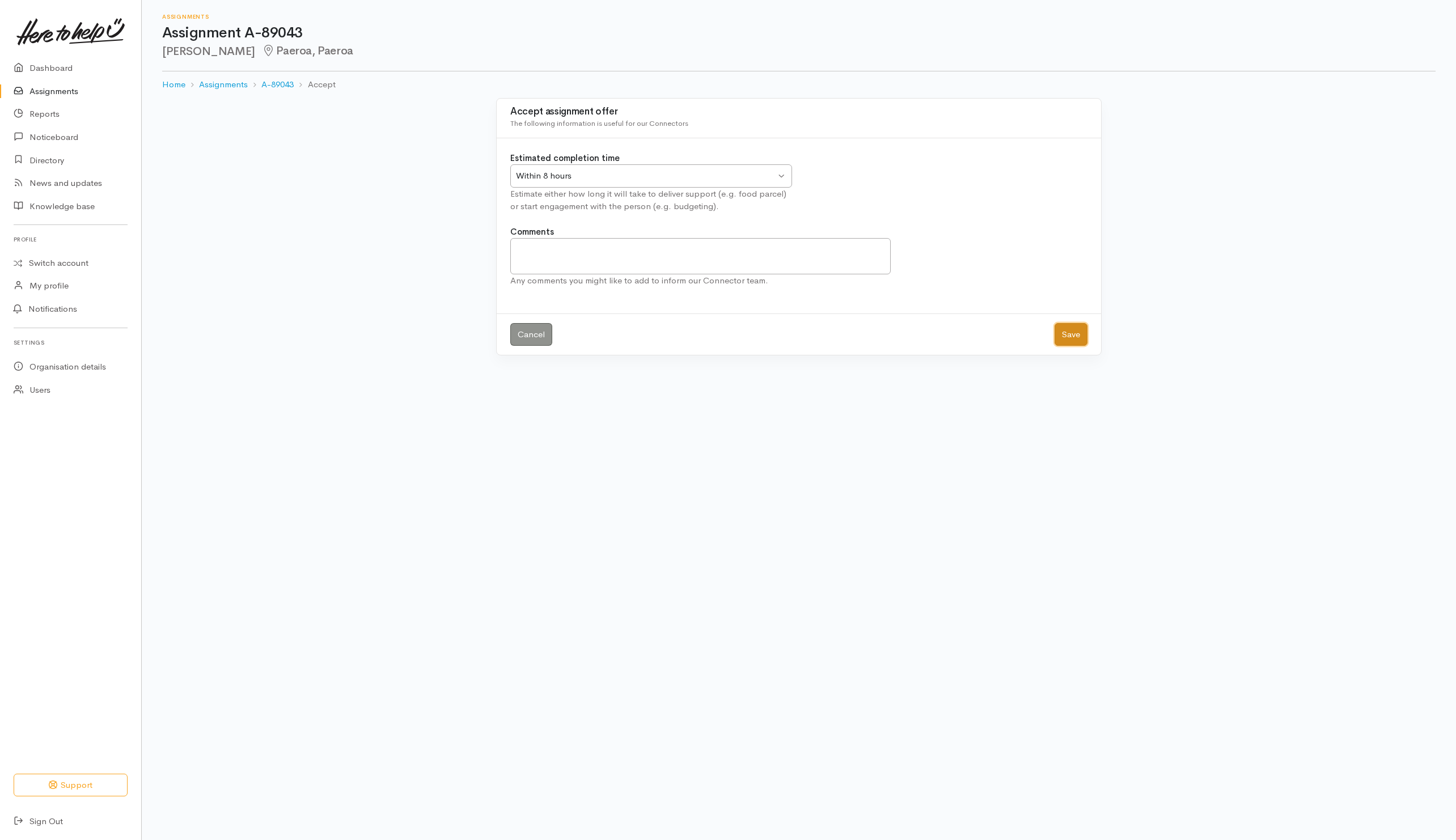
click at [1065, 339] on button "Save" at bounding box center [1071, 335] width 33 height 23
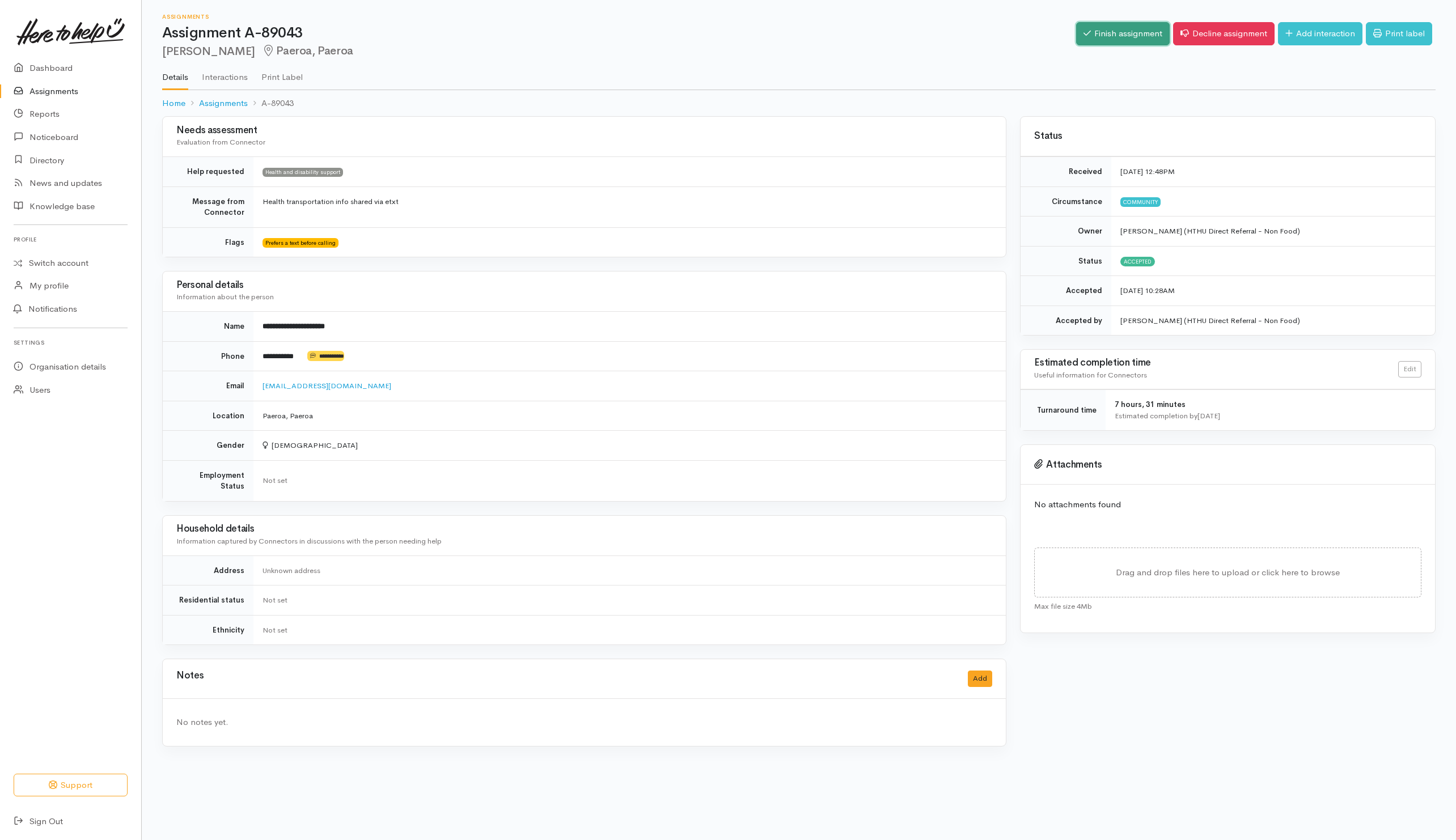
click at [1133, 39] on link "Finish assignment" at bounding box center [1122, 34] width 94 height 23
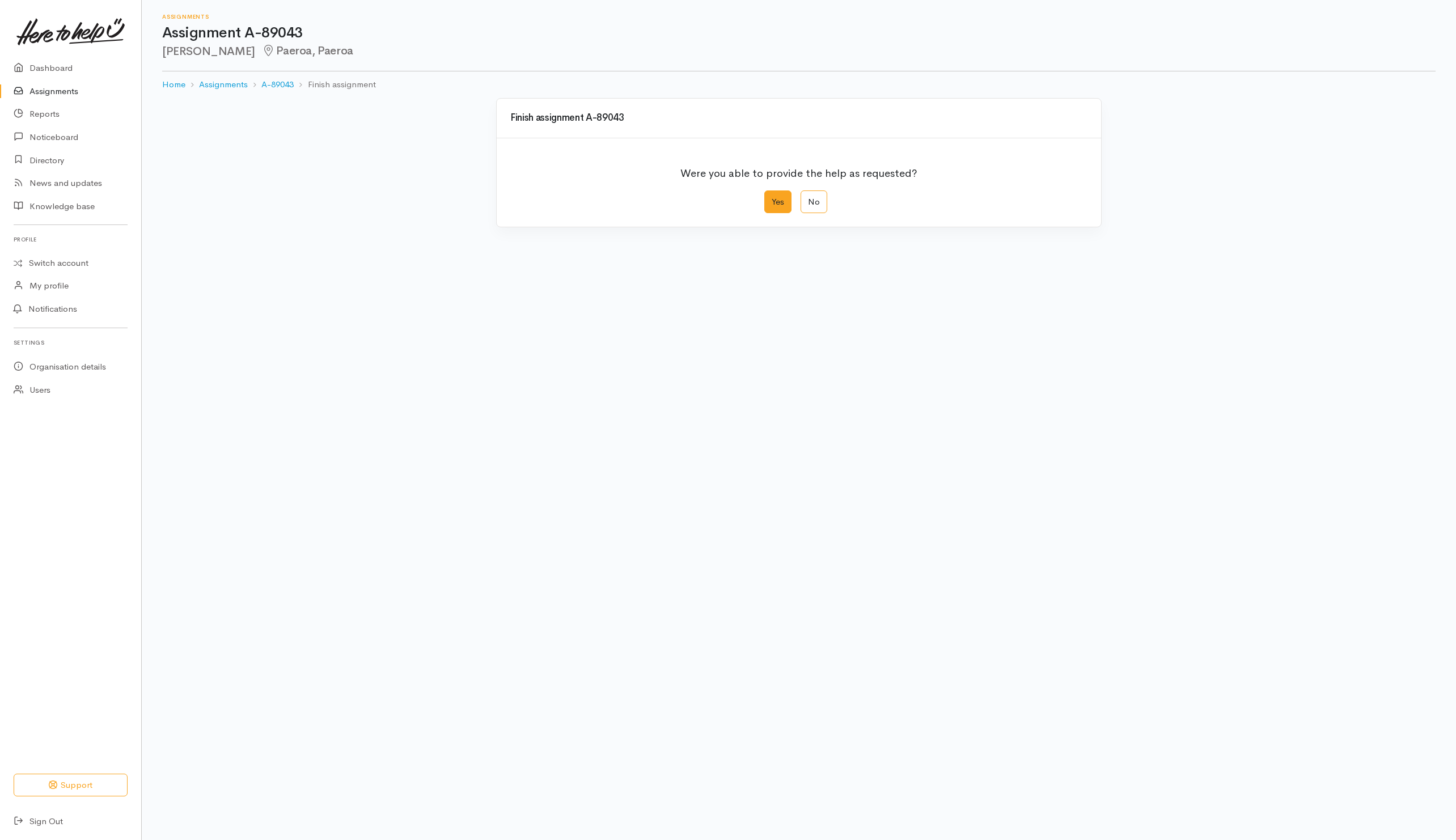
click at [787, 198] on label "Yes" at bounding box center [777, 202] width 27 height 23
click at [772, 198] on input "Yes" at bounding box center [768, 194] width 8 height 8
radio input "true"
drag, startPoint x: 1066, startPoint y: 462, endPoint x: 1061, endPoint y: 452, distance: 11.2
click at [1066, 460] on button "Save" at bounding box center [1071, 455] width 33 height 23
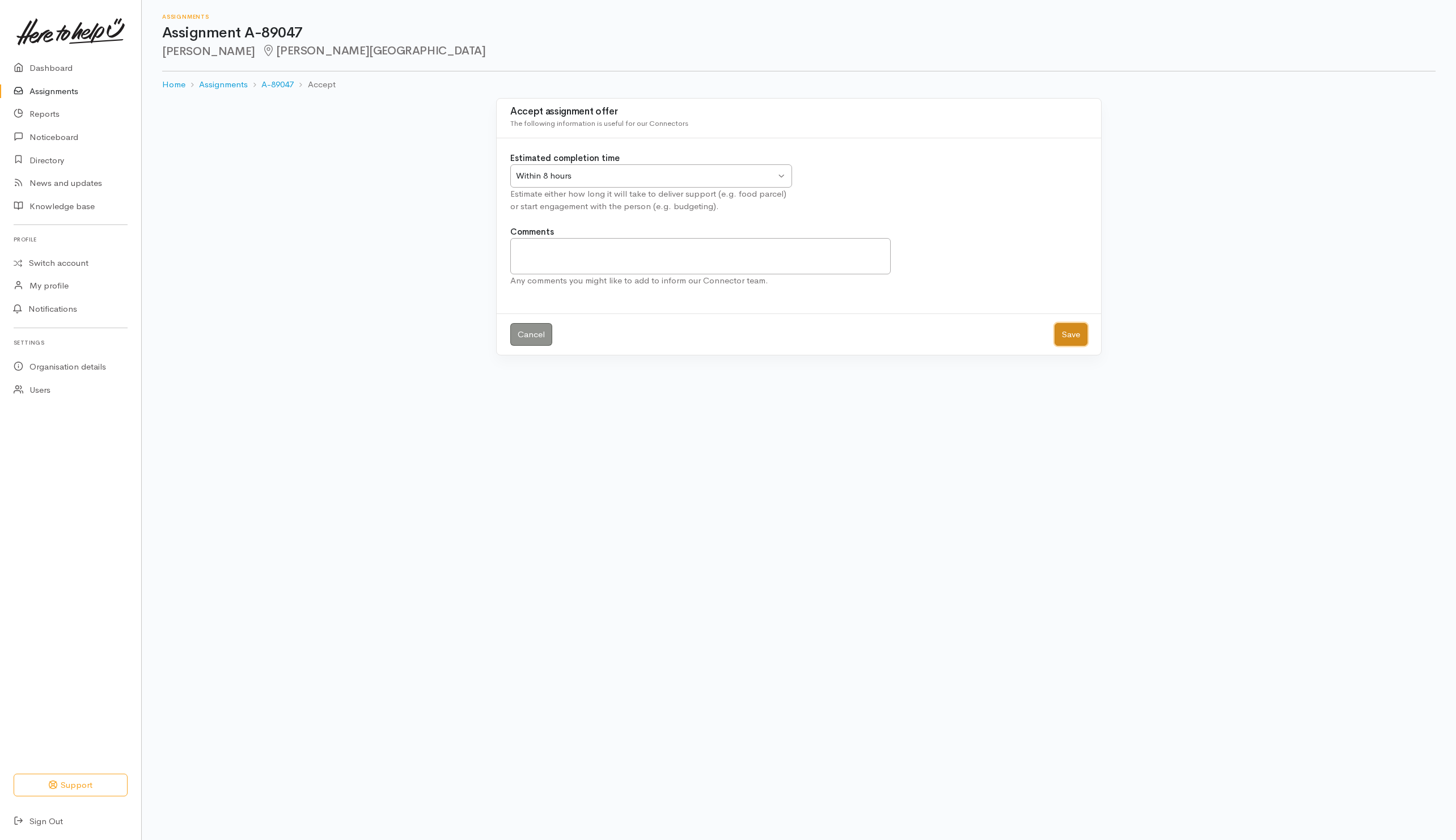
click at [1061, 333] on button "Save" at bounding box center [1071, 335] width 33 height 23
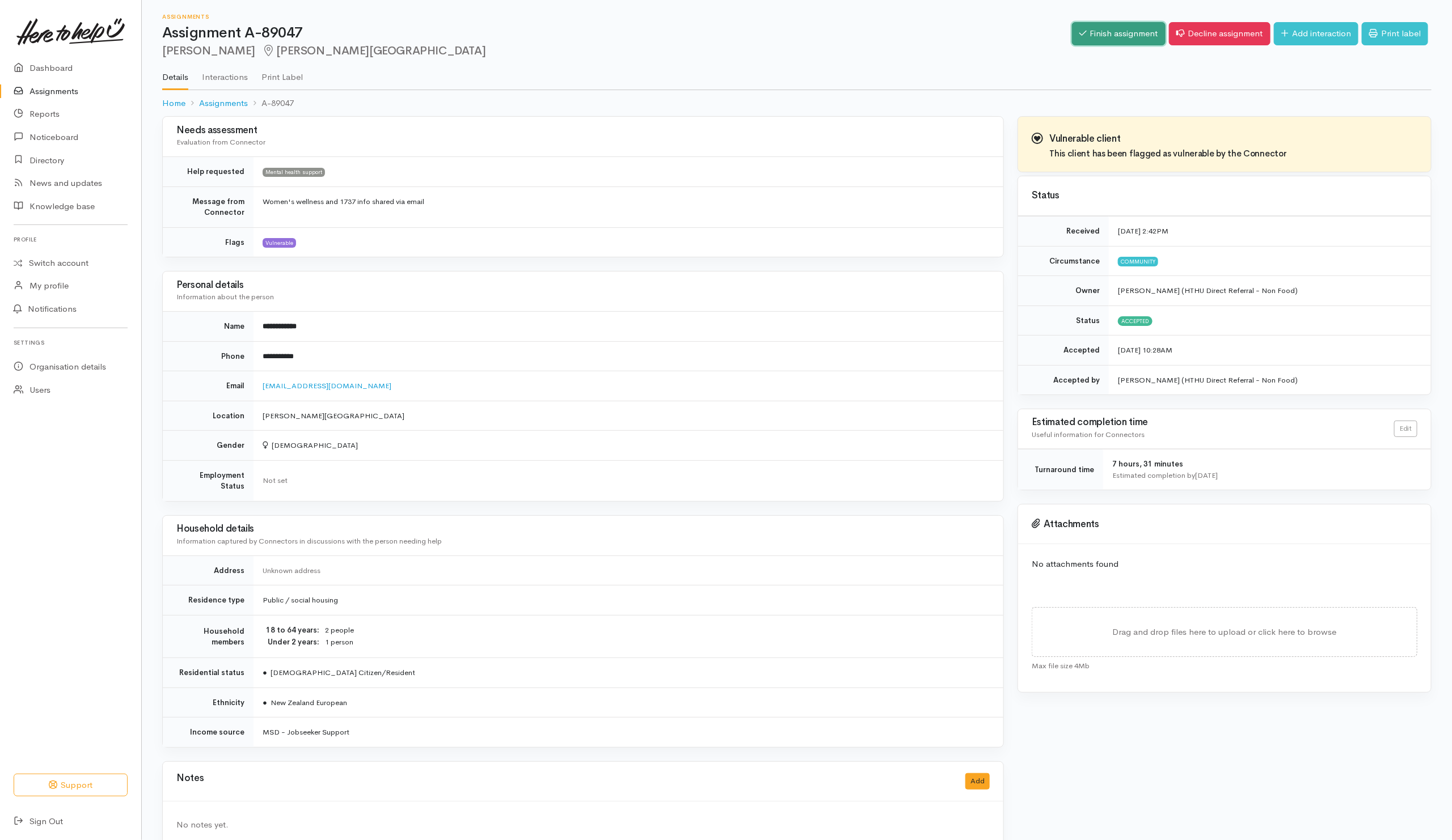
click at [1142, 22] on link "Finish assignment" at bounding box center [1119, 34] width 94 height 23
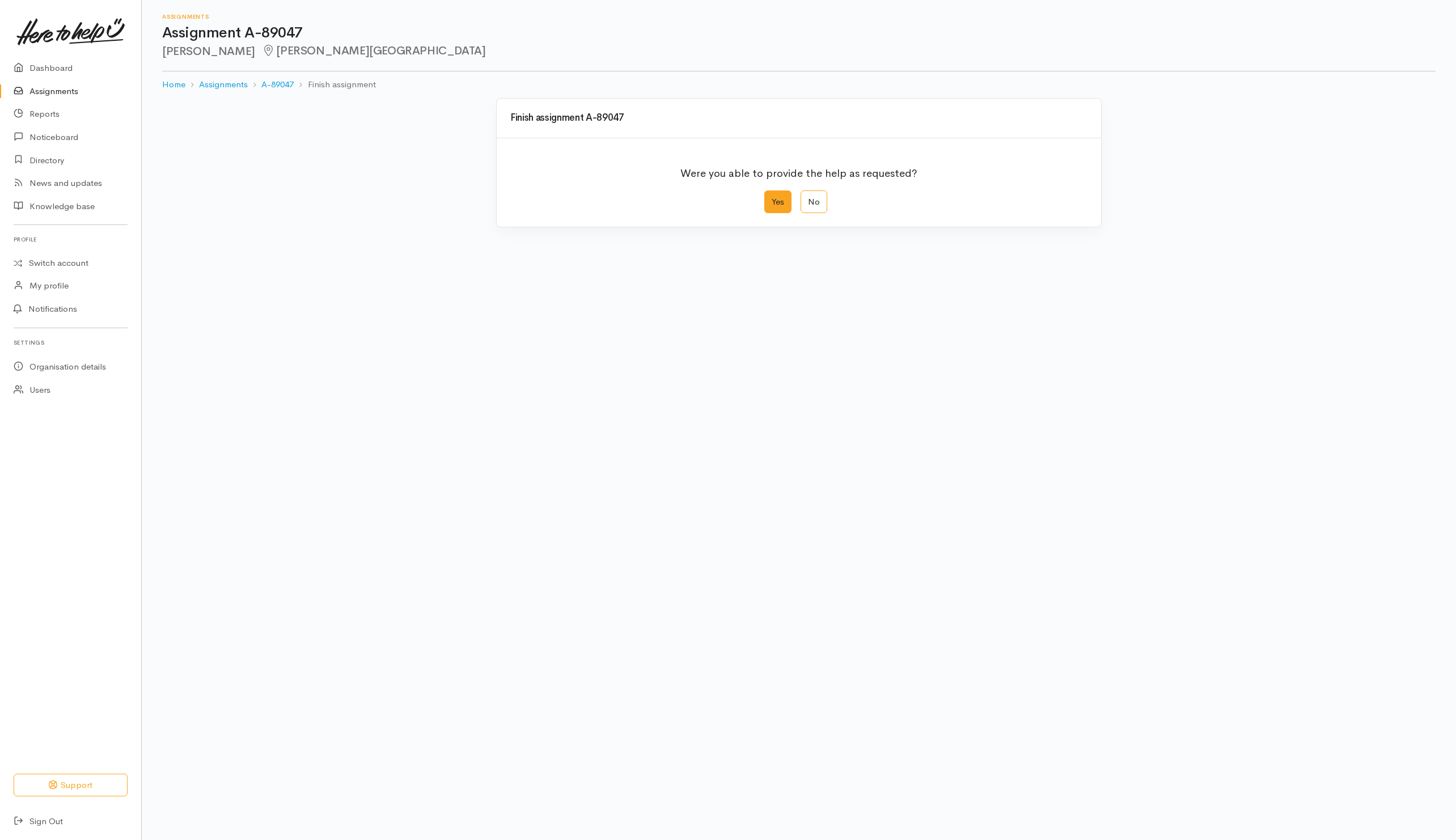
click at [779, 204] on label "Yes" at bounding box center [777, 202] width 27 height 23
click at [772, 198] on input "Yes" at bounding box center [768, 194] width 8 height 8
radio input "true"
click at [1084, 458] on button "Save" at bounding box center [1071, 455] width 33 height 23
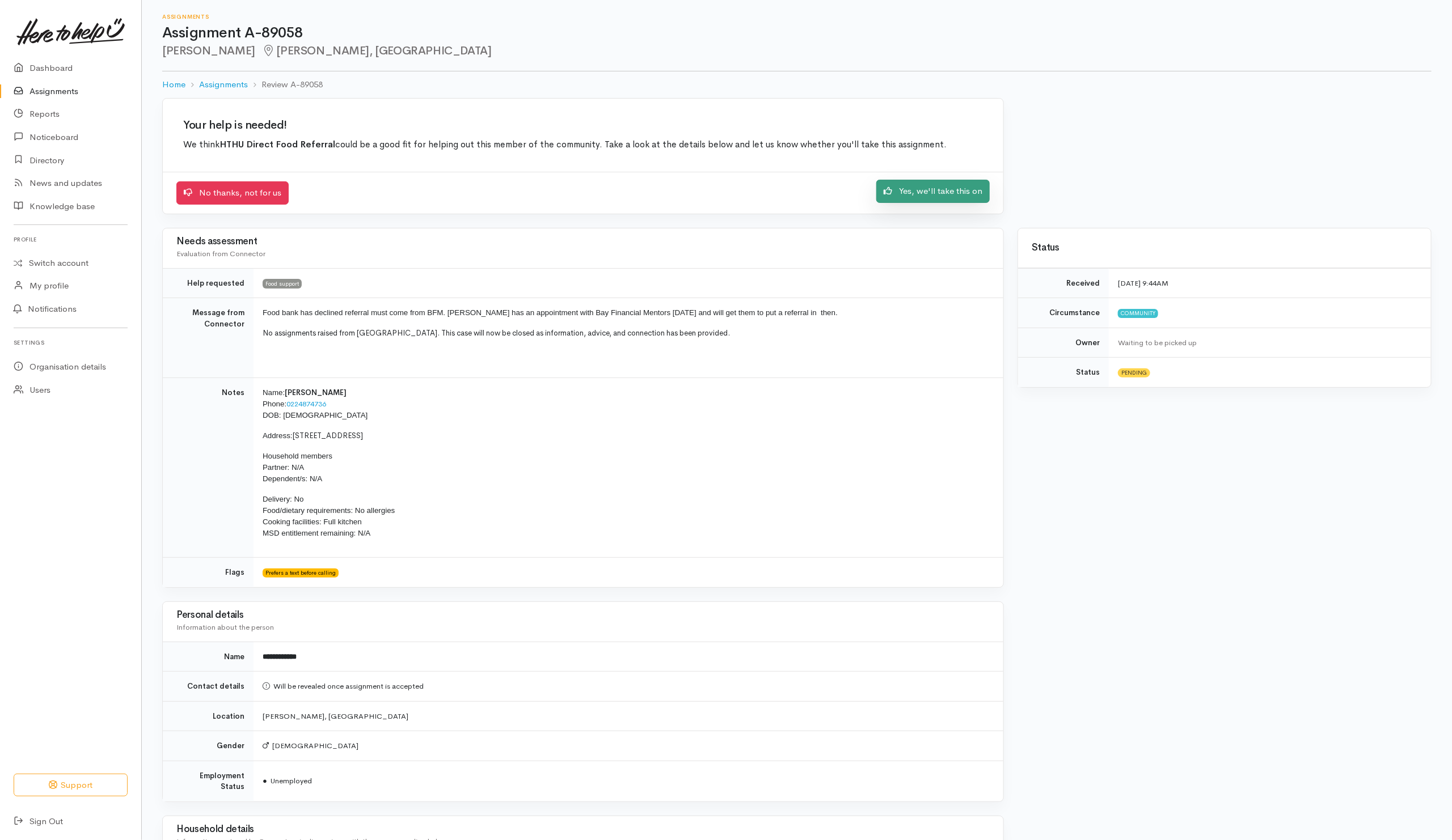
click at [917, 201] on link "Yes, we'll take this on" at bounding box center [933, 191] width 114 height 23
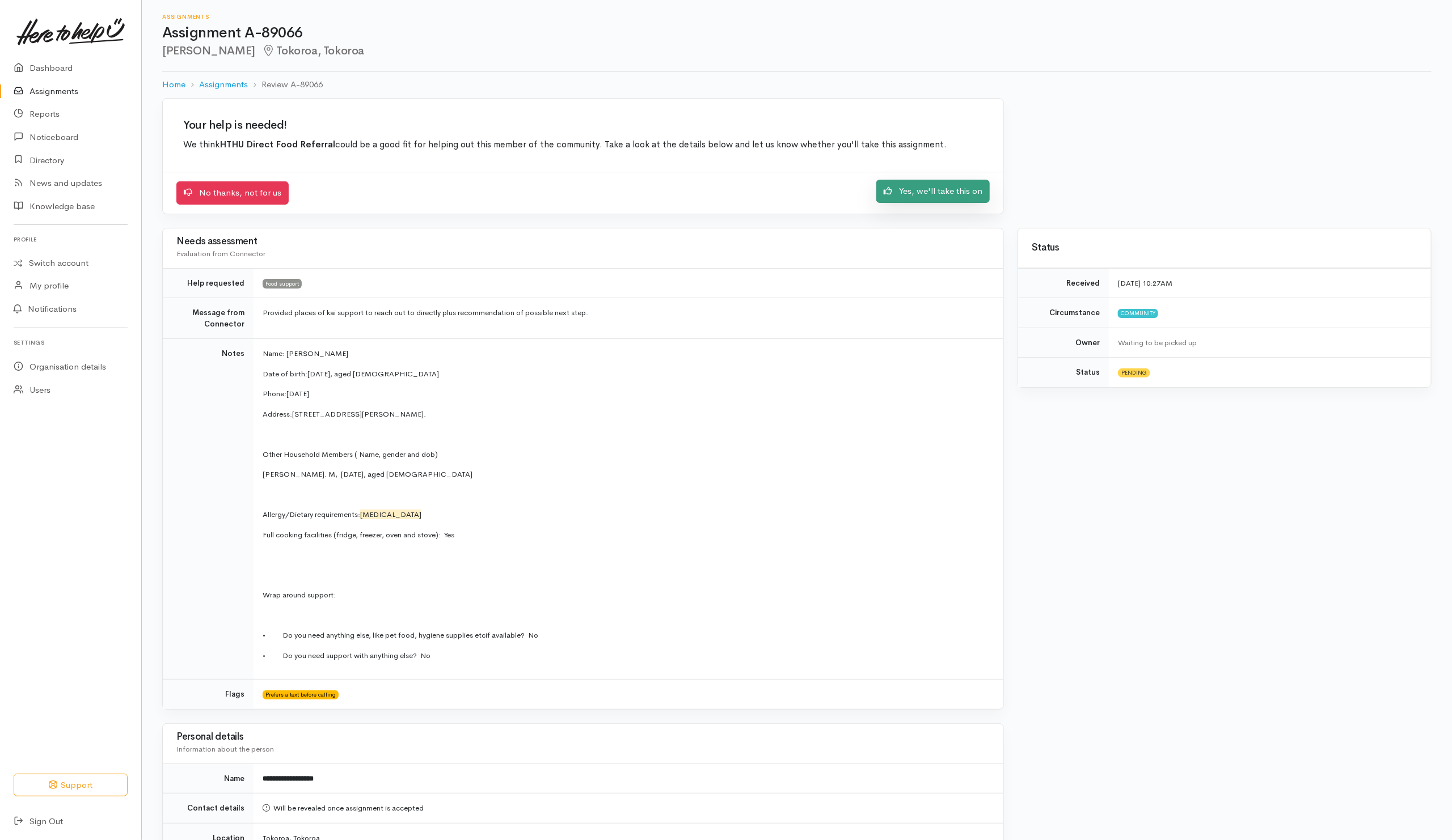
click at [965, 194] on link "Yes, we'll take this on" at bounding box center [933, 191] width 114 height 23
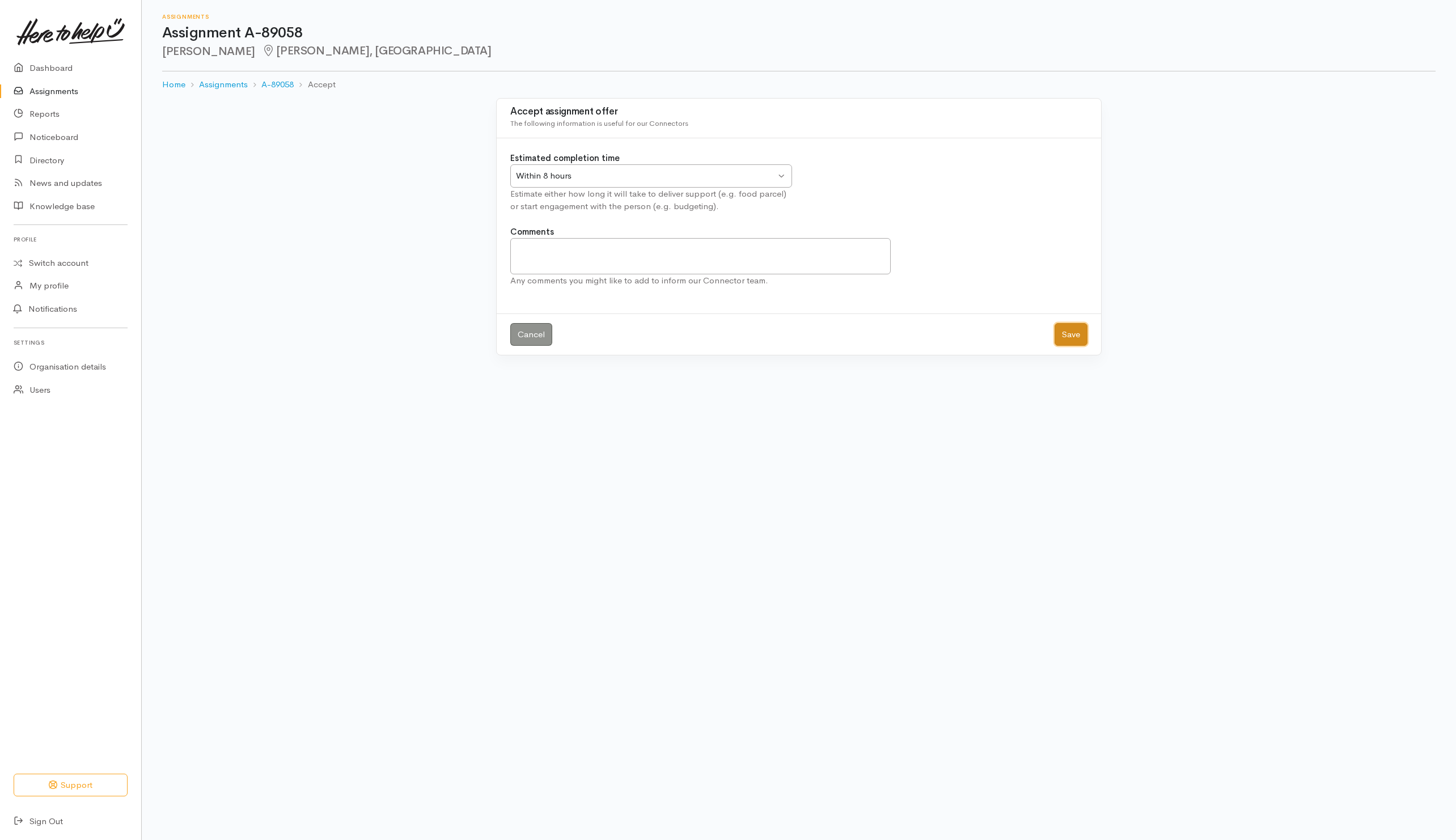
click at [1077, 341] on button "Save" at bounding box center [1071, 335] width 33 height 23
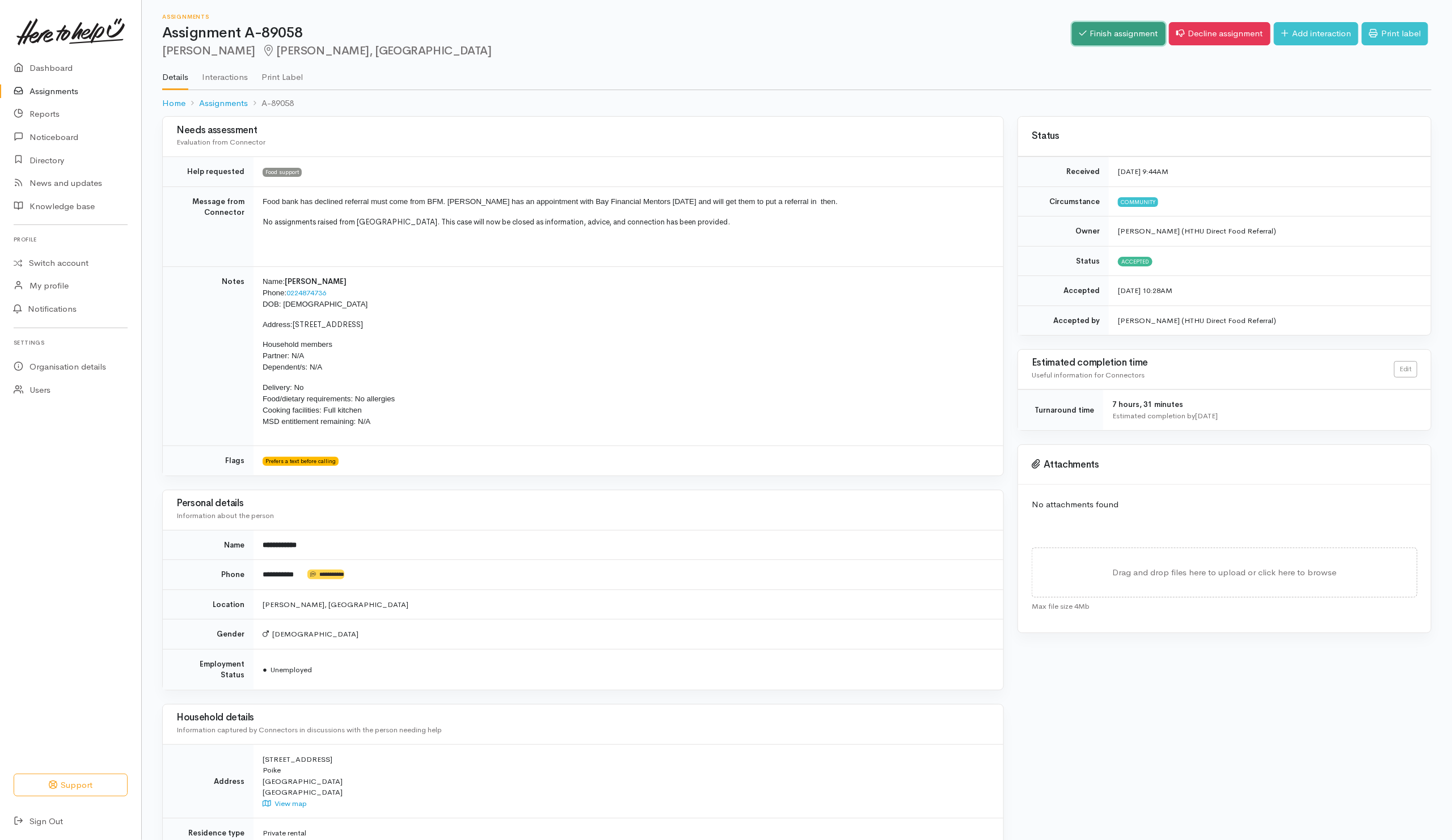
drag, startPoint x: 0, startPoint y: 0, endPoint x: 1106, endPoint y: 36, distance: 1106.6
click at [1108, 34] on link "Finish assignment" at bounding box center [1119, 34] width 94 height 23
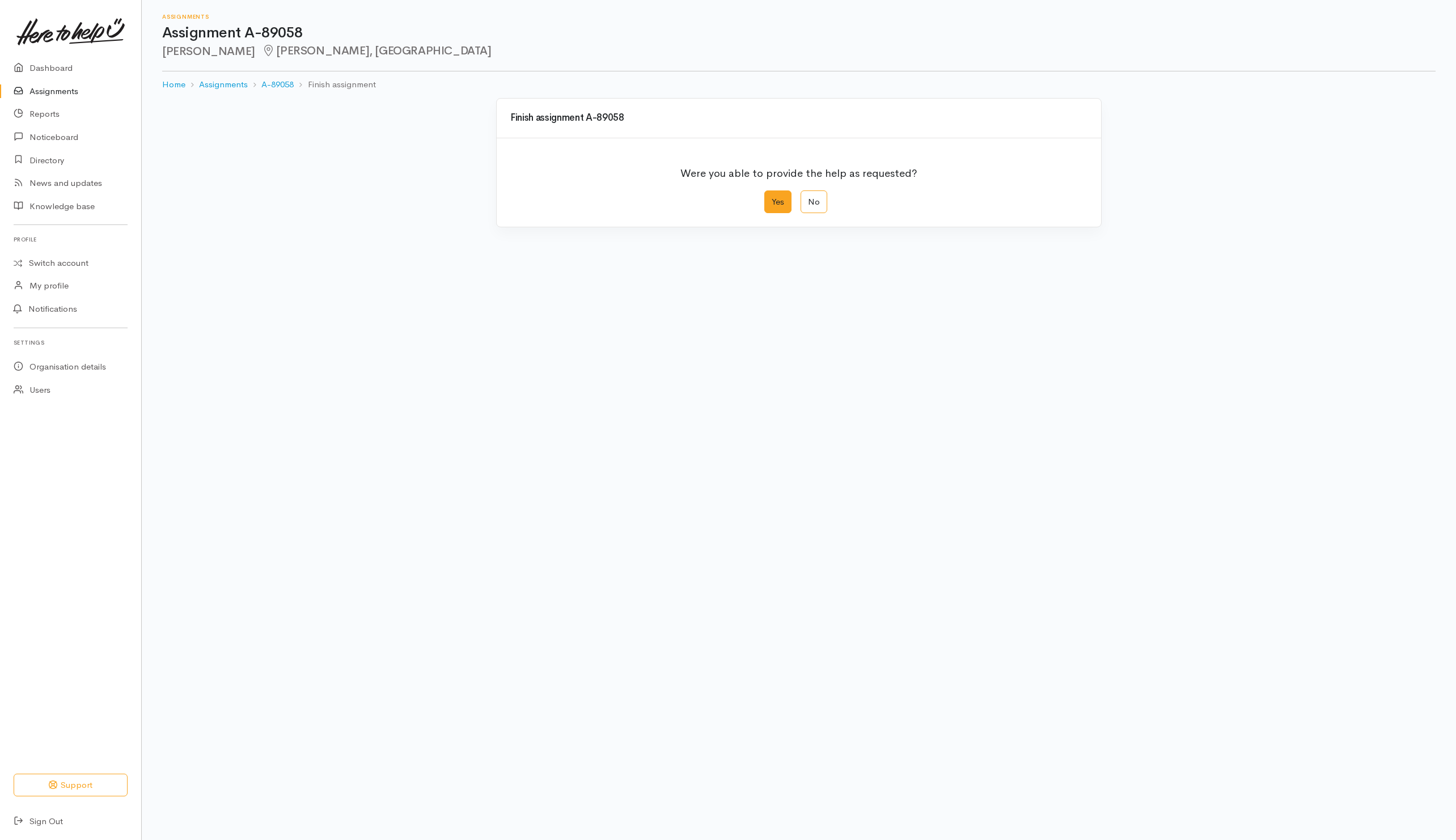
click at [780, 206] on label "Yes" at bounding box center [777, 202] width 27 height 23
click at [772, 198] on input "Yes" at bounding box center [768, 194] width 8 height 8
radio input "true"
click at [1065, 462] on button "Save" at bounding box center [1071, 455] width 33 height 23
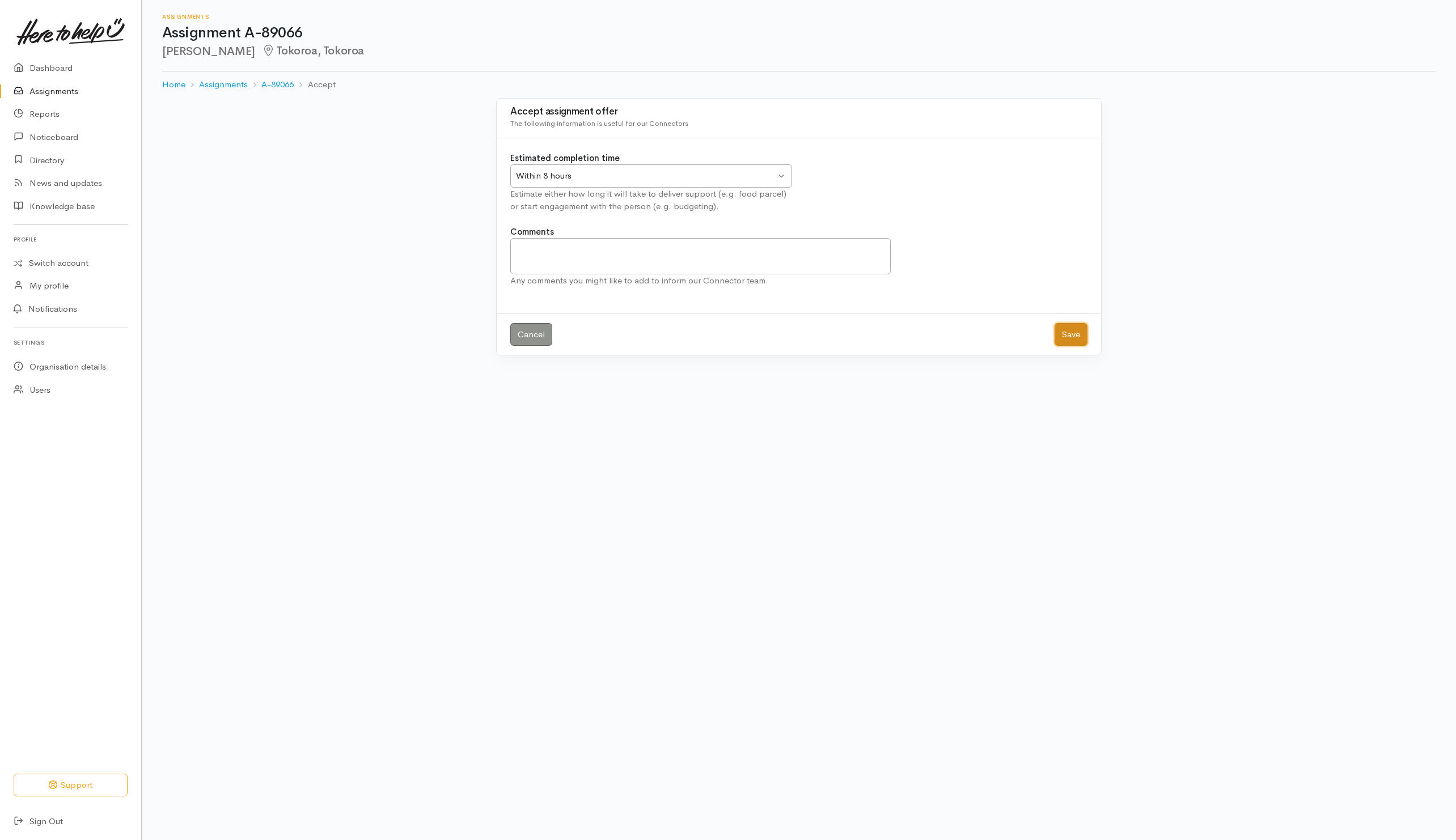
click at [1076, 335] on button "Save" at bounding box center [1071, 335] width 33 height 23
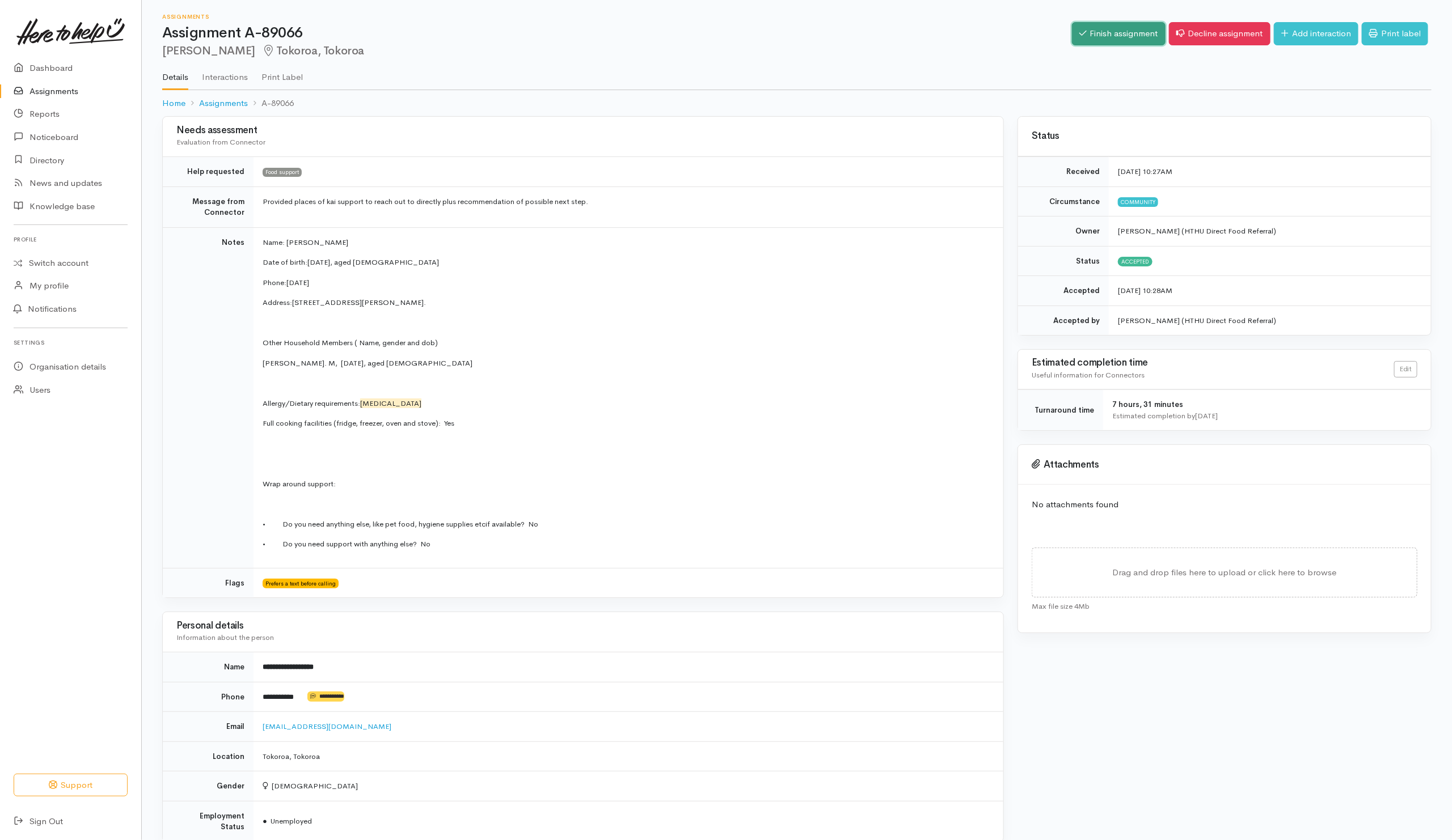
click at [1118, 31] on link "Finish assignment" at bounding box center [1119, 34] width 94 height 23
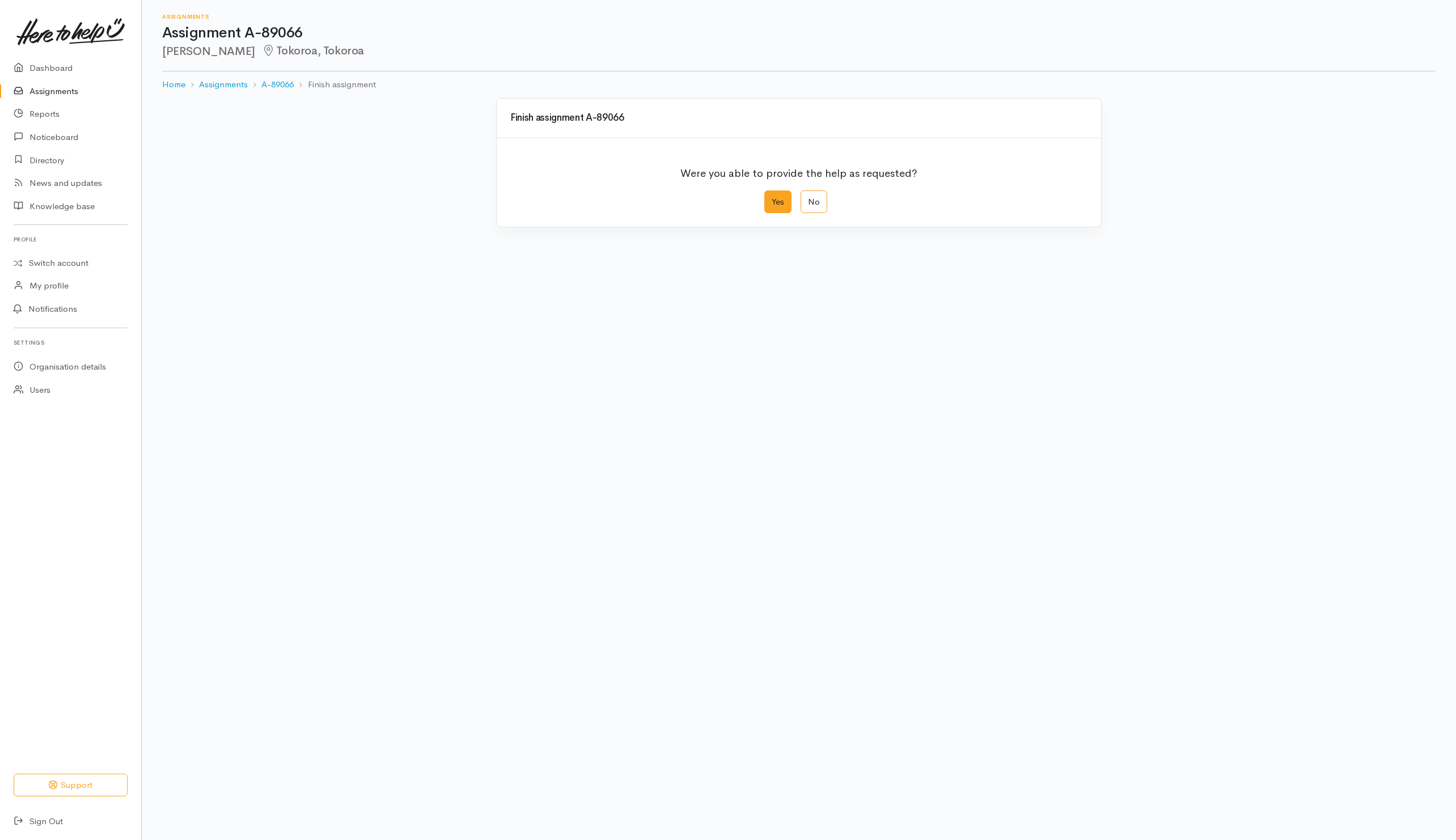
click at [772, 203] on label "Yes" at bounding box center [777, 202] width 27 height 23
click at [772, 198] on input "Yes" at bounding box center [768, 194] width 8 height 8
radio input "true"
drag, startPoint x: 1070, startPoint y: 458, endPoint x: 1048, endPoint y: 460, distance: 22.1
click at [1070, 458] on button "Save" at bounding box center [1071, 455] width 33 height 23
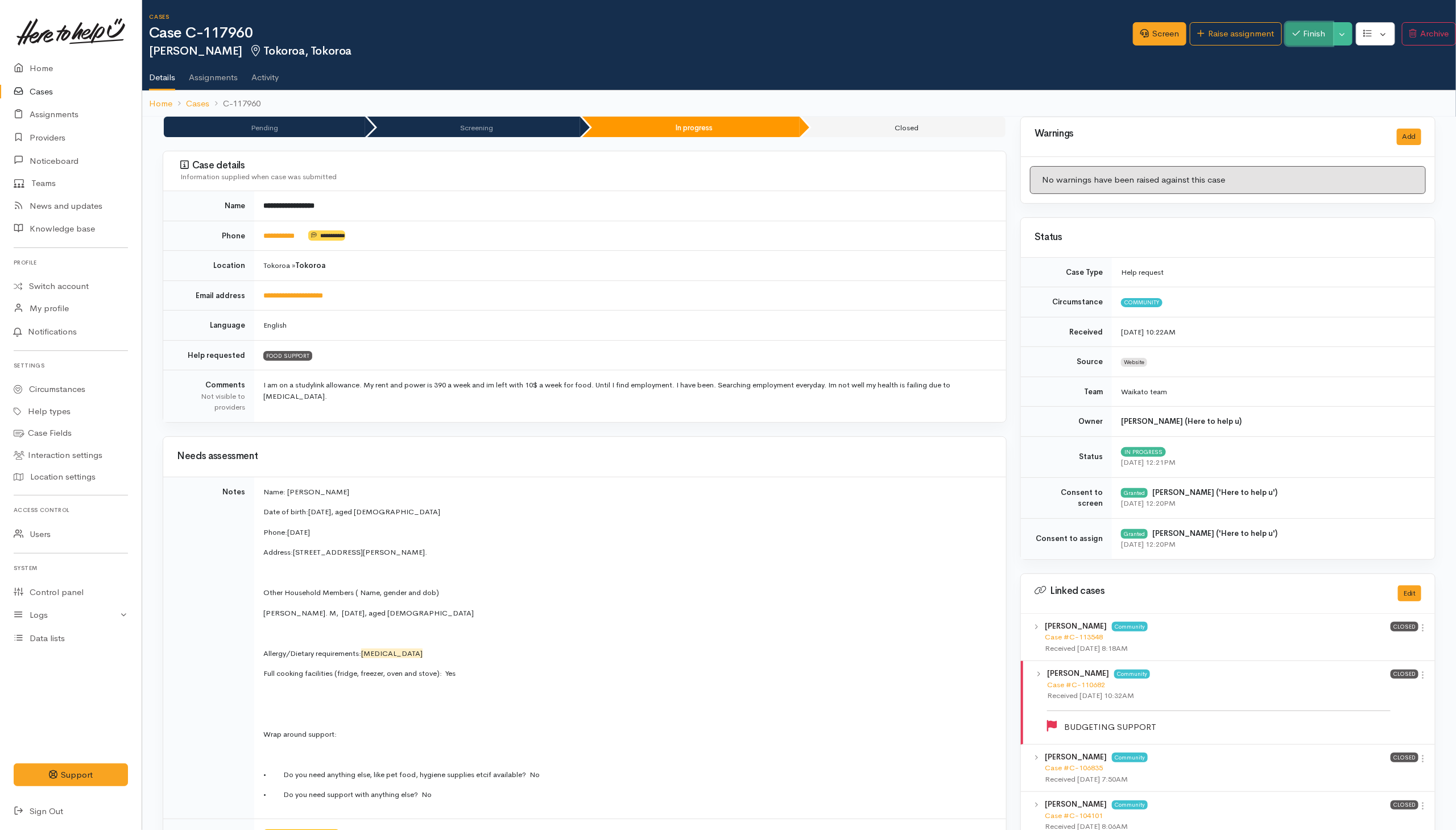
click at [1304, 31] on button "Finish" at bounding box center [1309, 34] width 48 height 23
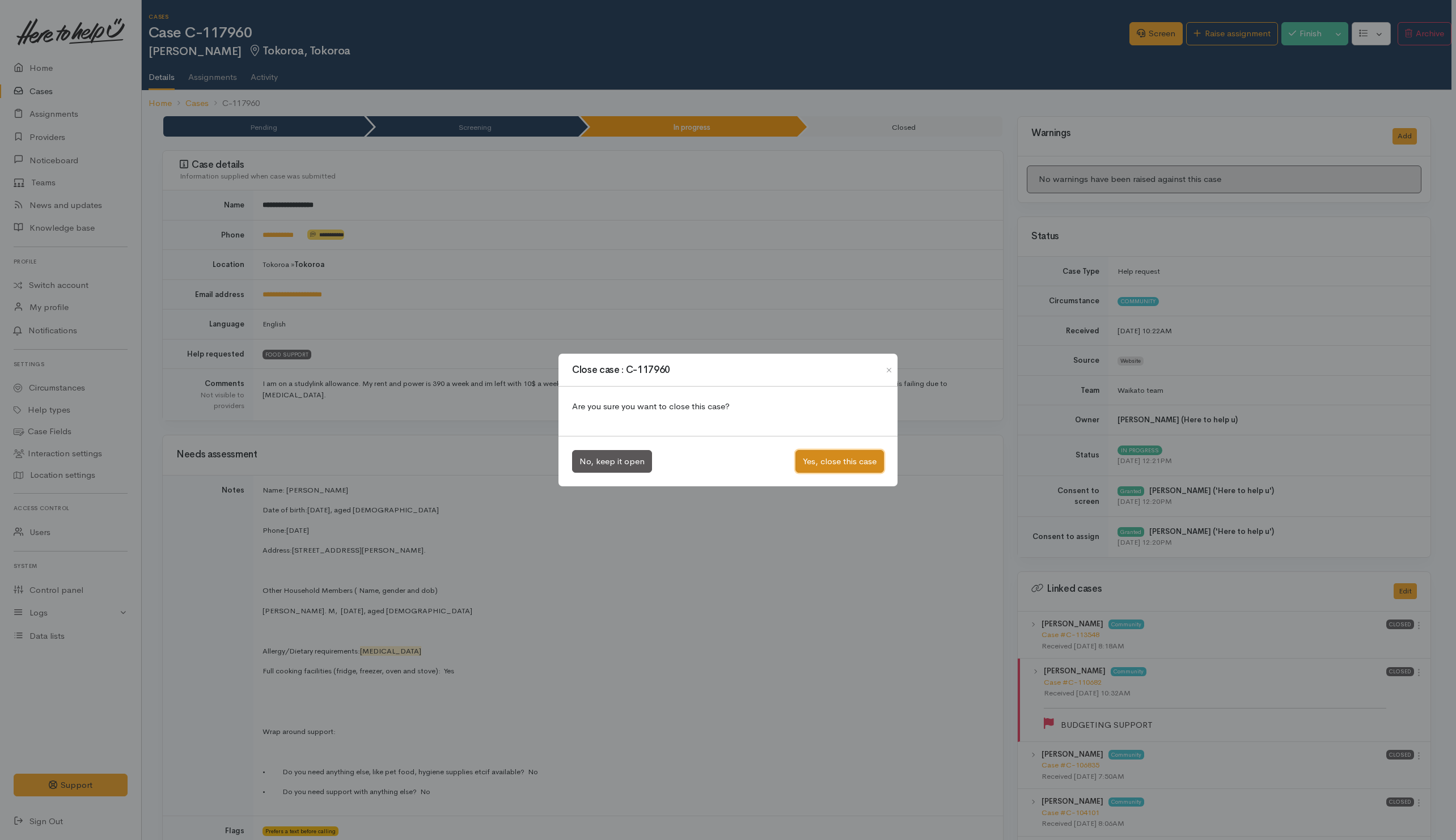
click at [837, 456] on button "Yes, close this case" at bounding box center [840, 462] width 88 height 23
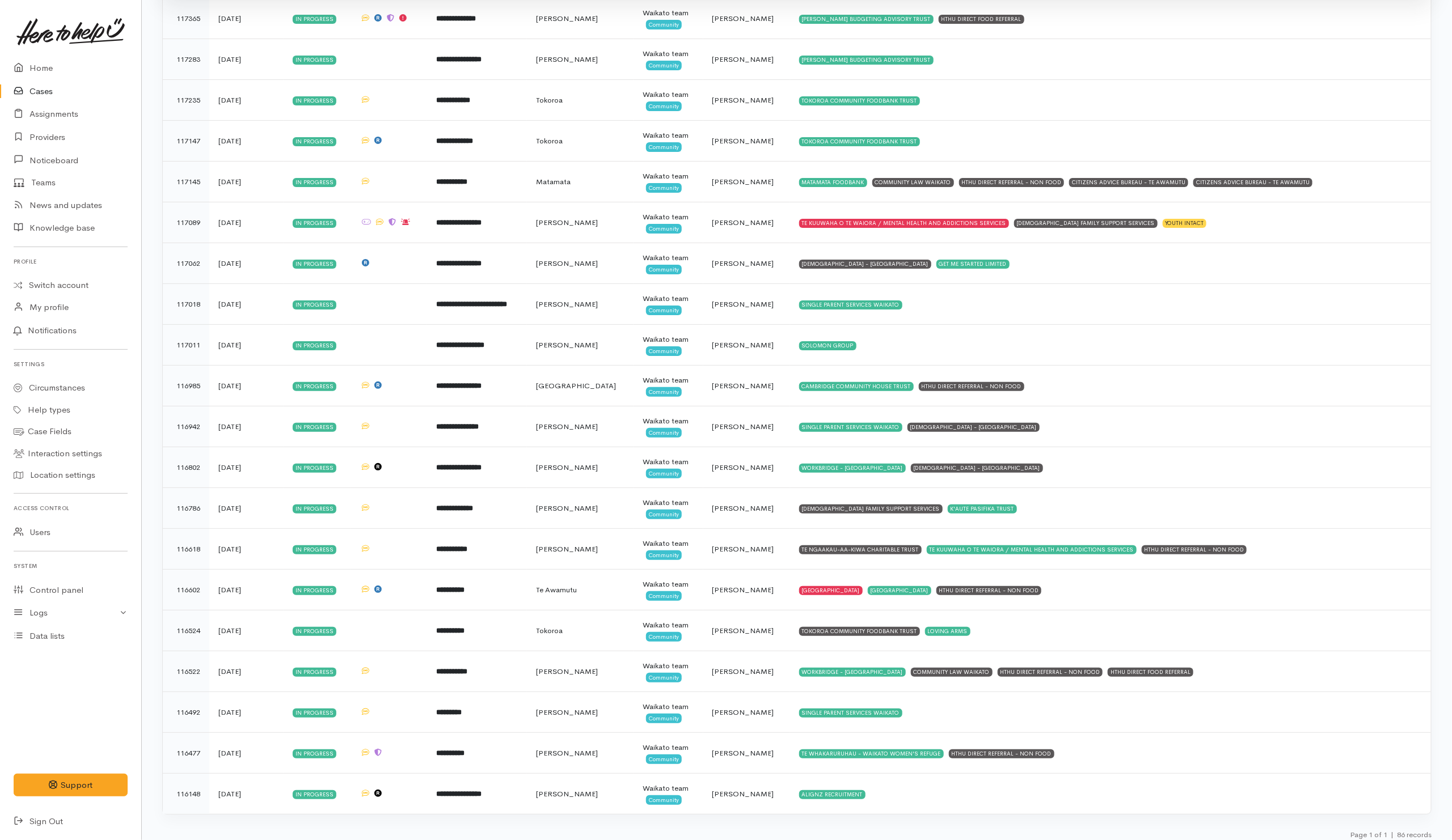
scroll to position [2925, 0]
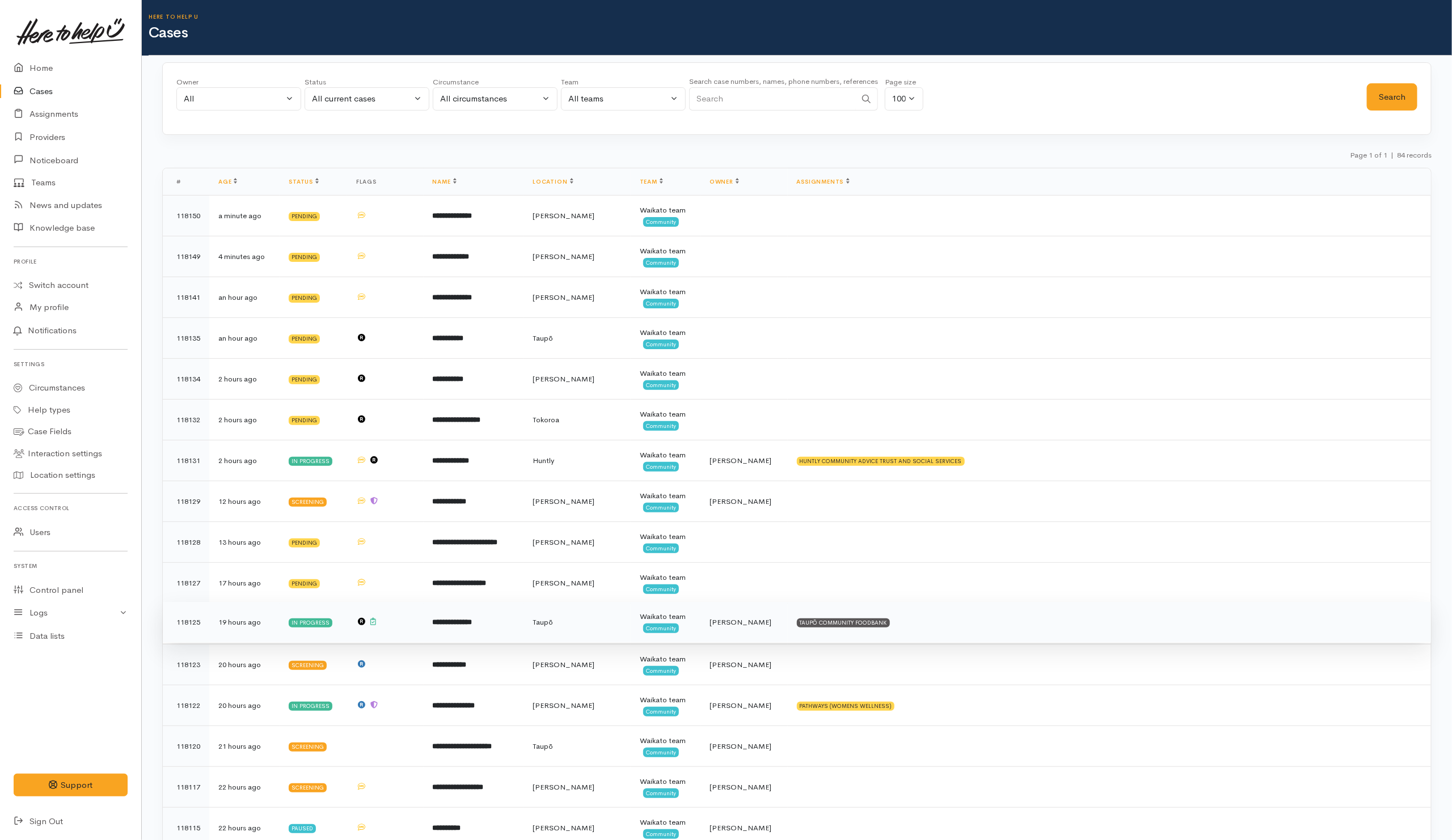
click at [941, 633] on td "TAUPŌ COMMUNITY FOODBANK" at bounding box center [1109, 623] width 643 height 41
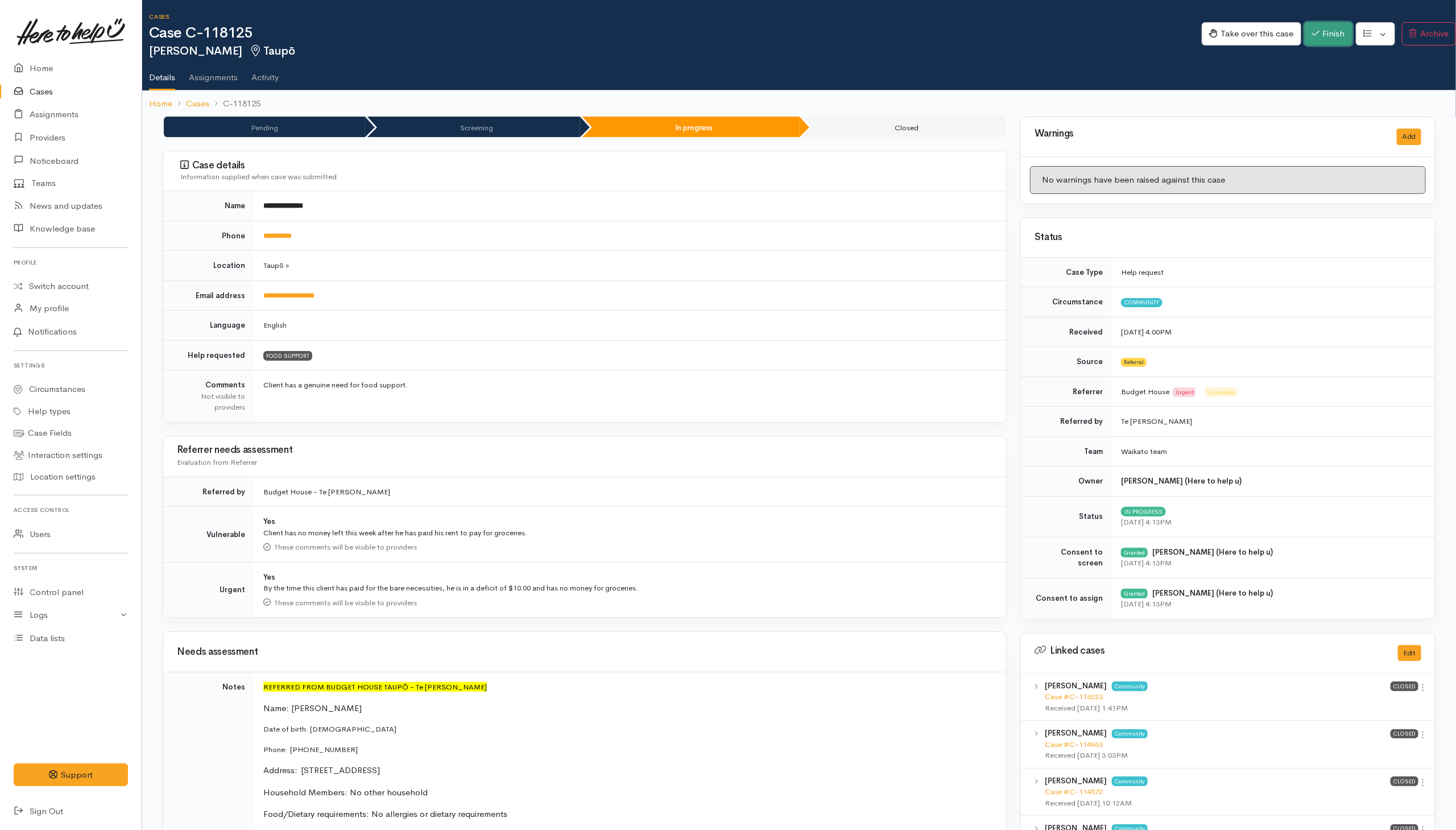
click at [1312, 36] on icon "button" at bounding box center [1316, 33] width 8 height 9
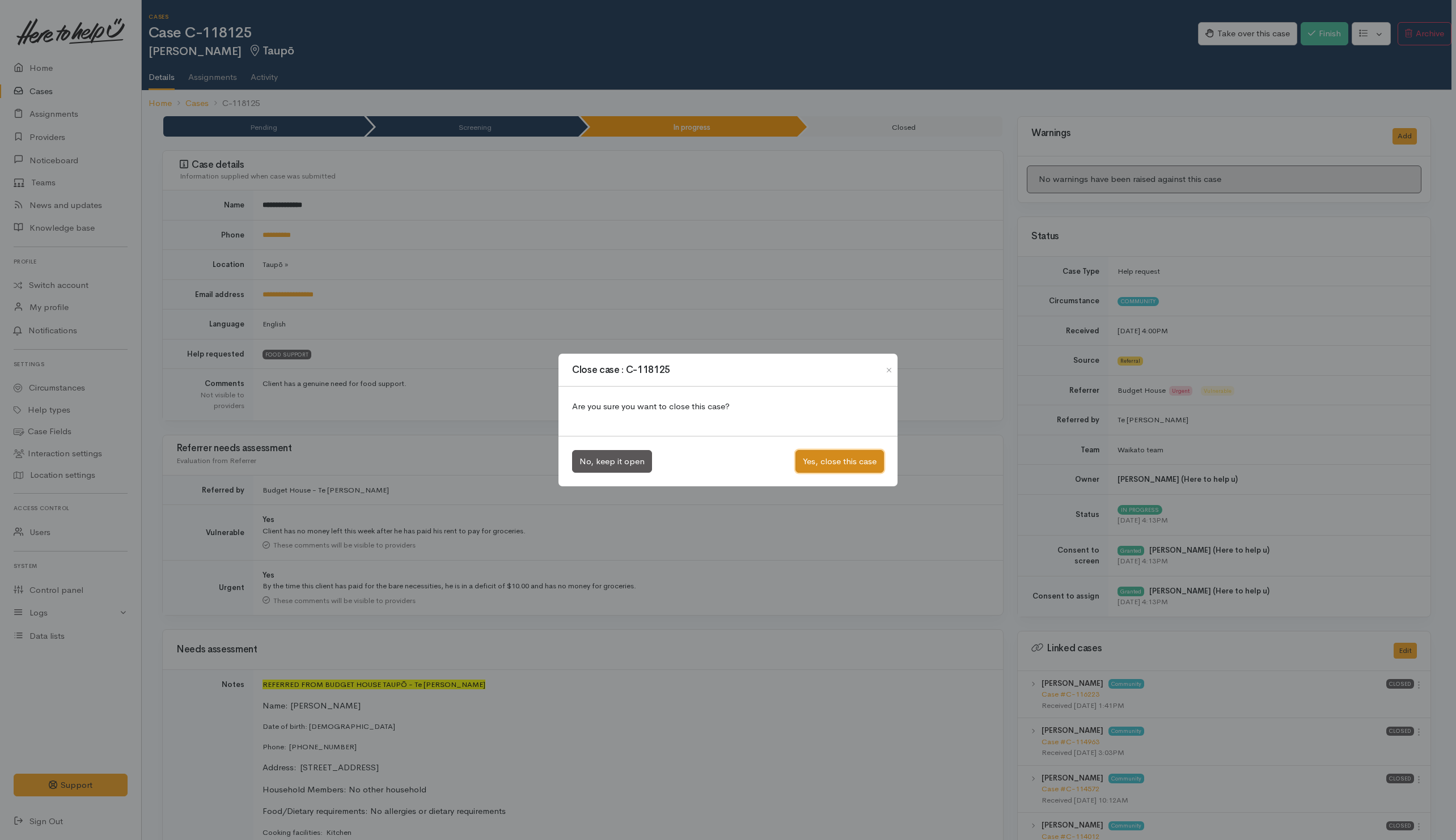
drag, startPoint x: 834, startPoint y: 455, endPoint x: 443, endPoint y: 336, distance: 408.7
click at [832, 456] on button "Yes, close this case" at bounding box center [840, 462] width 88 height 23
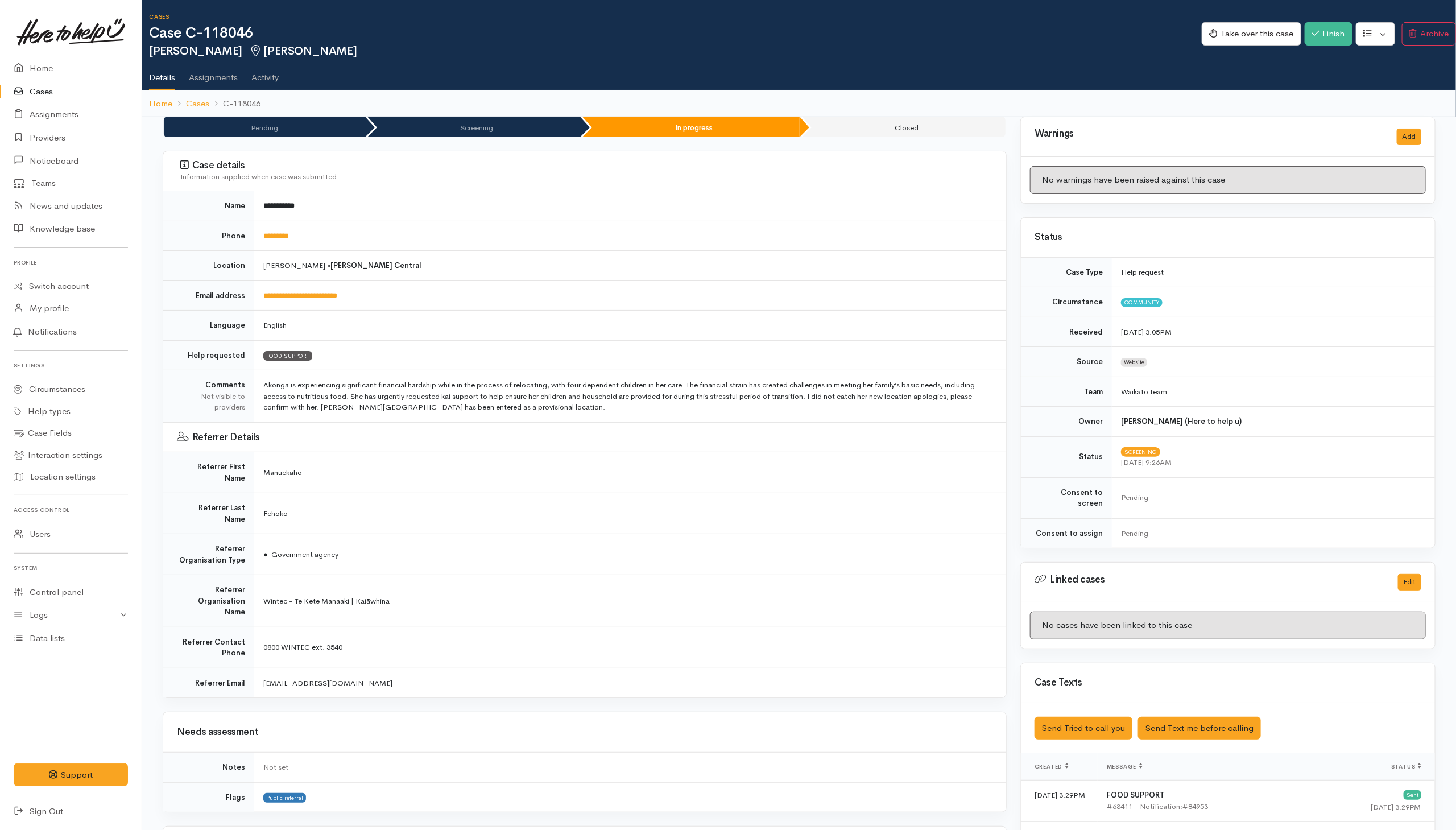
click at [33, 89] on link "Cases" at bounding box center [71, 92] width 142 height 23
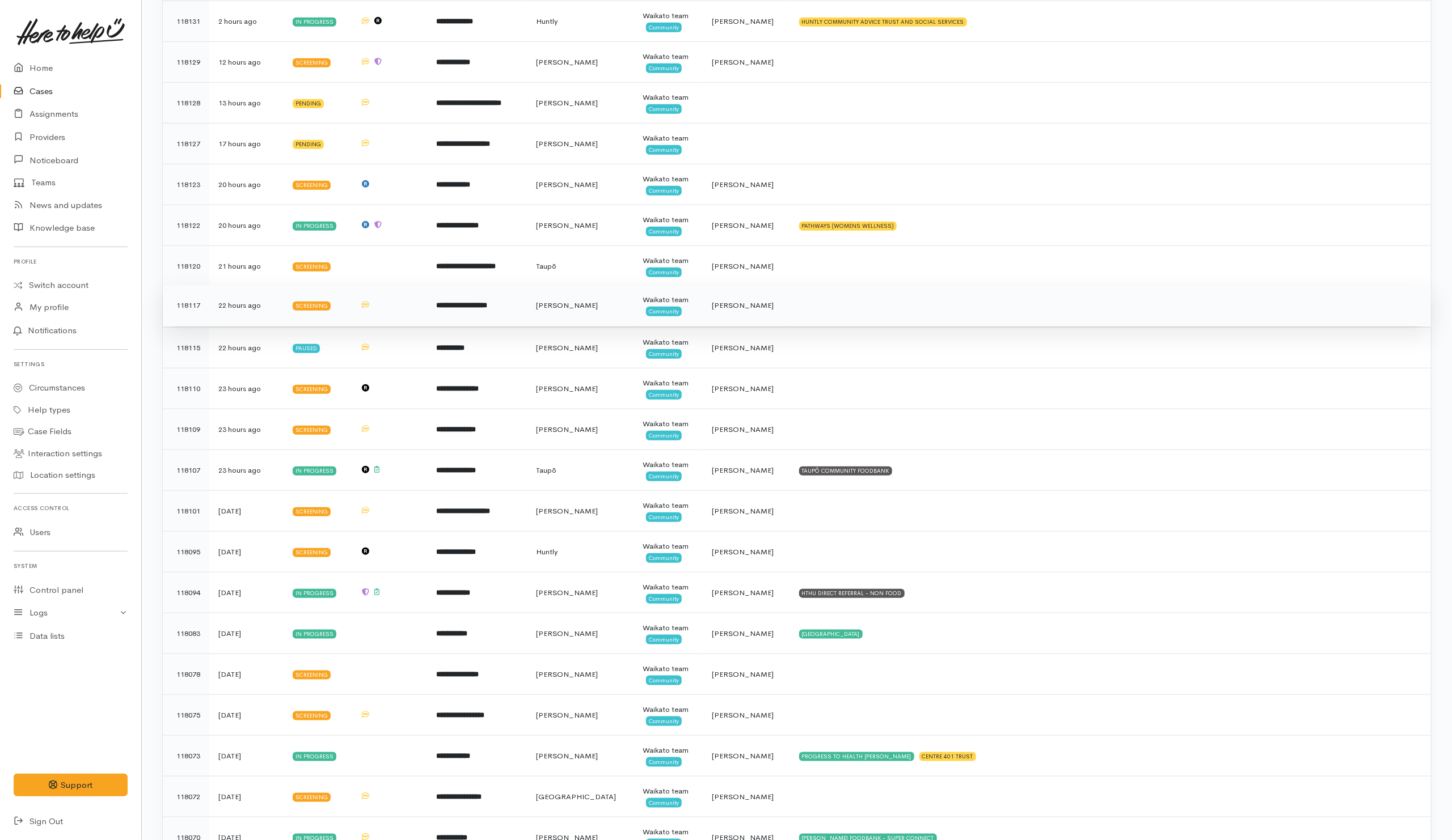
scroll to position [510, 0]
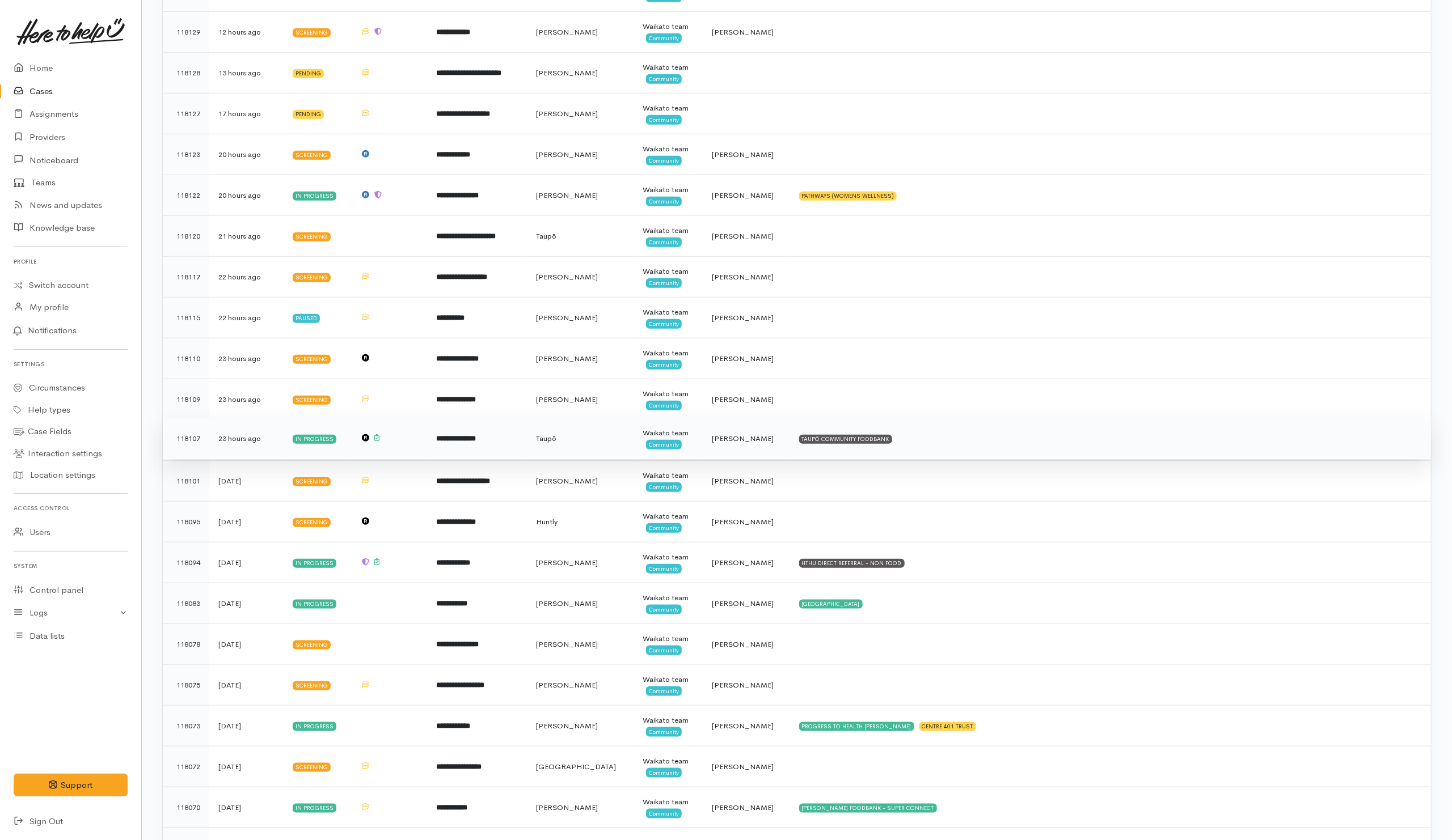
click at [977, 452] on td "TAUPŌ COMMUNITY FOODBANK" at bounding box center [1110, 439] width 641 height 41
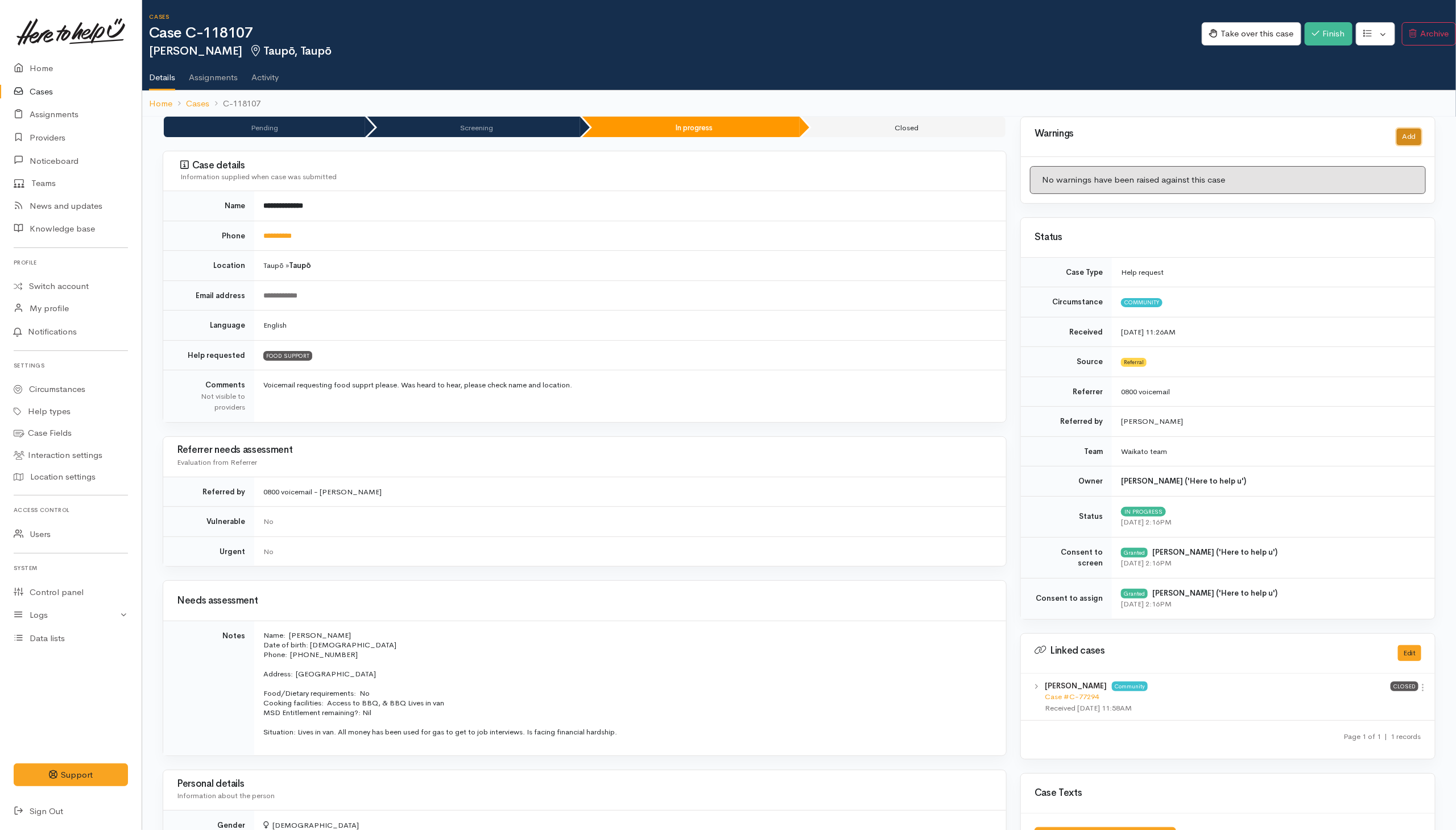
click at [968, 129] on button "Add" at bounding box center [1409, 137] width 25 height 16
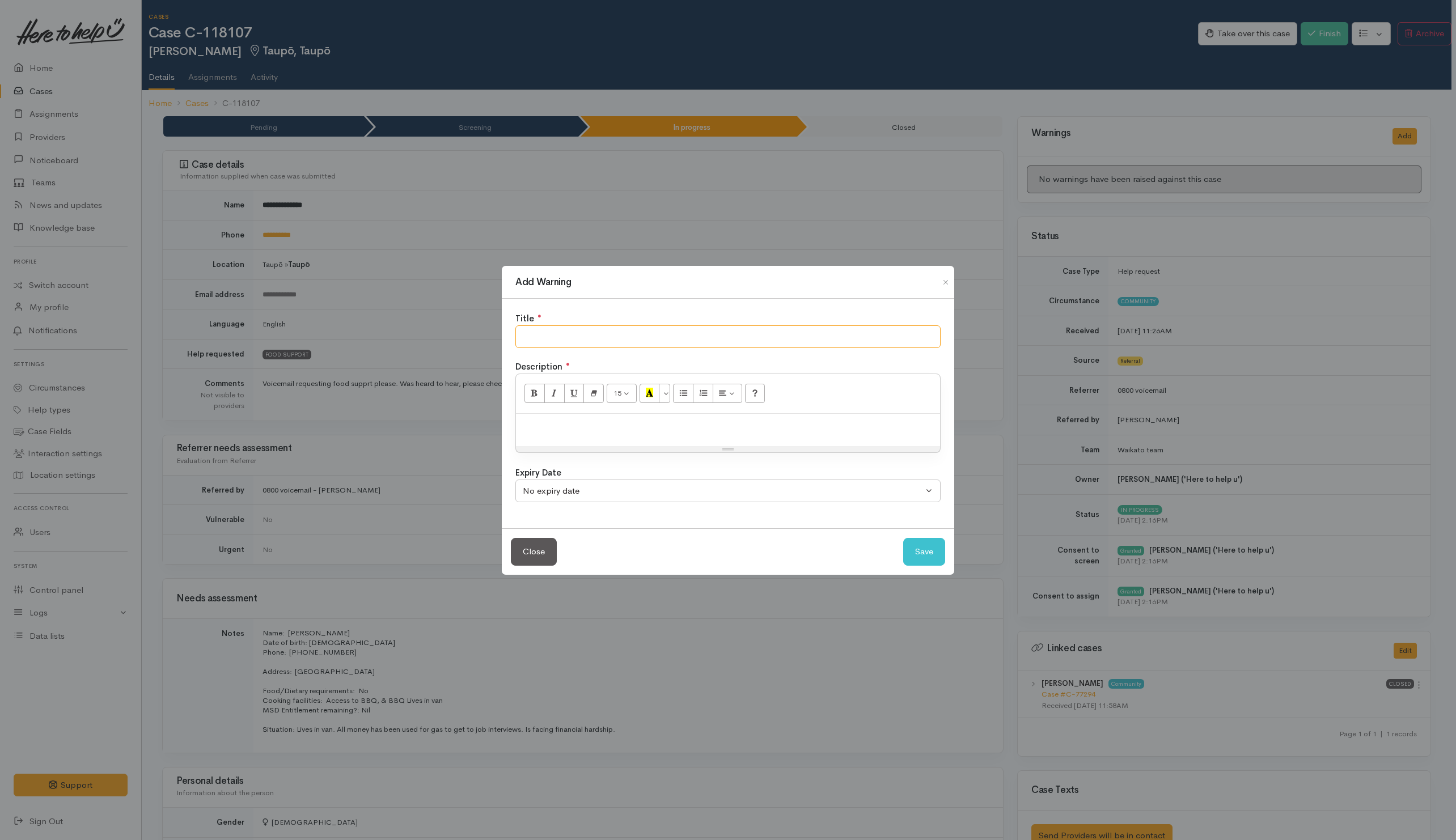
click at [832, 336] on input "text" at bounding box center [728, 337] width 425 height 23
type input "REFER to BUDGET HOUSE NEXT TIME"
drag, startPoint x: 933, startPoint y: 557, endPoint x: 917, endPoint y: 555, distance: 16.1
click at [930, 551] on button "Save" at bounding box center [924, 552] width 42 height 28
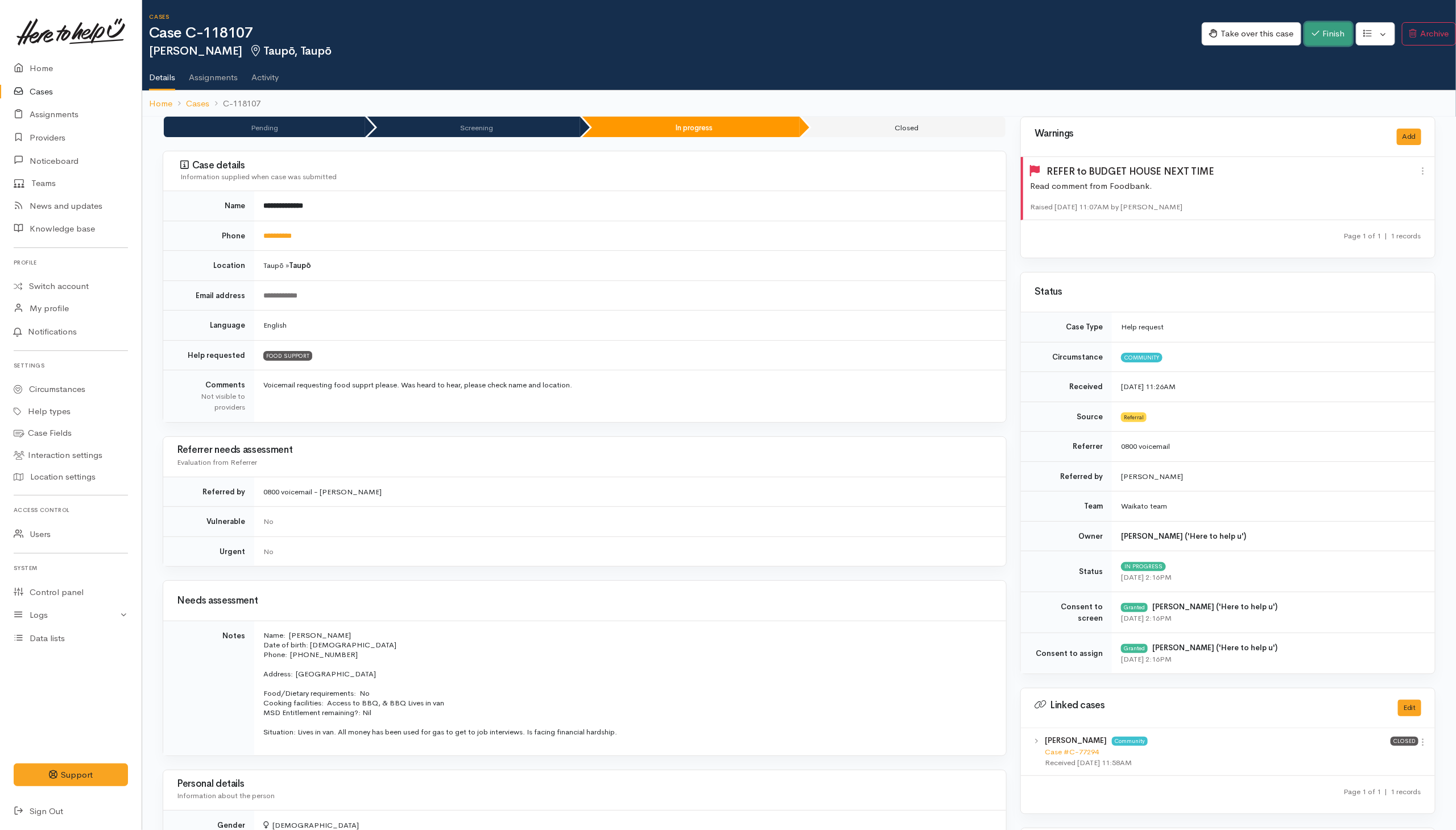
click at [968, 36] on button "Finish" at bounding box center [1329, 34] width 48 height 23
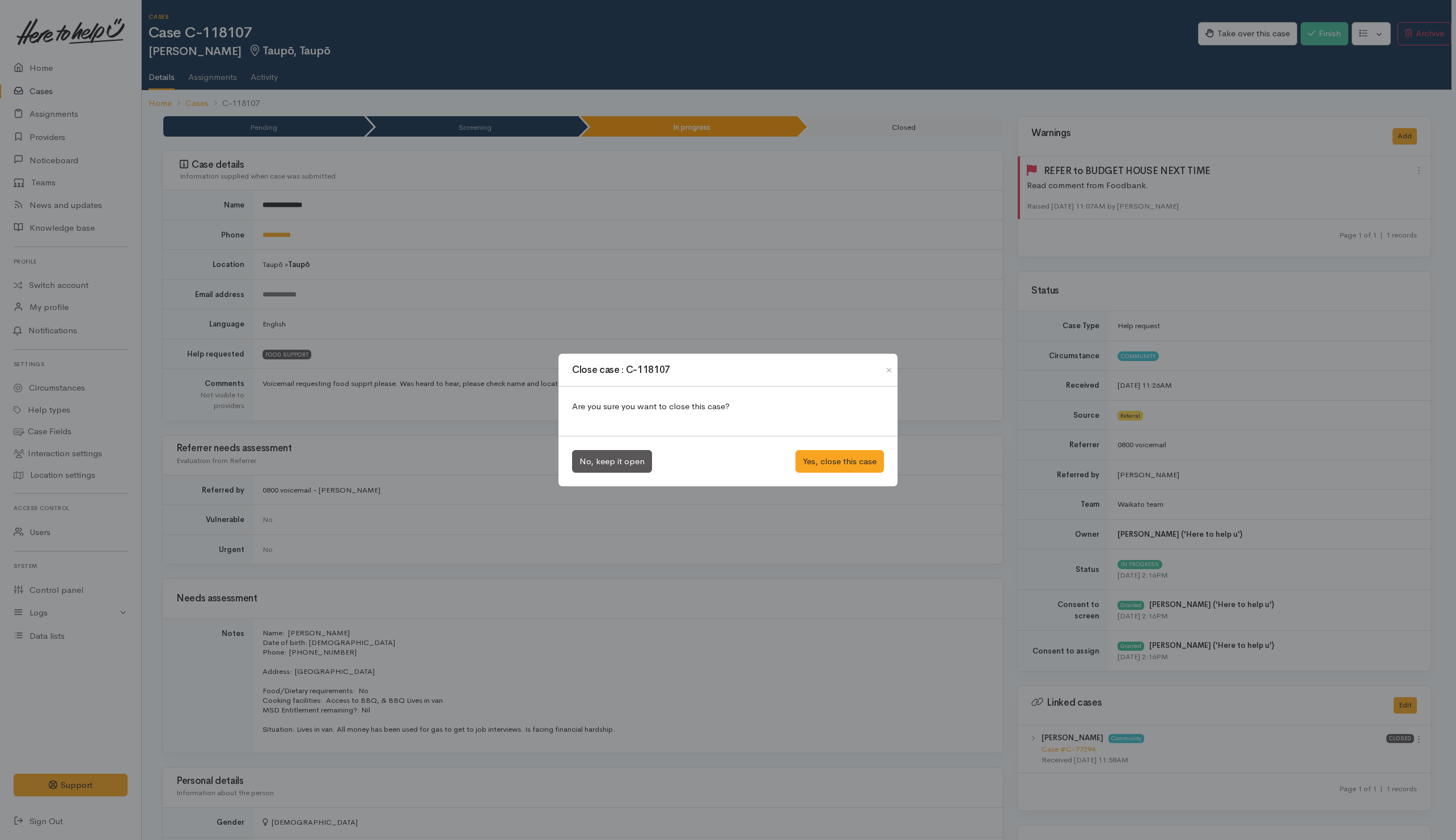
click at [847, 476] on div "No, keep it open Yes, close this case" at bounding box center [728, 462] width 339 height 51
click at [852, 458] on button "Yes, close this case" at bounding box center [840, 462] width 88 height 23
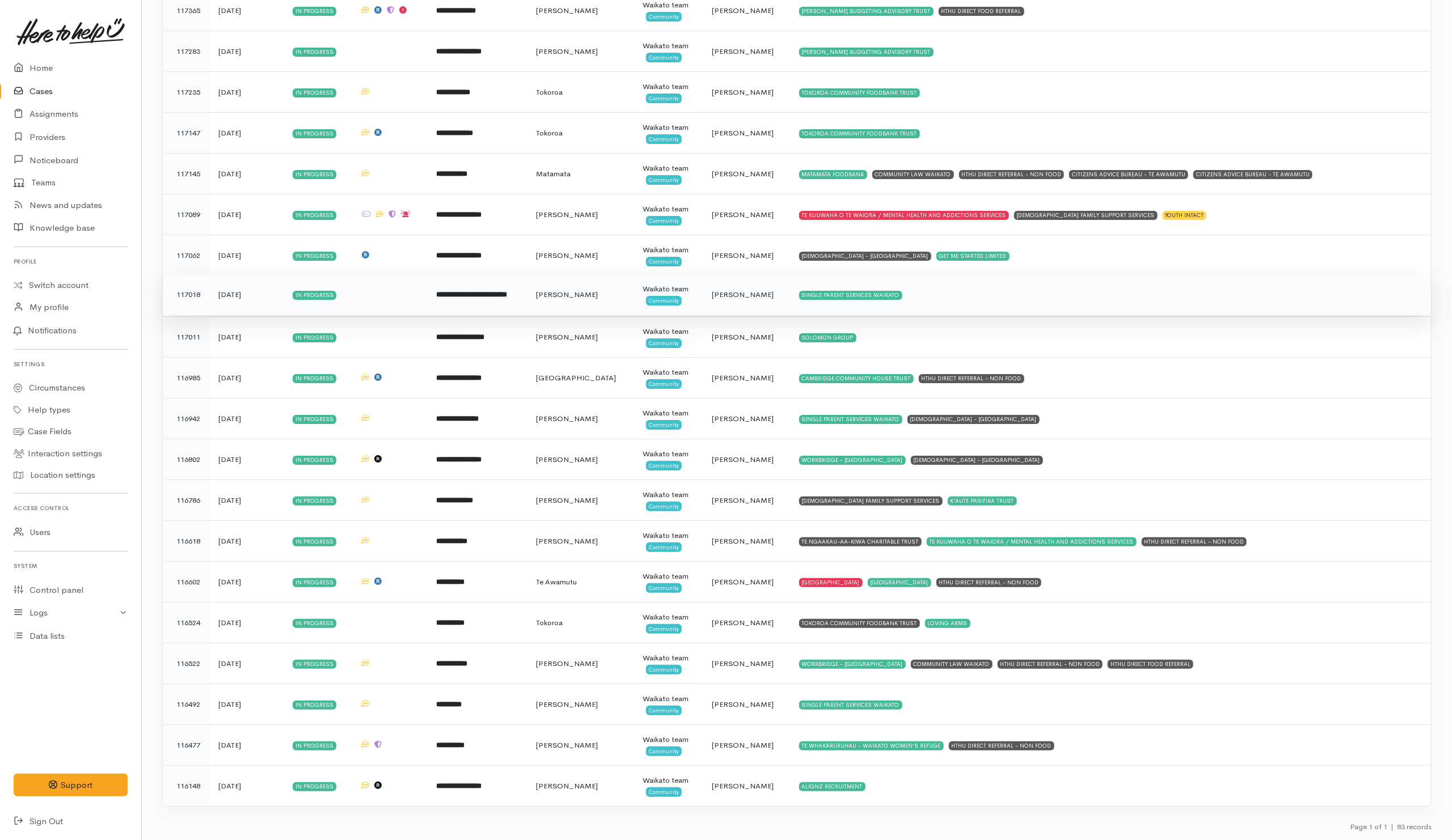
scroll to position [2801, 0]
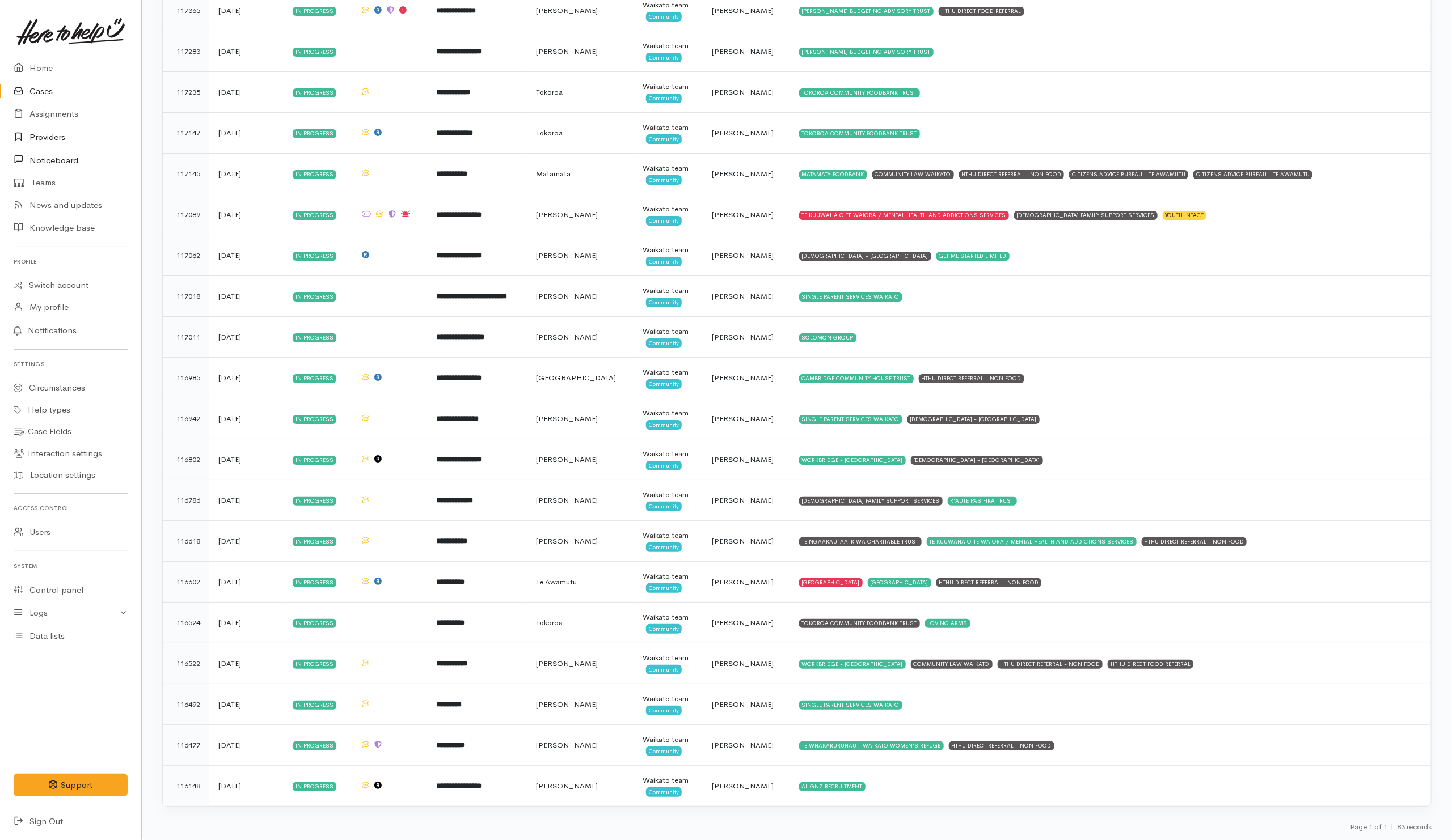
drag, startPoint x: 31, startPoint y: 135, endPoint x: 19, endPoint y: 155, distance: 23.3
click at [31, 135] on link "Providers" at bounding box center [70, 138] width 142 height 23
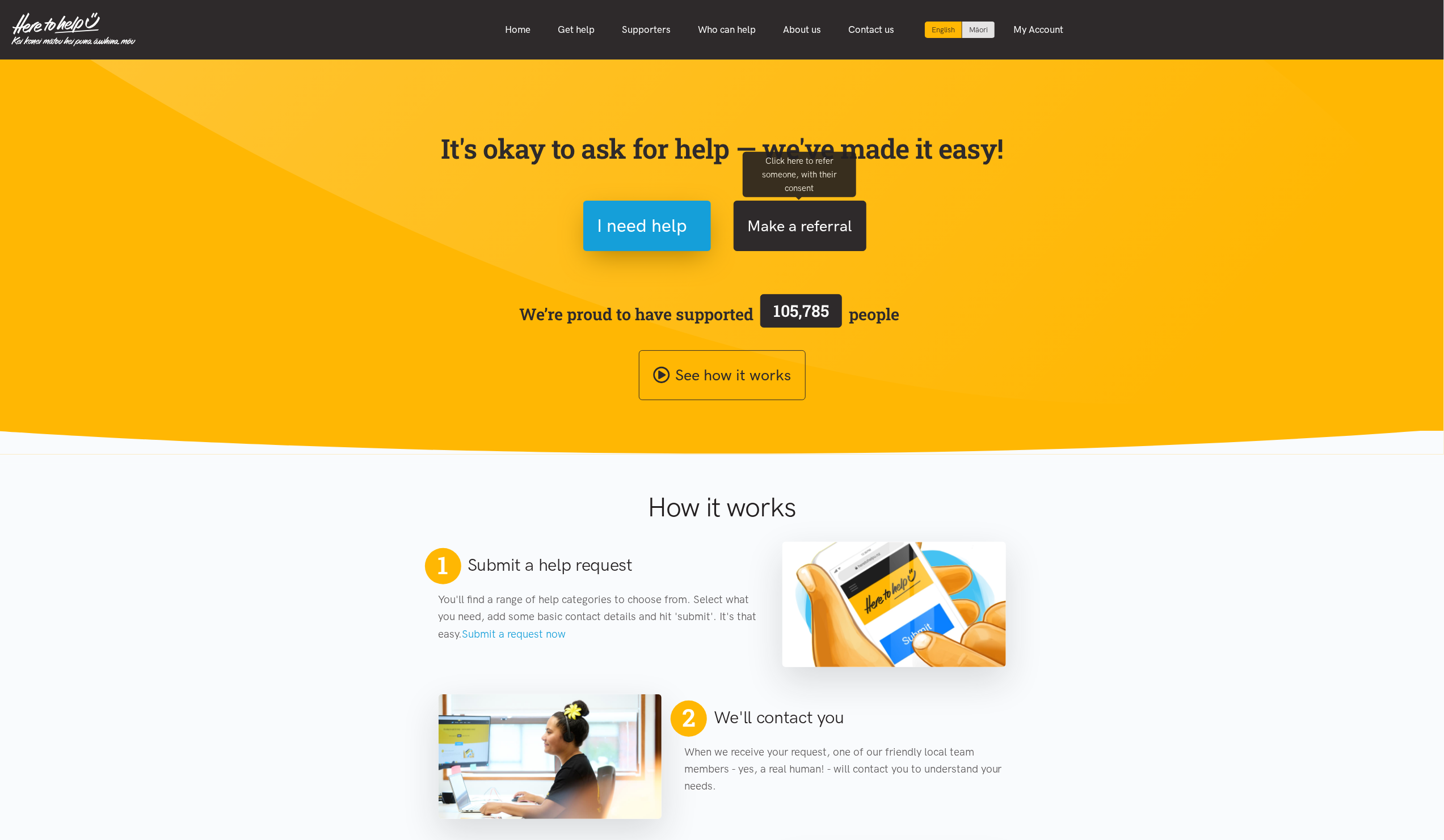
click at [820, 222] on button "Make a referral" at bounding box center [800, 226] width 133 height 50
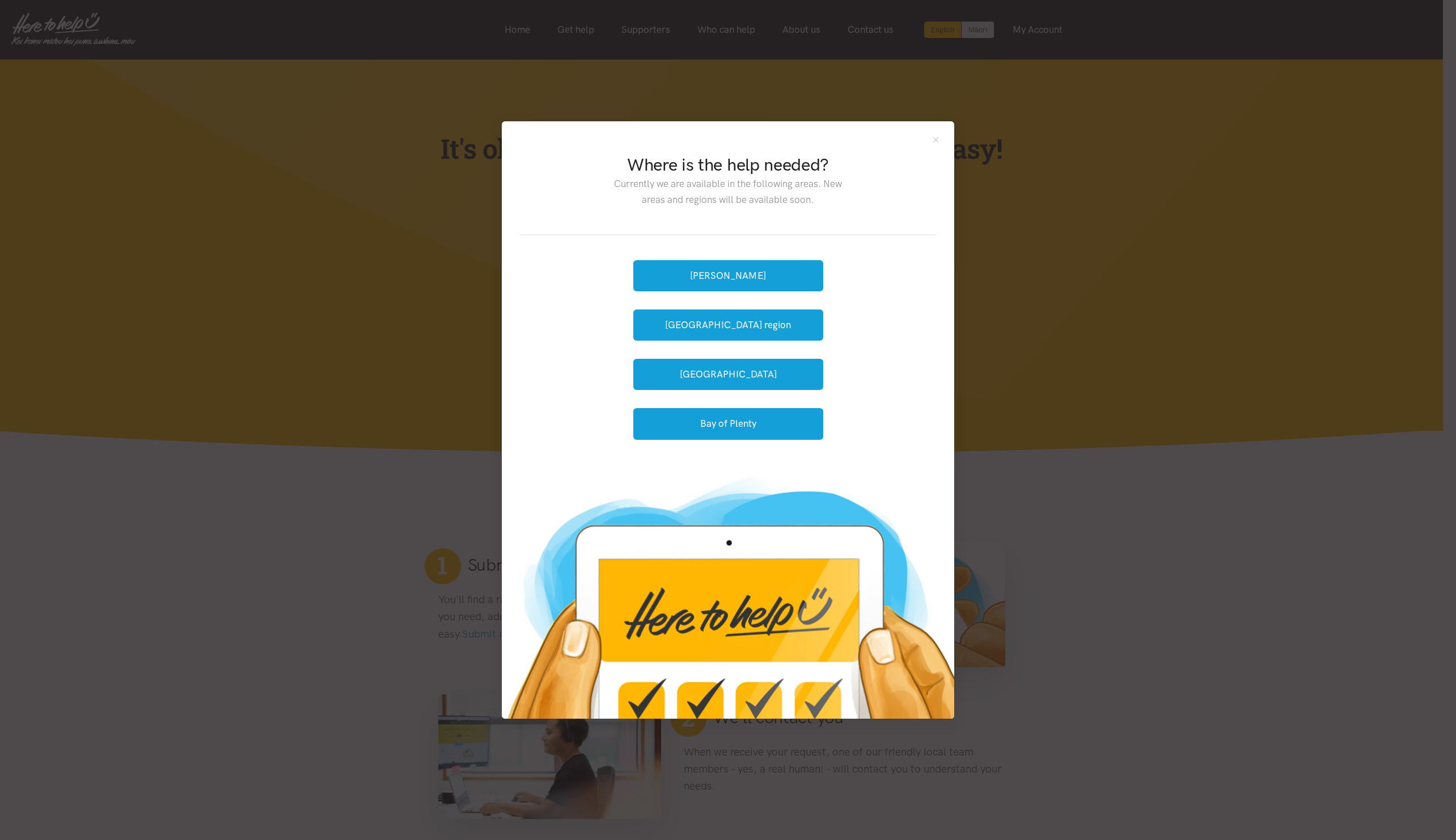
click at [747, 258] on div "Hamilton Waikato region Tauranga Bay of Plenty" at bounding box center [728, 350] width 190 height 193
click at [744, 274] on button "[PERSON_NAME]" at bounding box center [728, 275] width 190 height 31
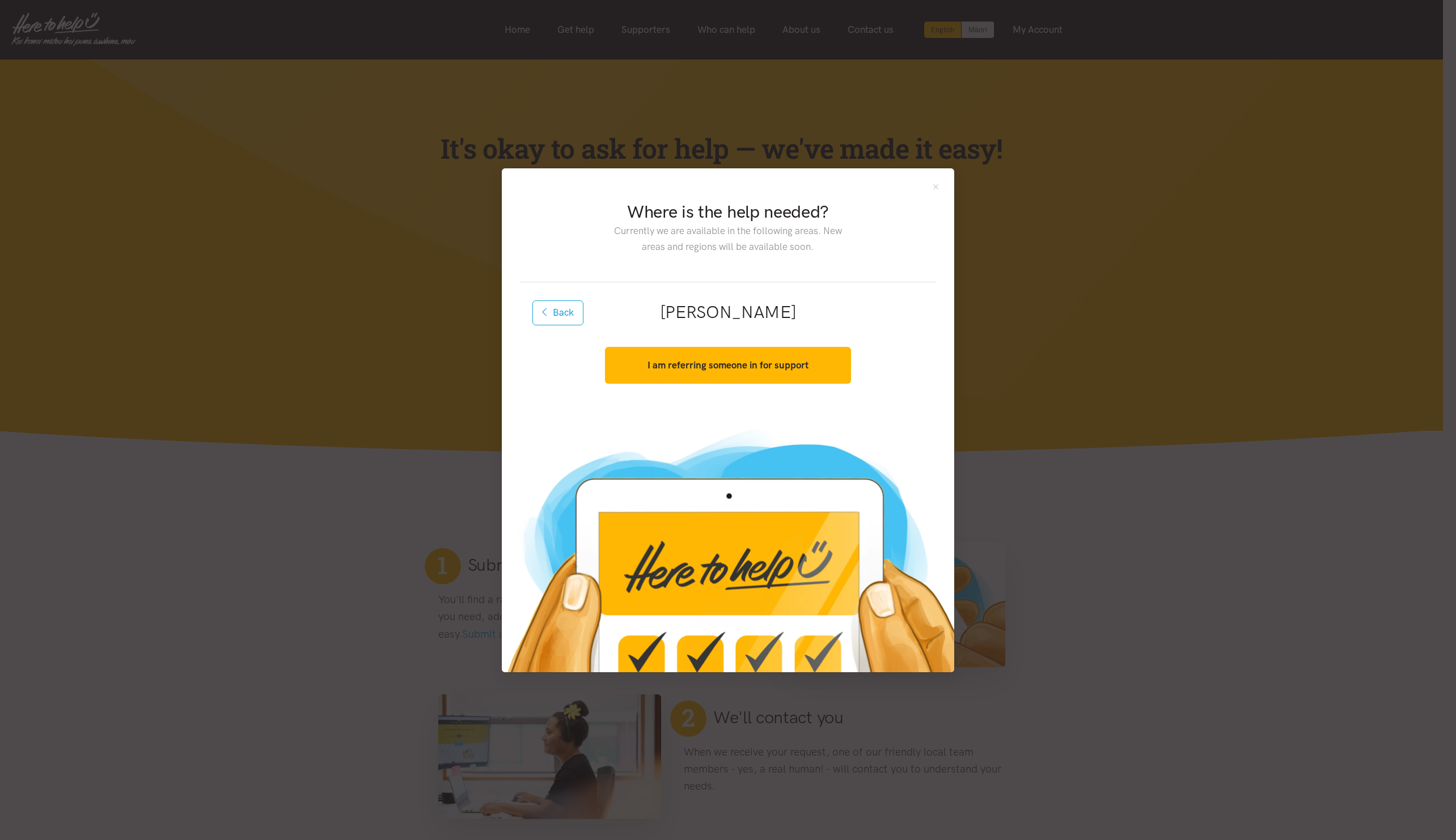
click at [821, 318] on h2 "[PERSON_NAME]" at bounding box center [728, 312] width 380 height 24
click at [743, 309] on h2 "[PERSON_NAME]" at bounding box center [728, 312] width 380 height 24
click at [820, 322] on h2 "[PERSON_NAME]" at bounding box center [728, 312] width 380 height 24
click at [797, 315] on h2 "[PERSON_NAME]" at bounding box center [728, 312] width 380 height 24
click at [731, 367] on strong "I am referring someone in for support" at bounding box center [728, 365] width 161 height 12
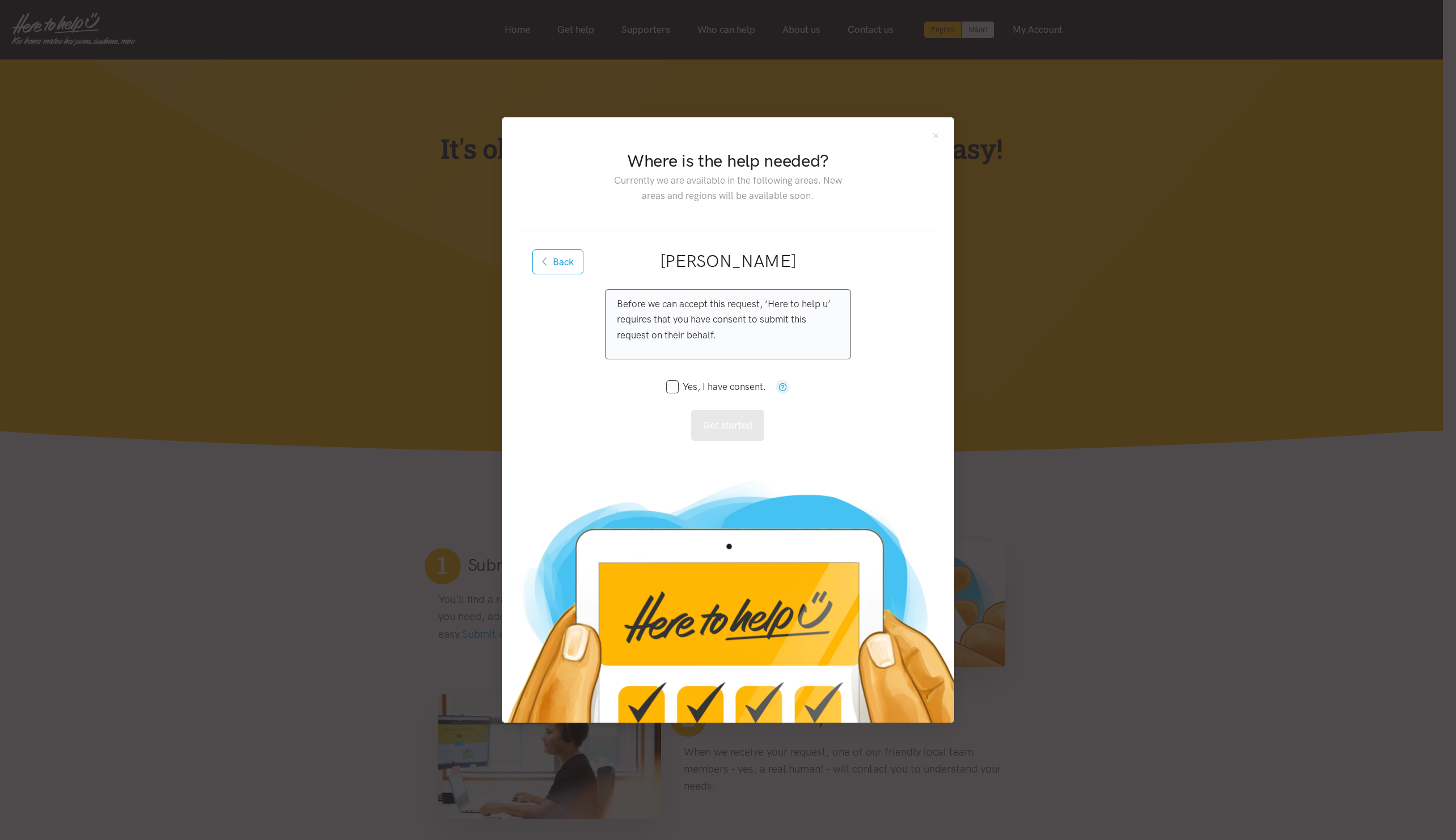
click at [638, 397] on div "Before we can accept this request, ‘Here to help u’ requires that you have cons…" at bounding box center [727, 365] width 245 height 152
click at [899, 142] on div "Where is the help needed? Currently we are available in the following areas. Ne…" at bounding box center [728, 183] width 416 height 96
click at [938, 131] on button "Close" at bounding box center [936, 135] width 9 height 9
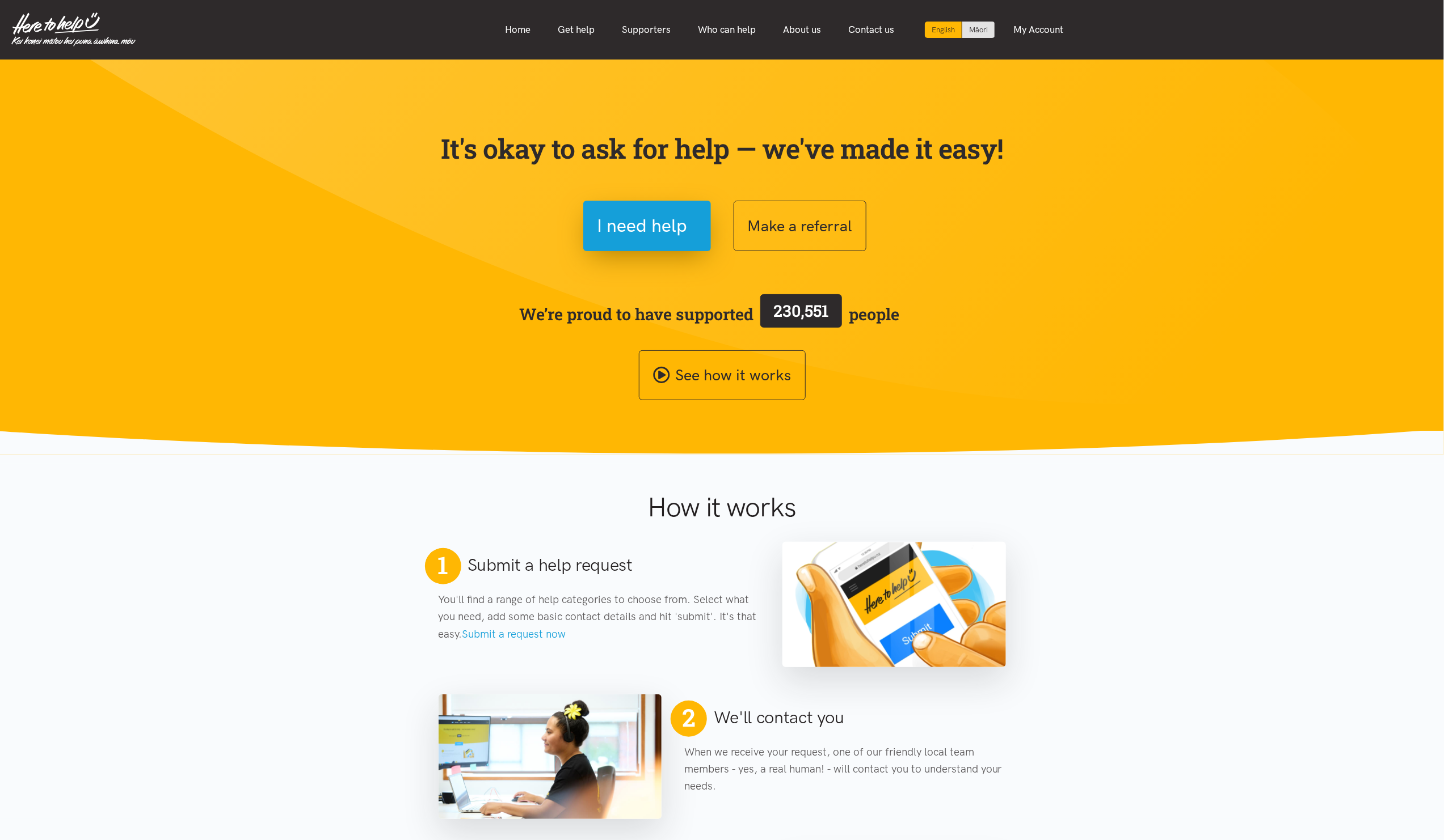
click at [390, 353] on section "It's okay to ask for help — we've made it easy! I need help Make a referral We’…" at bounding box center [722, 257] width 1444 height 395
click at [936, 309] on div "We’re proud to have supported 230,551 people" at bounding box center [722, 314] width 567 height 44
click at [1018, 282] on section "It's okay to ask for help — we've made it easy! I need help Make a referral We’…" at bounding box center [722, 257] width 1444 height 395
click at [712, 319] on span "We’re proud to have supported 230,551 people" at bounding box center [709, 314] width 380 height 44
click at [169, 305] on section "It's okay to ask for help — we've made it easy! I need help Make a referral We’…" at bounding box center [722, 257] width 1444 height 395
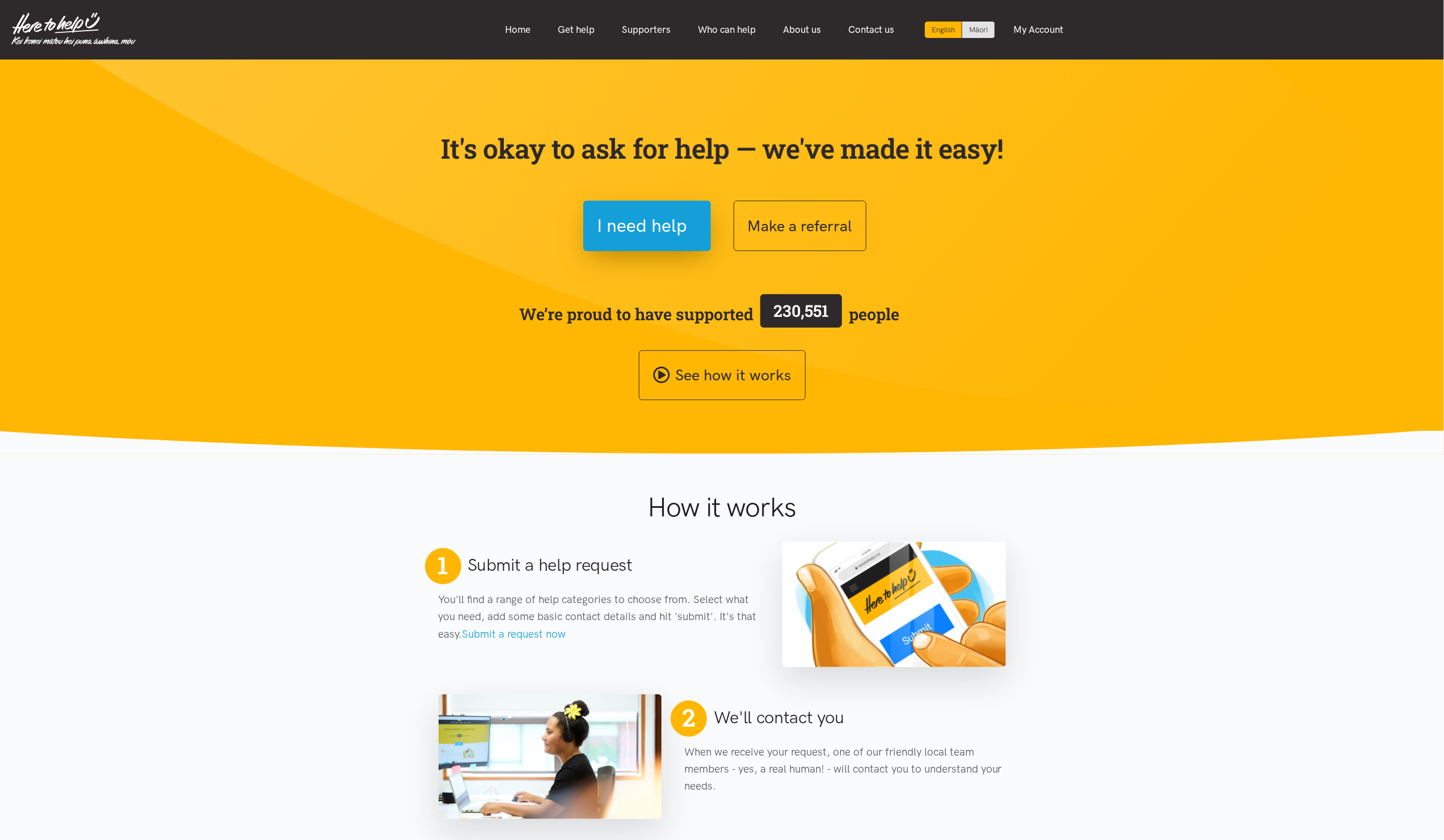
click at [322, 248] on section "It's okay to ask for help — we've made it easy! I need help Make a referral We’…" at bounding box center [722, 257] width 1444 height 395
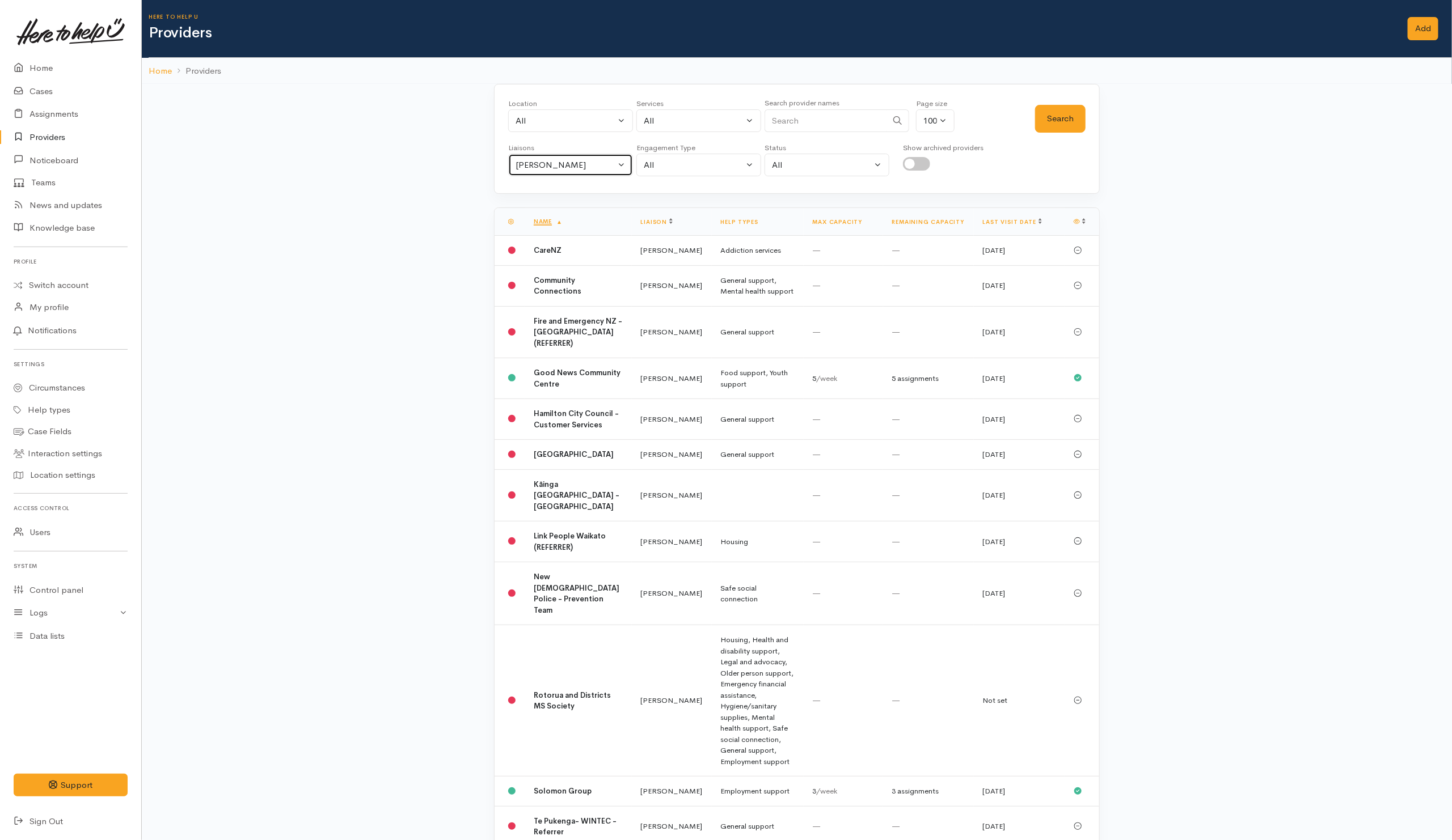
click at [566, 176] on button "[PERSON_NAME]" at bounding box center [570, 166] width 125 height 23
drag, startPoint x: 535, startPoint y: 224, endPoint x: 640, endPoint y: 190, distance: 110.4
click at [535, 223] on link "All" at bounding box center [571, 219] width 124 height 18
select select "null"
drag, startPoint x: 798, startPoint y: 128, endPoint x: 784, endPoint y: 130, distance: 14.1
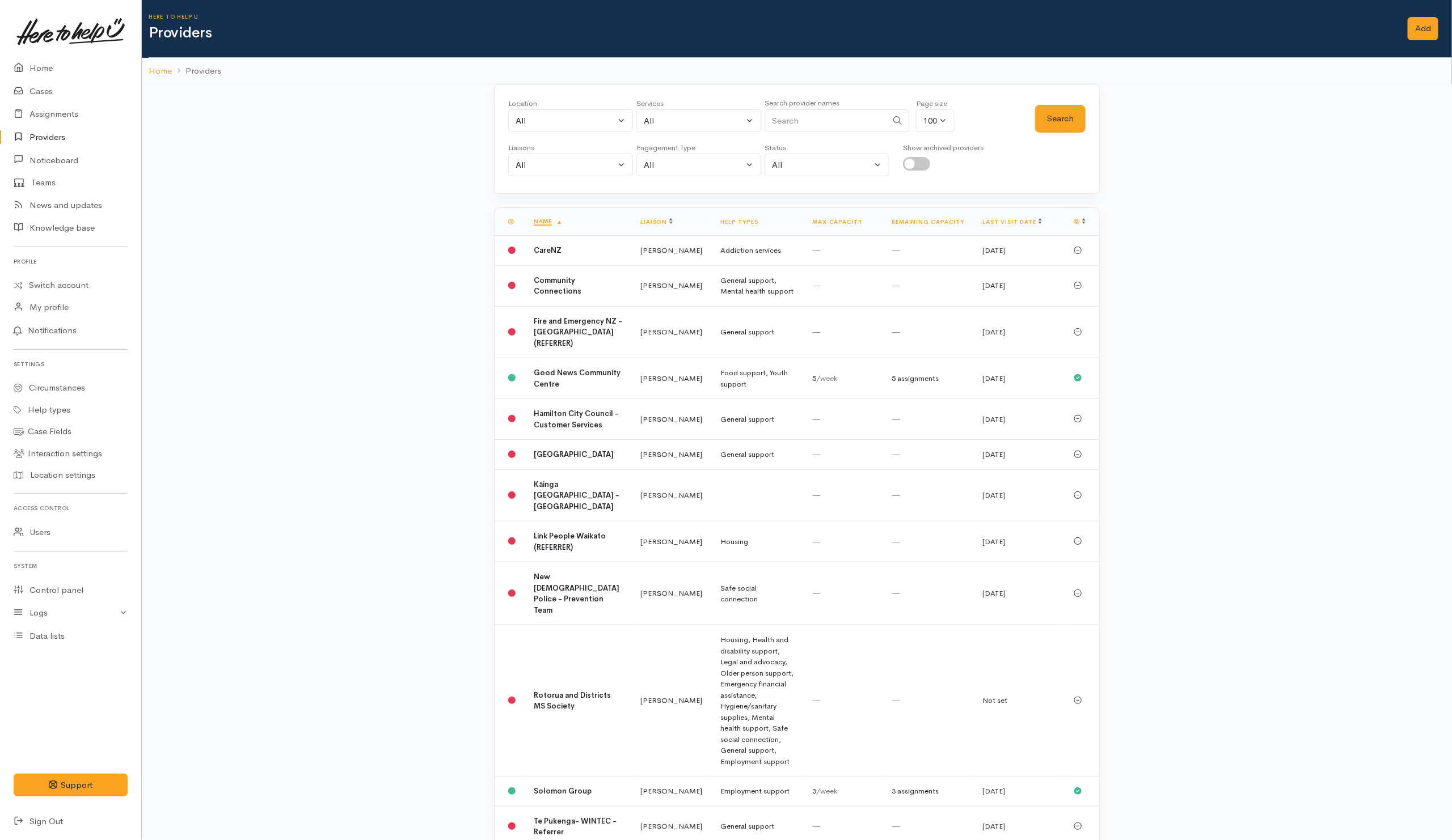
click at [804, 128] on input "Search" at bounding box center [825, 121] width 122 height 23
drag, startPoint x: 545, startPoint y: 167, endPoint x: 553, endPoint y: 167, distance: 8.0
click at [553, 167] on div "All" at bounding box center [565, 165] width 100 height 13
drag, startPoint x: 800, startPoint y: 123, endPoint x: 772, endPoint y: 108, distance: 31.8
click at [800, 123] on input "Search" at bounding box center [825, 121] width 122 height 23
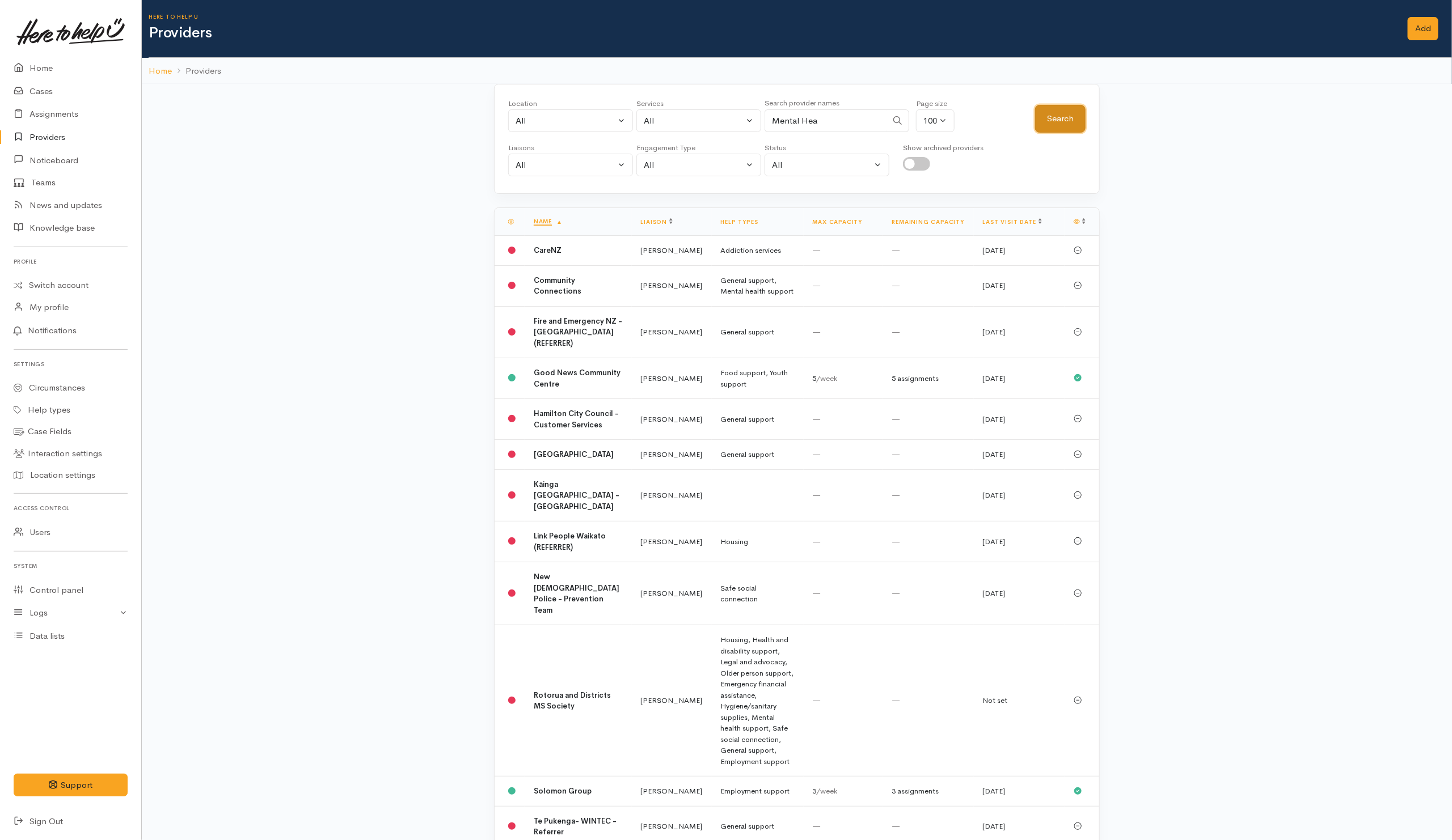
click at [1079, 118] on button "Search" at bounding box center [1060, 119] width 50 height 28
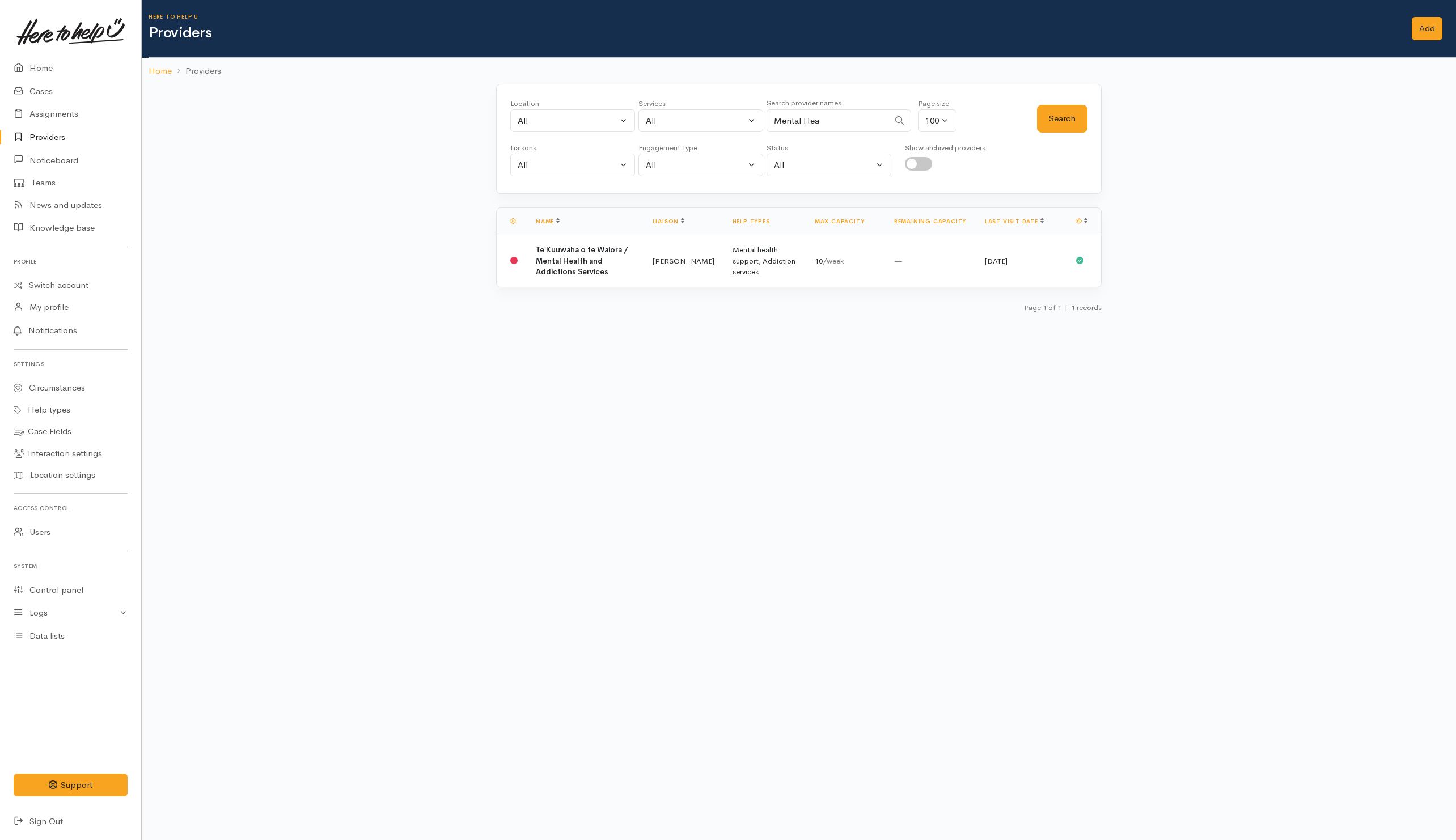
drag, startPoint x: 848, startPoint y: 123, endPoint x: 685, endPoint y: 114, distance: 163.2
click at [685, 114] on div "Location All Tauranga Eastern Bay of Plenty - other Kawerau Ōhope Ōpōtiki Whaka…" at bounding box center [773, 118] width 527 height 41
click at [865, 128] on input "Mental Hea" at bounding box center [827, 121] width 122 height 23
drag, startPoint x: 875, startPoint y: 116, endPoint x: 888, endPoint y: 126, distance: 16.4
click at [876, 116] on div "Mental Hea" at bounding box center [838, 121] width 145 height 23
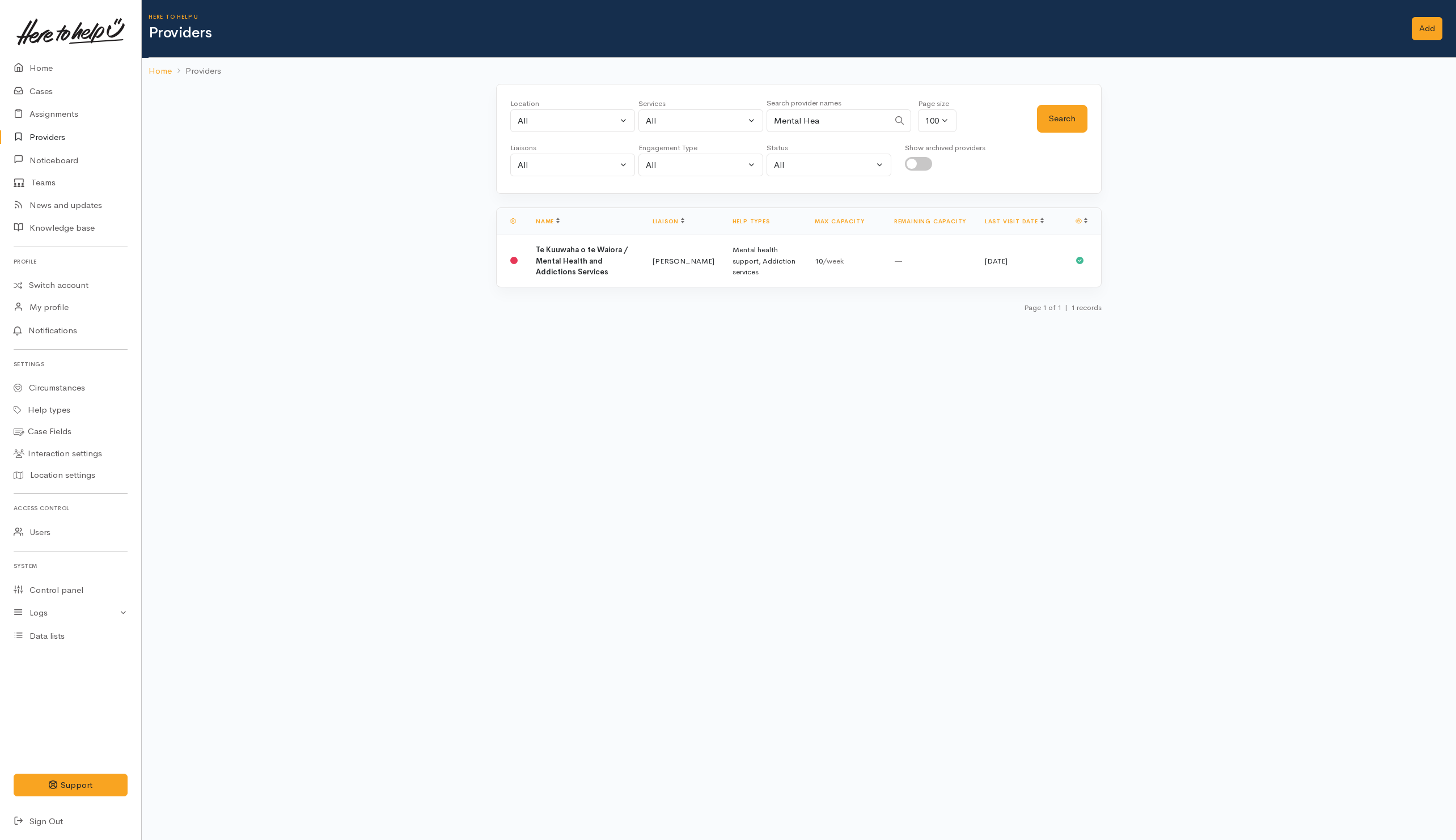
drag, startPoint x: 866, startPoint y: 114, endPoint x: 748, endPoint y: 89, distance: 120.6
click at [717, 111] on div "Location All Tauranga Eastern Bay of Plenty - other Kawerau Ōhope Ōpōtiki Whaka…" at bounding box center [773, 118] width 527 height 41
click at [1051, 116] on button "Search" at bounding box center [1062, 119] width 50 height 28
drag, startPoint x: 836, startPoint y: 121, endPoint x: 711, endPoint y: 108, distance: 125.7
click at [635, 123] on div "Location All [GEOGRAPHIC_DATA] Eastern Bay of Plenty - other Kawerau Ōhope Ōpōt…" at bounding box center [773, 118] width 527 height 41
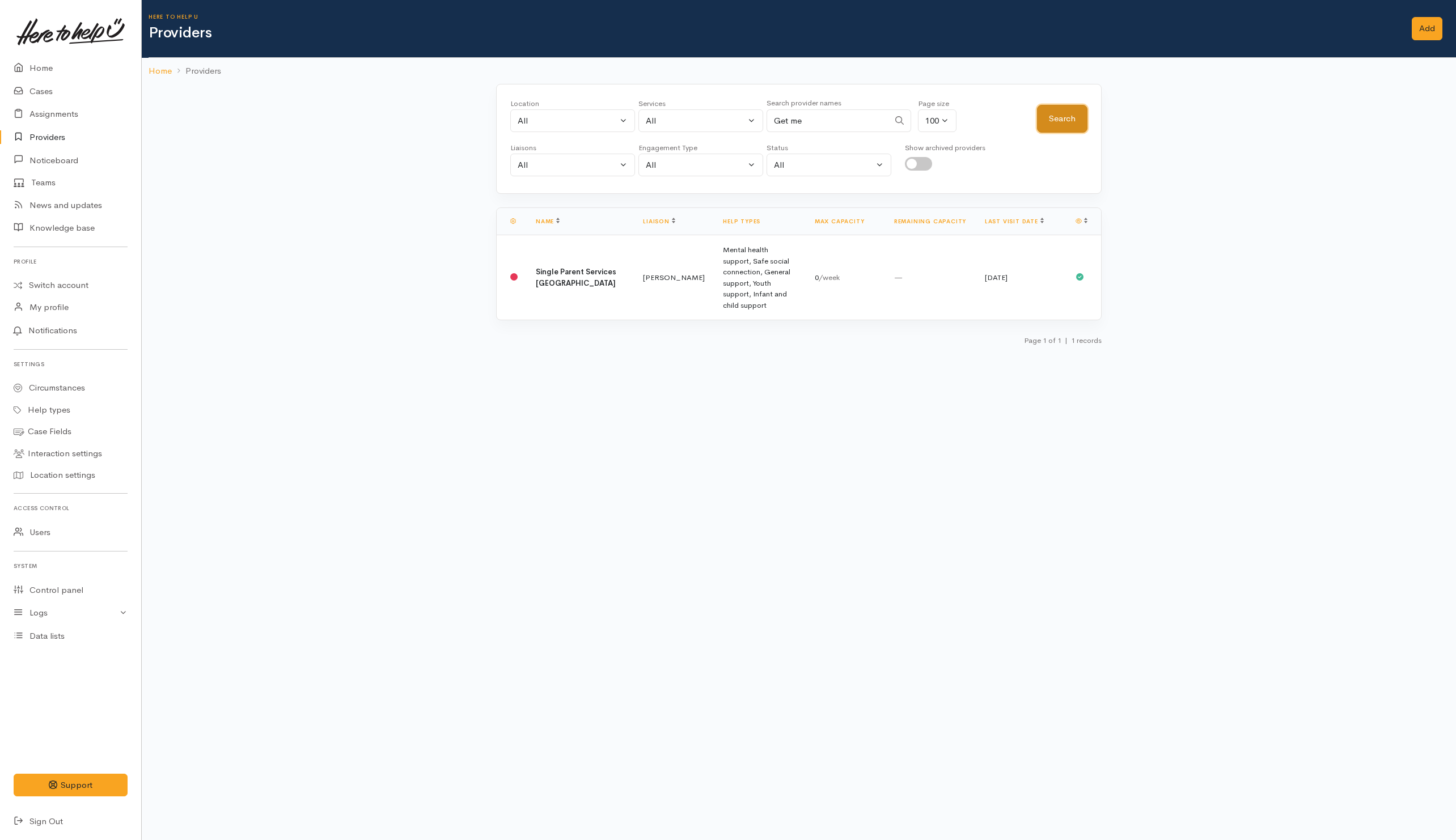
drag, startPoint x: 1069, startPoint y: 118, endPoint x: 1072, endPoint y: 155, distance: 37.1
click at [1069, 118] on button "Search" at bounding box center [1062, 119] width 50 height 28
drag, startPoint x: 841, startPoint y: 121, endPoint x: 594, endPoint y: 71, distance: 252.0
click at [573, 76] on div "Here to help u Providers Add Add Home Providers Location All Tauranga Kawerau Ō…" at bounding box center [798, 160] width 1314 height 320
click at [1058, 111] on button "Search" at bounding box center [1062, 119] width 50 height 28
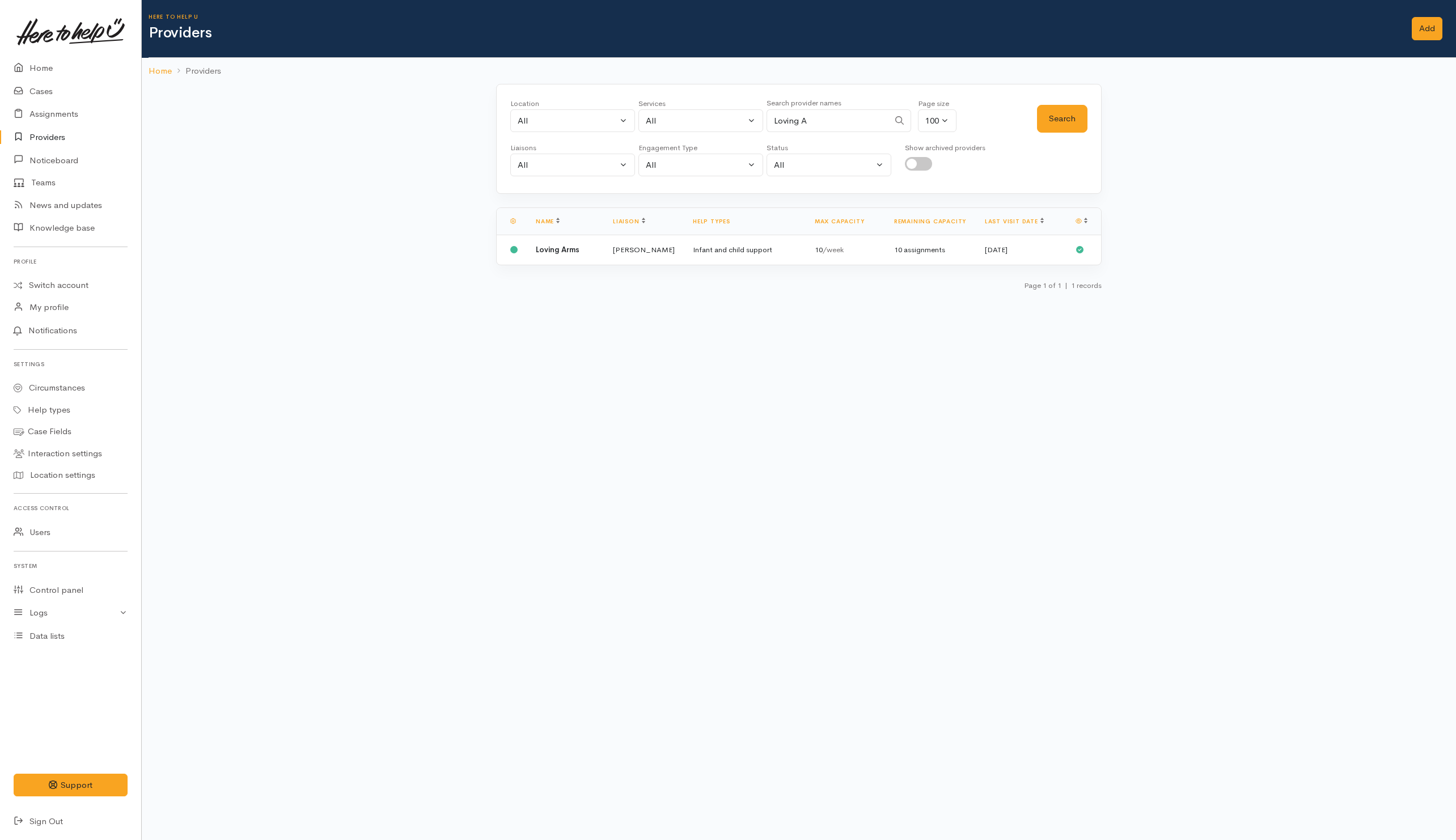
drag, startPoint x: 835, startPoint y: 119, endPoint x: 714, endPoint y: 87, distance: 125.2
click at [697, 104] on div "Location All [GEOGRAPHIC_DATA] Eastern Bay of Plenty - other Kawerau Ōhope Ōpōt…" at bounding box center [773, 118] width 527 height 41
type input "Singl"
click at [1042, 138] on div "Search" at bounding box center [1062, 118] width 50 height 41
click at [1051, 116] on button "Search" at bounding box center [1062, 119] width 50 height 28
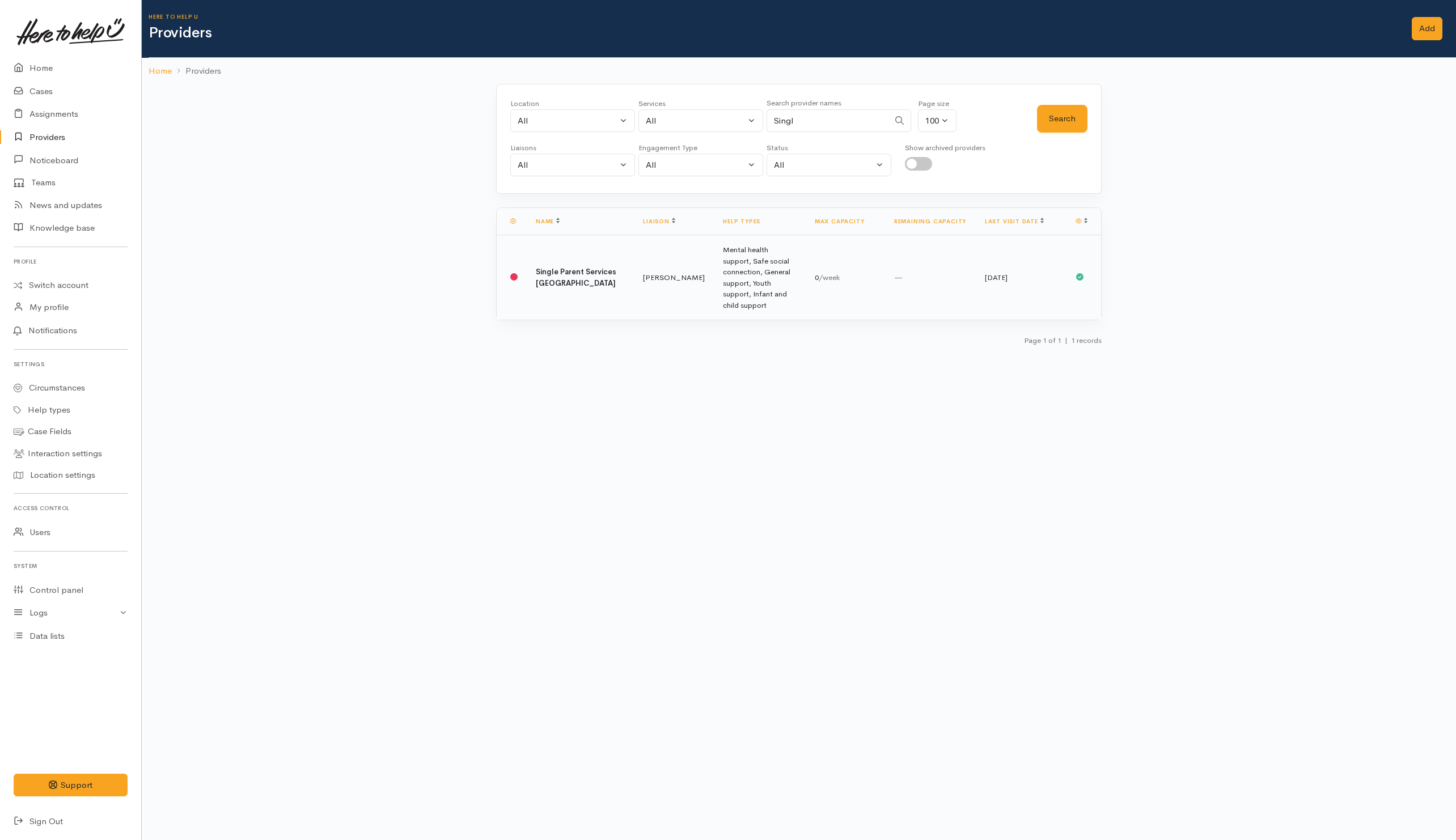
click at [575, 267] on td "Single Parent Services Waikato" at bounding box center [580, 278] width 107 height 85
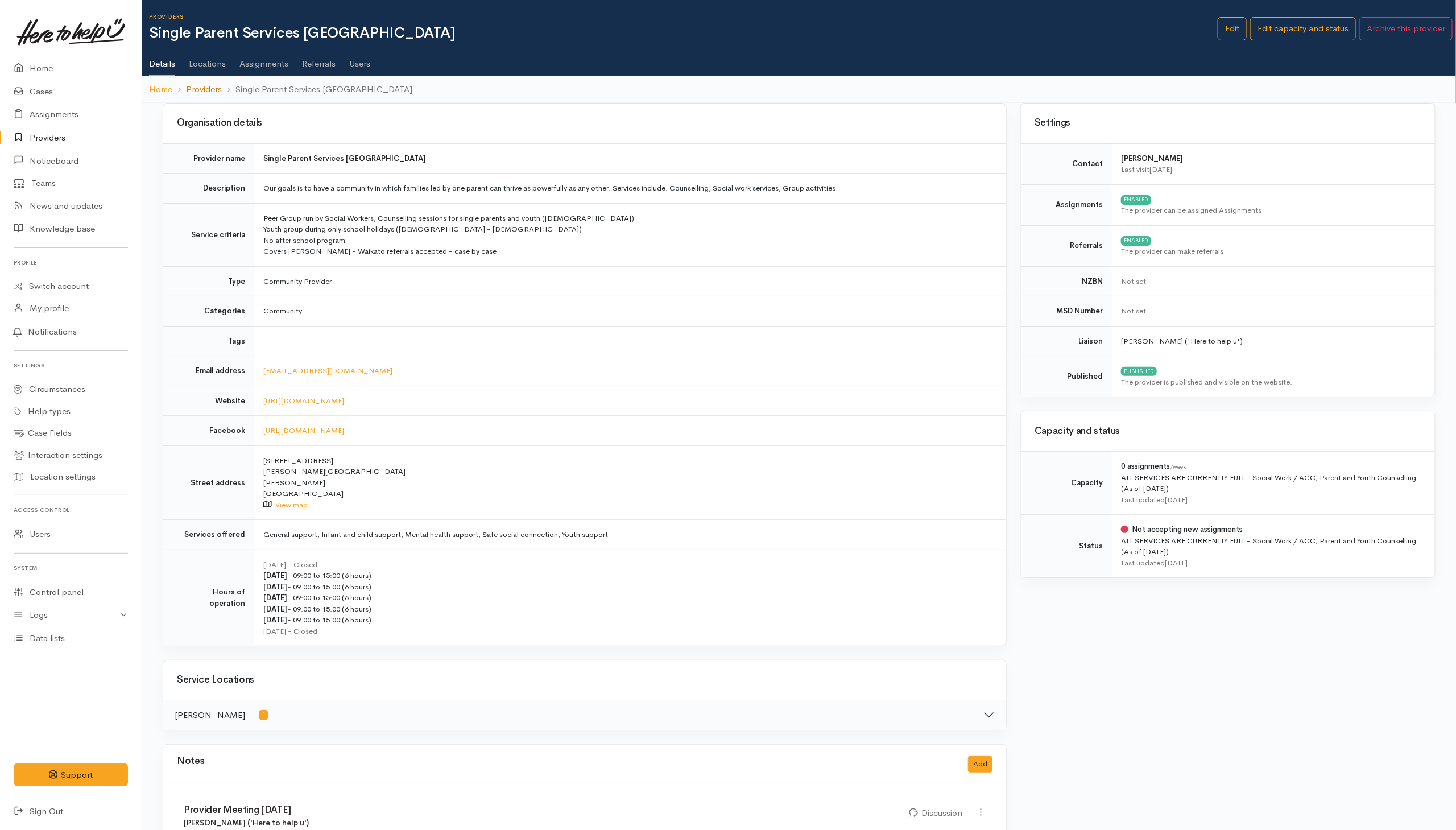
click at [209, 89] on link "Providers" at bounding box center [204, 89] width 36 height 13
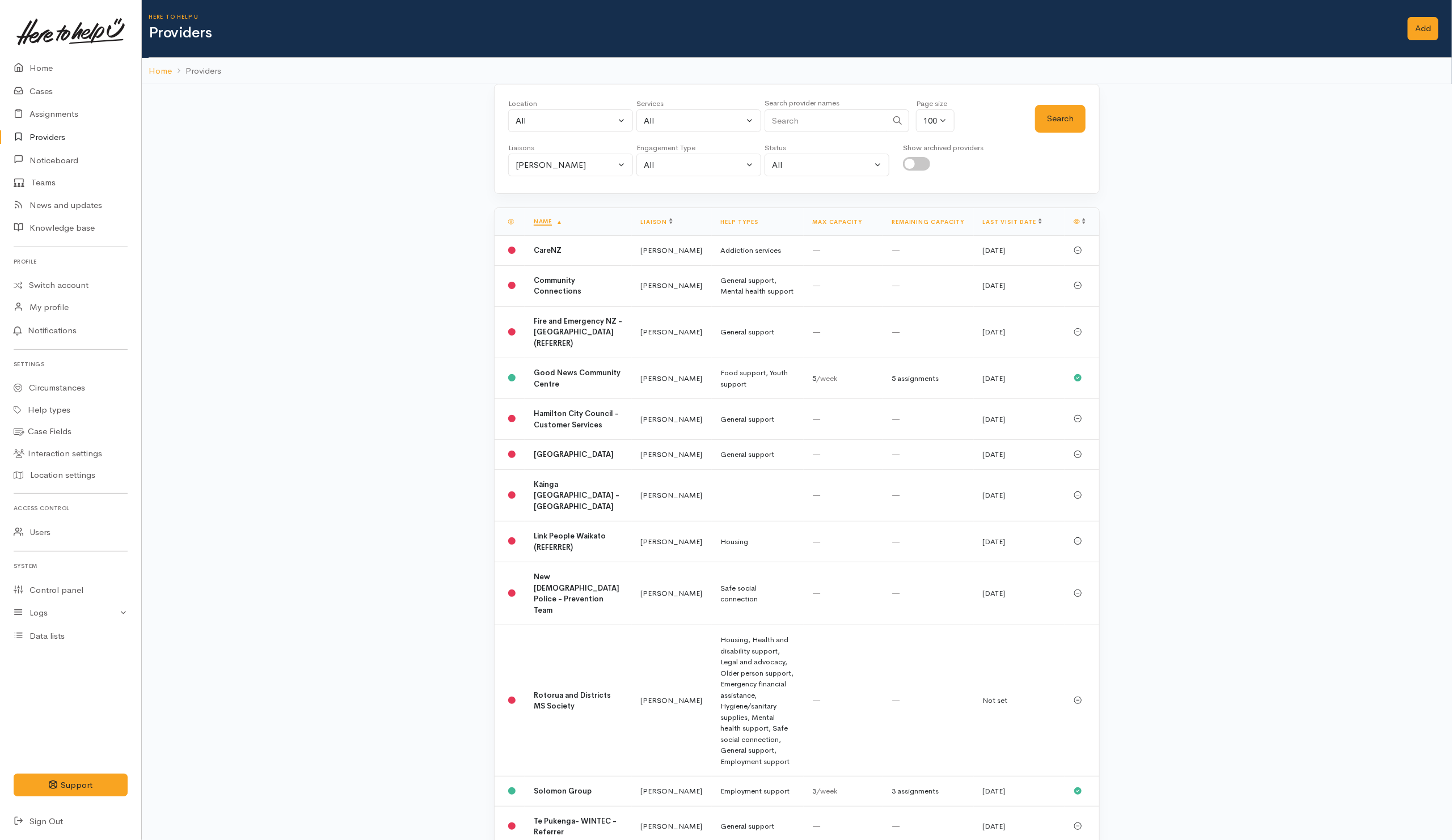
drag, startPoint x: 812, startPoint y: 126, endPoint x: 715, endPoint y: 136, distance: 97.5
click at [747, 133] on div "Location All [GEOGRAPHIC_DATA] Eastern Bay of Plenty - other Kawerau Ōhope Ōpōt…" at bounding box center [771, 118] width 527 height 41
click at [570, 166] on div "[PERSON_NAME]" at bounding box center [565, 165] width 100 height 13
drag, startPoint x: 524, startPoint y: 222, endPoint x: 728, endPoint y: 148, distance: 217.0
click at [526, 222] on span "All" at bounding box center [527, 219] width 10 height 13
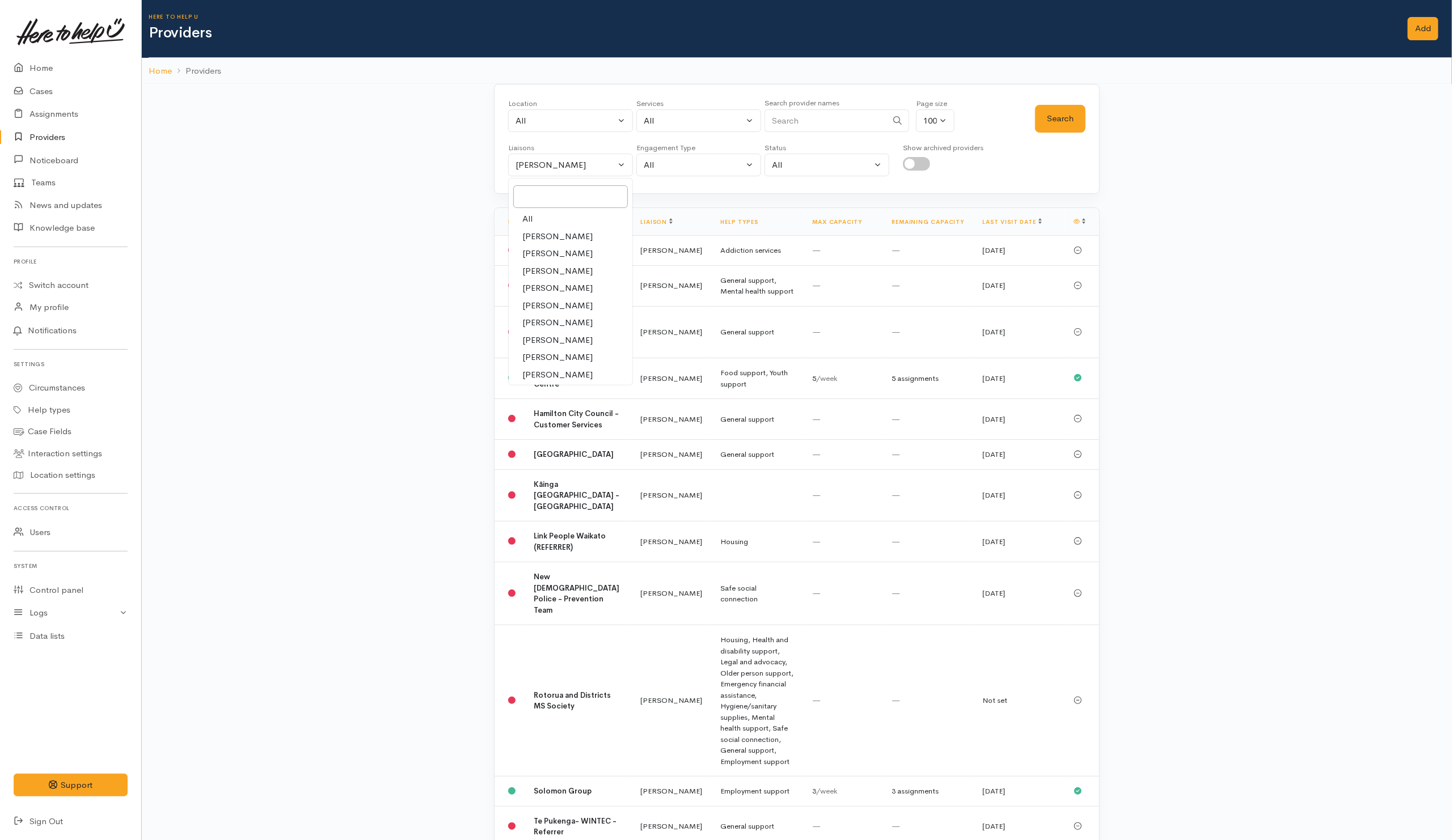
select select "null"
click at [837, 122] on input "Search" at bounding box center [825, 121] width 122 height 23
type input "Get me"
click at [1068, 126] on button "Search" at bounding box center [1060, 119] width 50 height 28
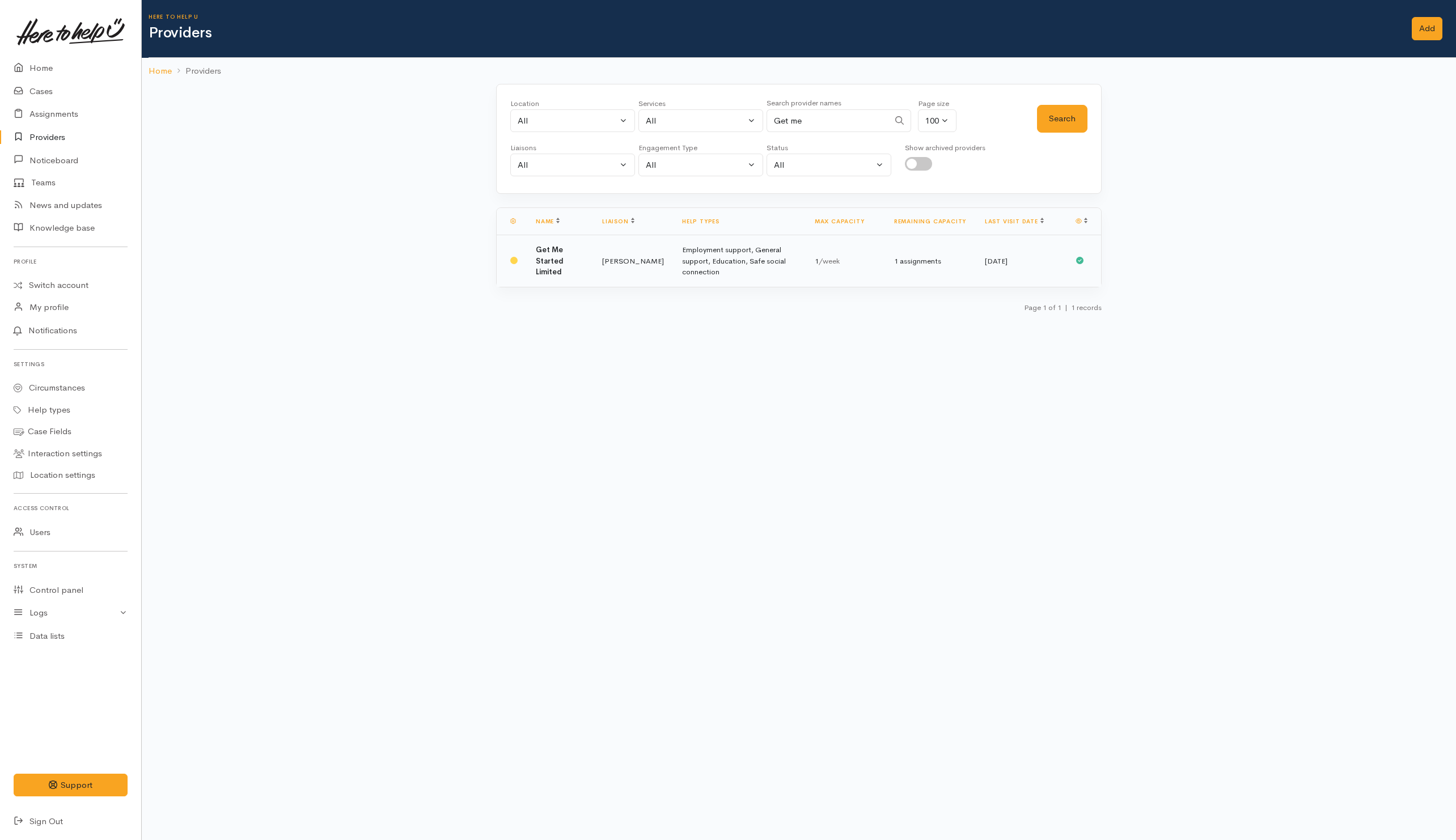
click at [582, 271] on td "Get Me Started Limited" at bounding box center [560, 261] width 66 height 52
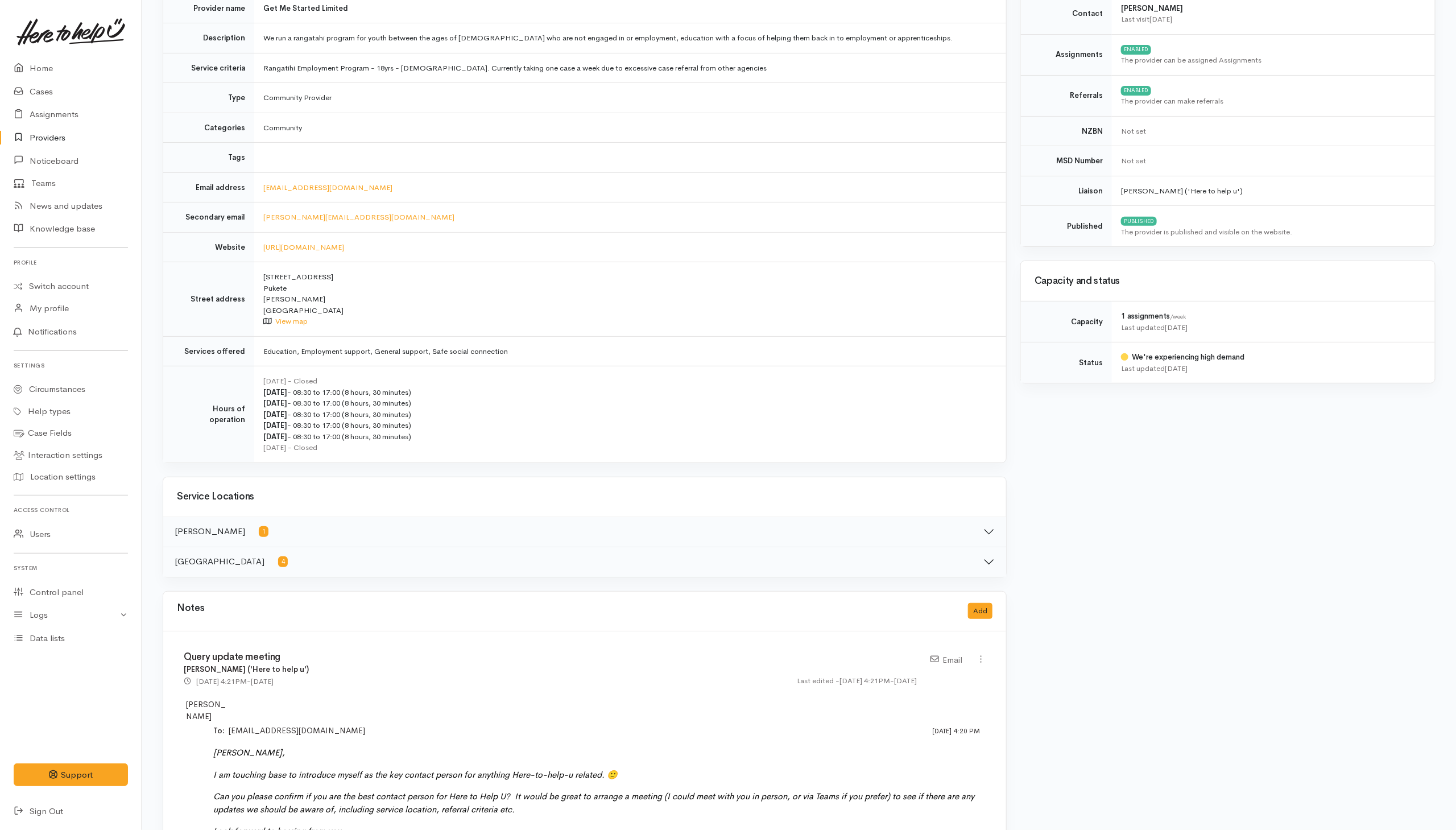
scroll to position [512, 0]
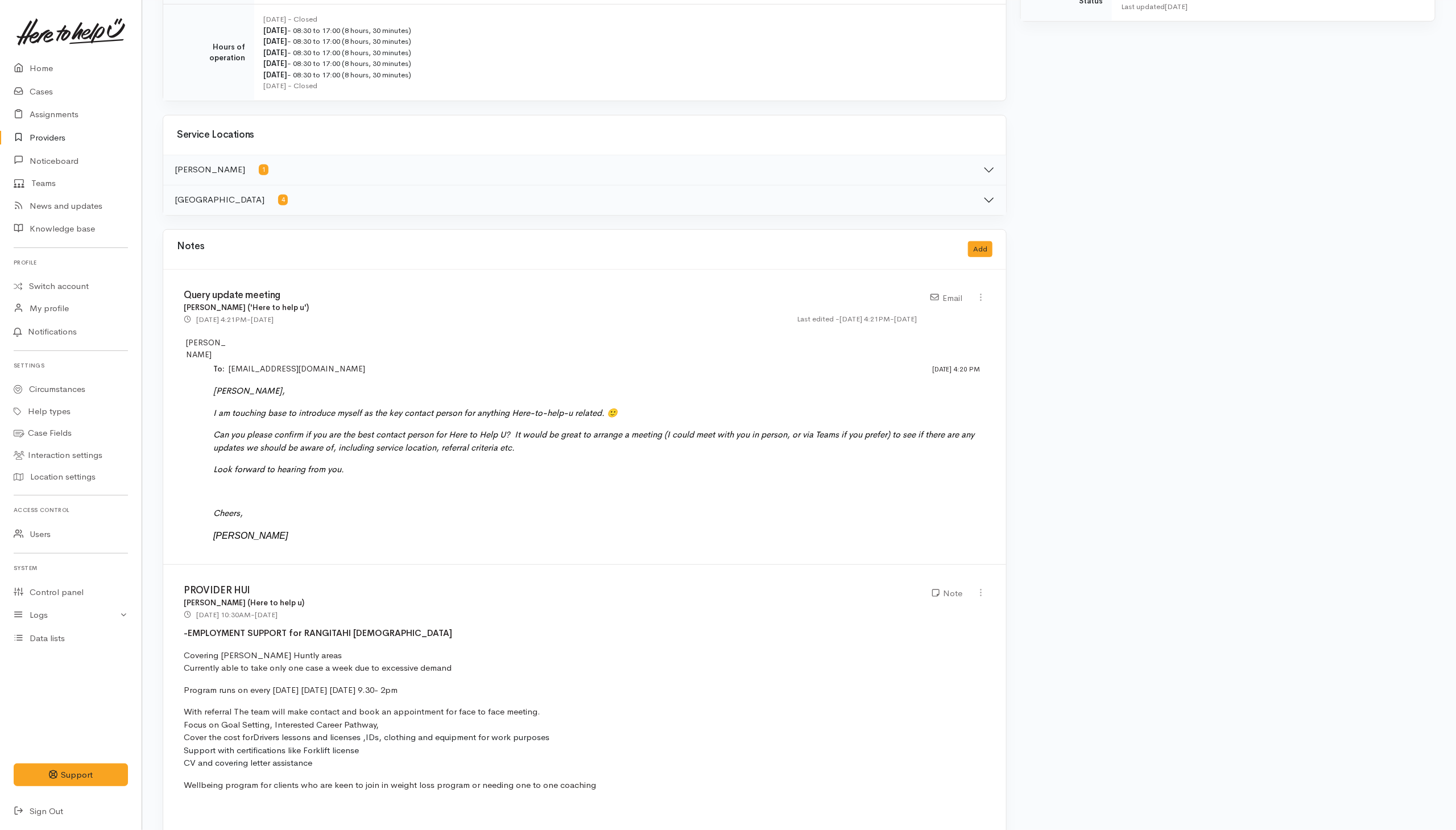
click at [50, 137] on link "Providers" at bounding box center [71, 138] width 142 height 23
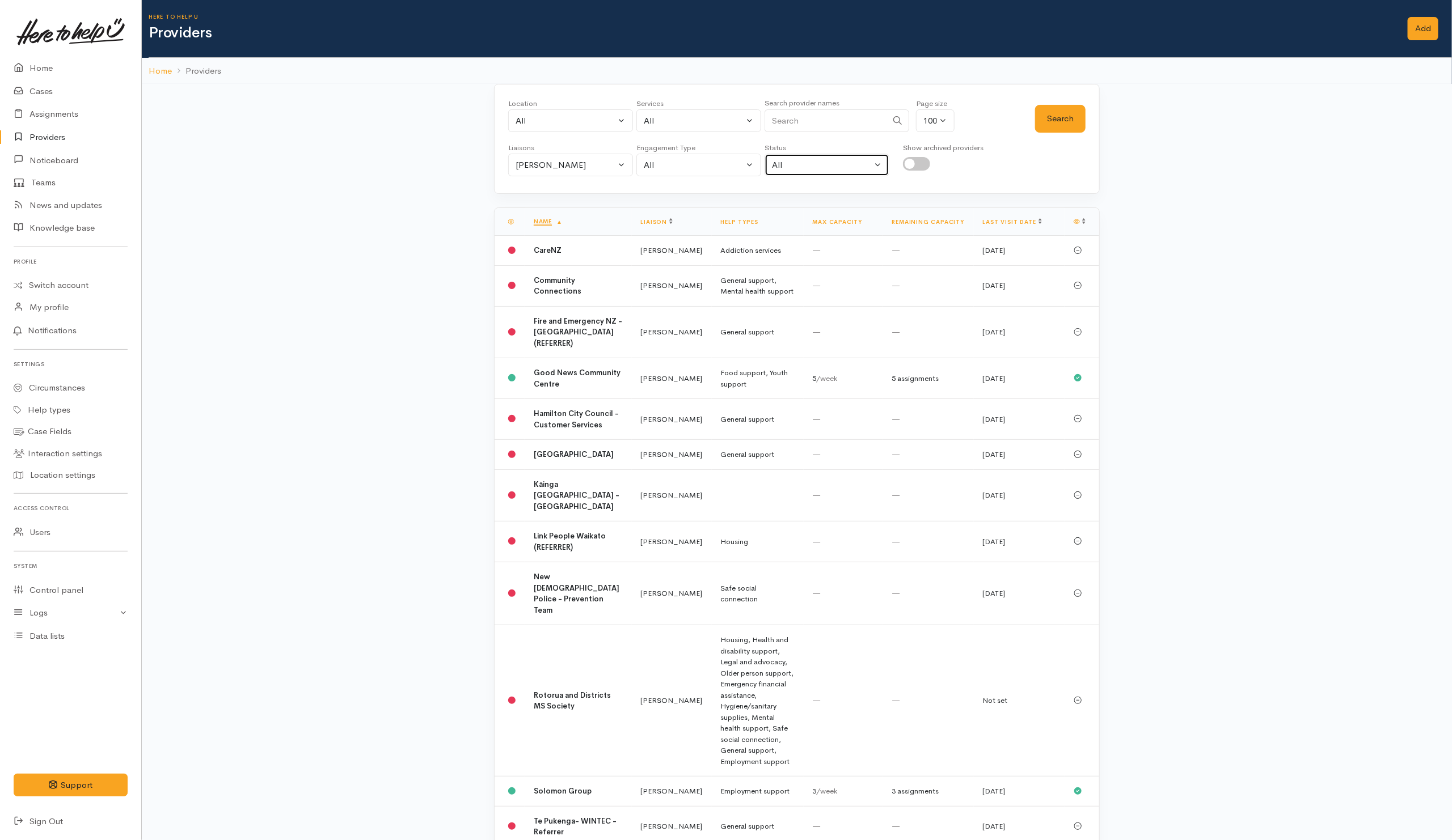
drag, startPoint x: 800, startPoint y: 170, endPoint x: 747, endPoint y: 170, distance: 53.0
click at [747, 170] on div "Liaisons All Amanda Gabb Heather Moore Helena Kaufononga Karli Morris Katarina …" at bounding box center [797, 159] width 577 height 34
click at [827, 116] on input "Search" at bounding box center [825, 121] width 122 height 23
type input "Work"
click at [608, 172] on button "[PERSON_NAME]" at bounding box center [570, 166] width 125 height 23
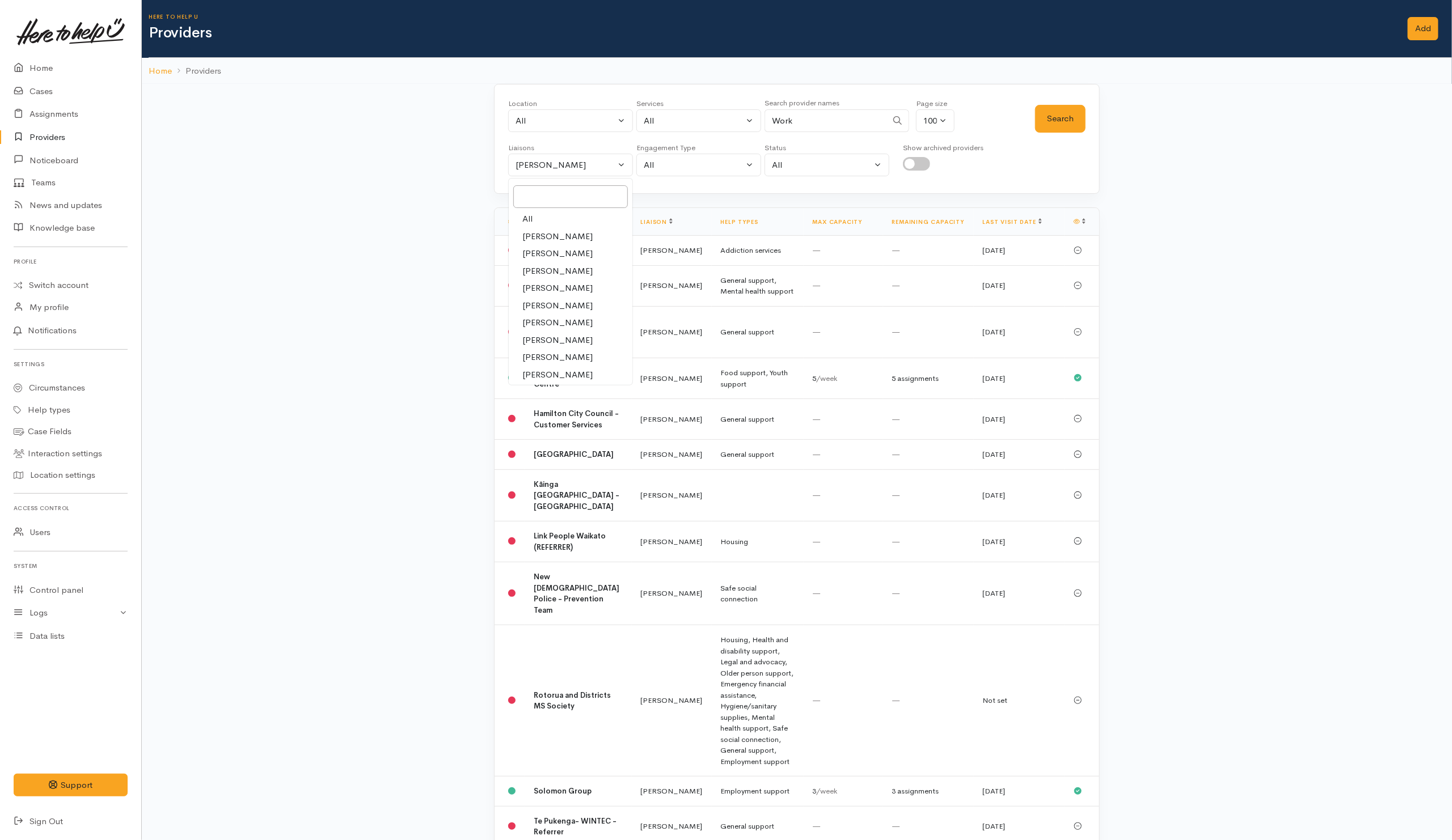
click at [518, 222] on link "All" at bounding box center [571, 219] width 124 height 18
select select "null"
click at [1074, 120] on button "Search" at bounding box center [1060, 119] width 50 height 28
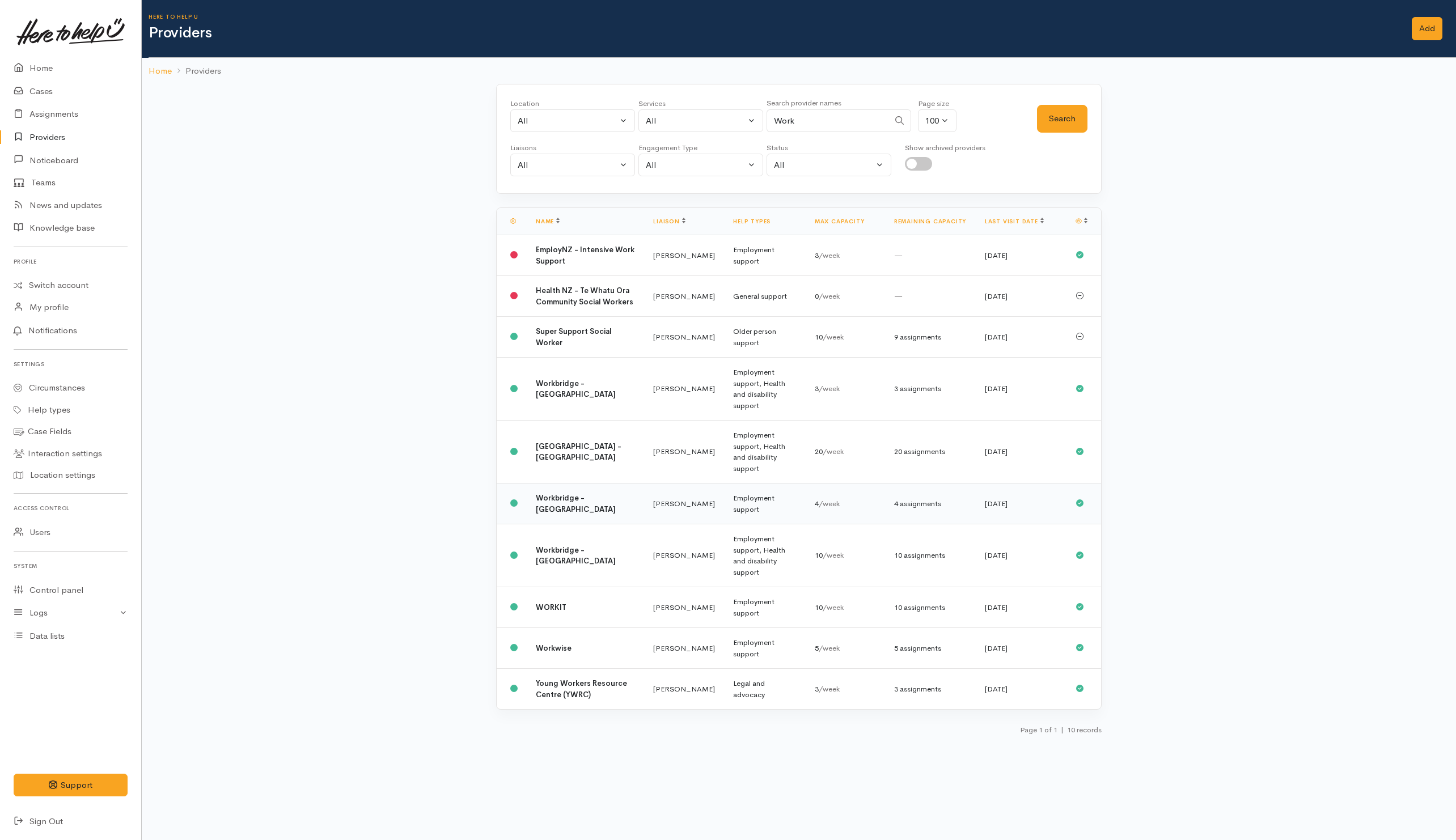
click at [676, 496] on td "[PERSON_NAME]" at bounding box center [684, 504] width 80 height 41
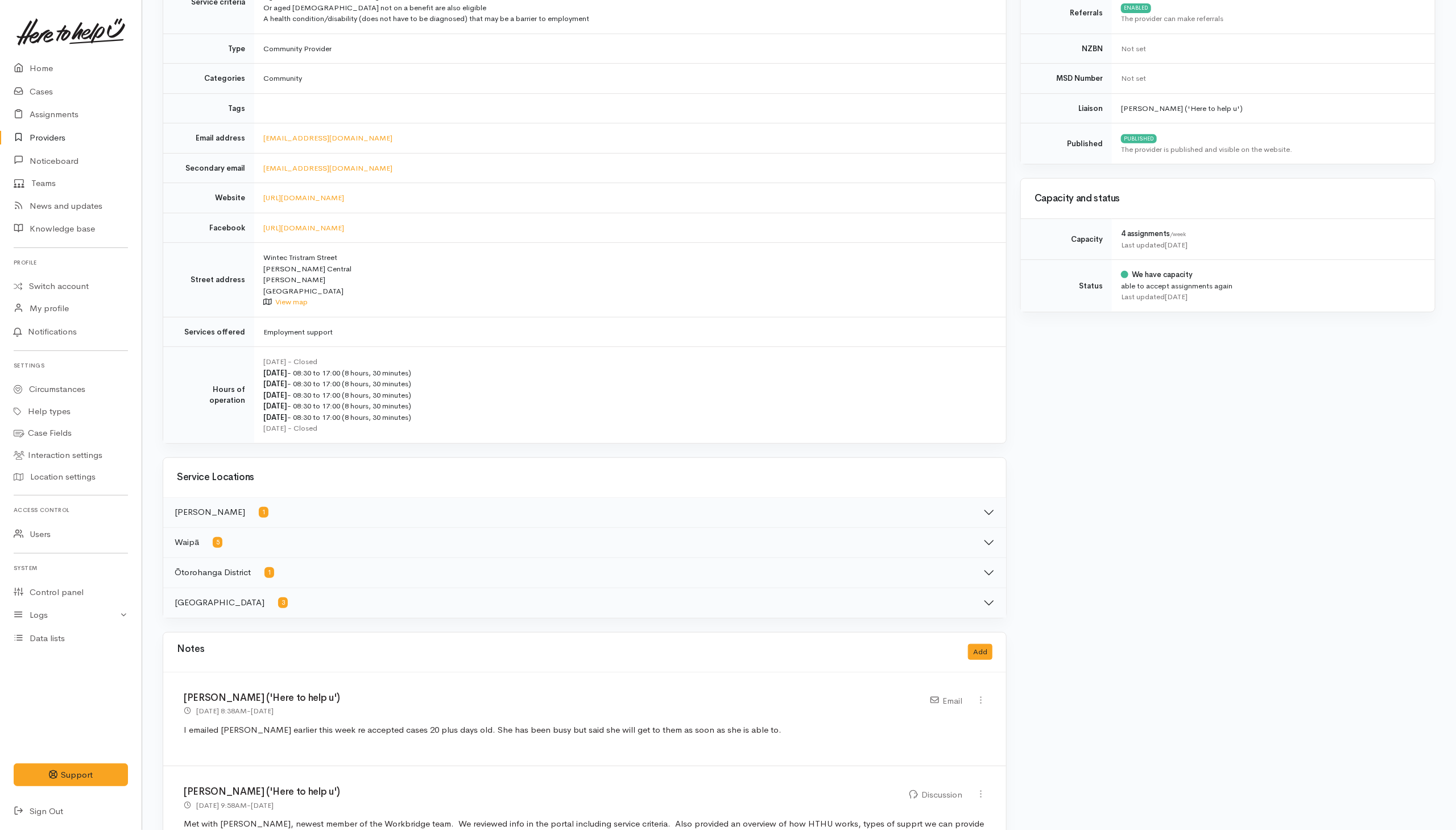
scroll to position [597, 0]
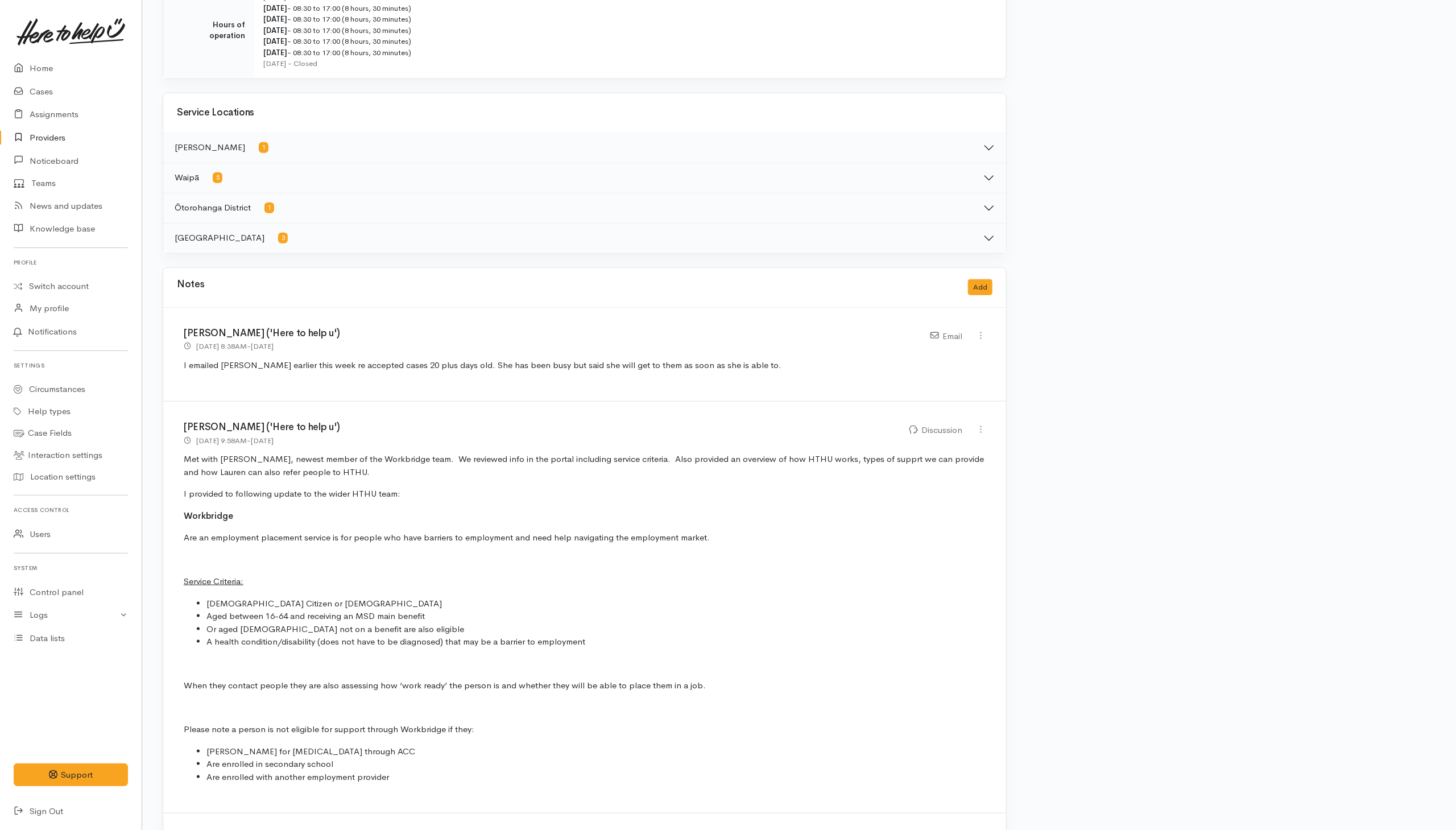
click at [48, 137] on link "Providers" at bounding box center [71, 138] width 142 height 23
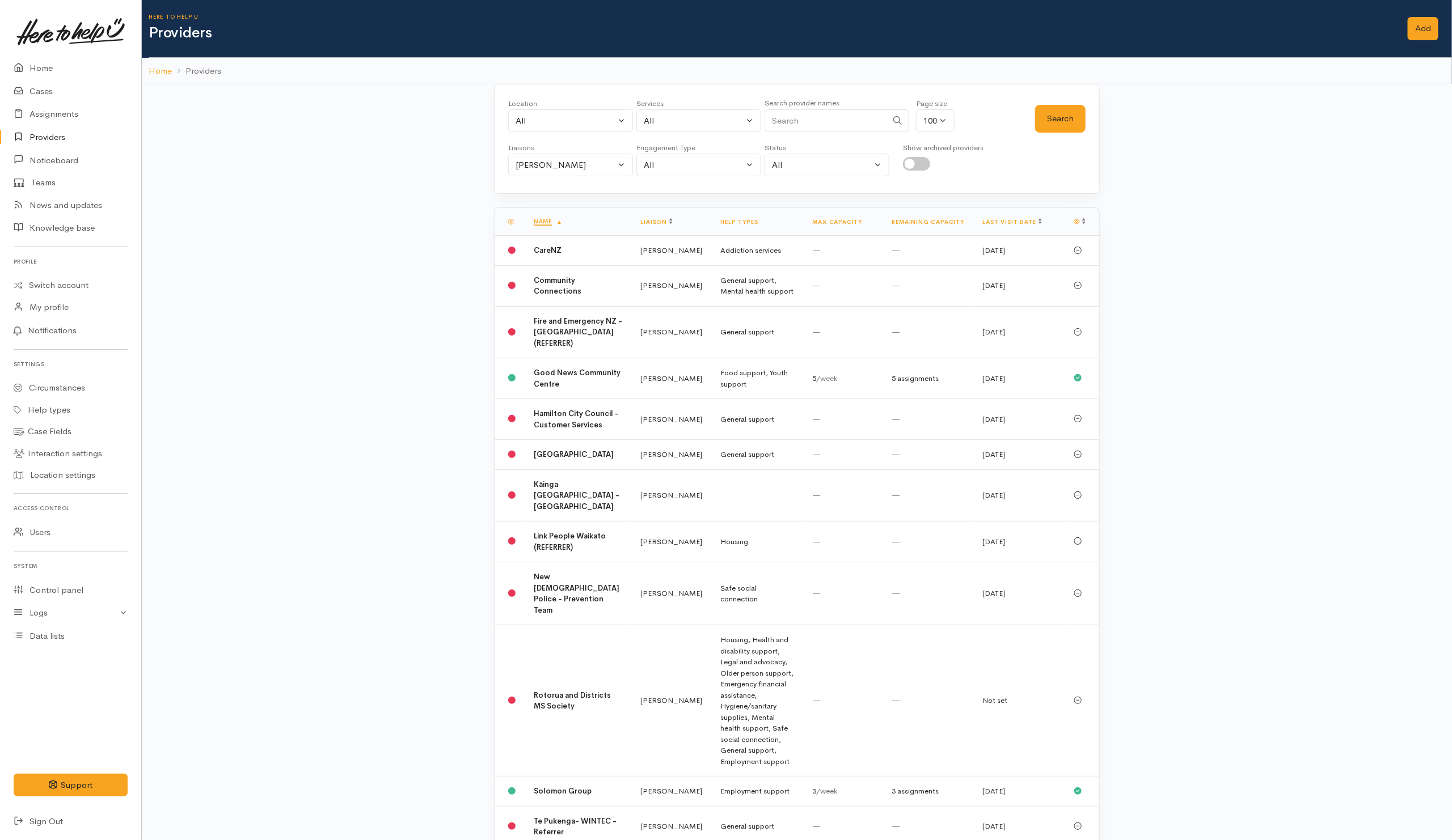
drag, startPoint x: 800, startPoint y: 125, endPoint x: 823, endPoint y: 102, distance: 32.5
click at [805, 123] on input "Search" at bounding box center [825, 121] width 122 height 23
type input "Menta"
drag, startPoint x: 606, startPoint y: 169, endPoint x: 586, endPoint y: 207, distance: 42.9
click at [606, 171] on div "[PERSON_NAME]" at bounding box center [565, 165] width 100 height 13
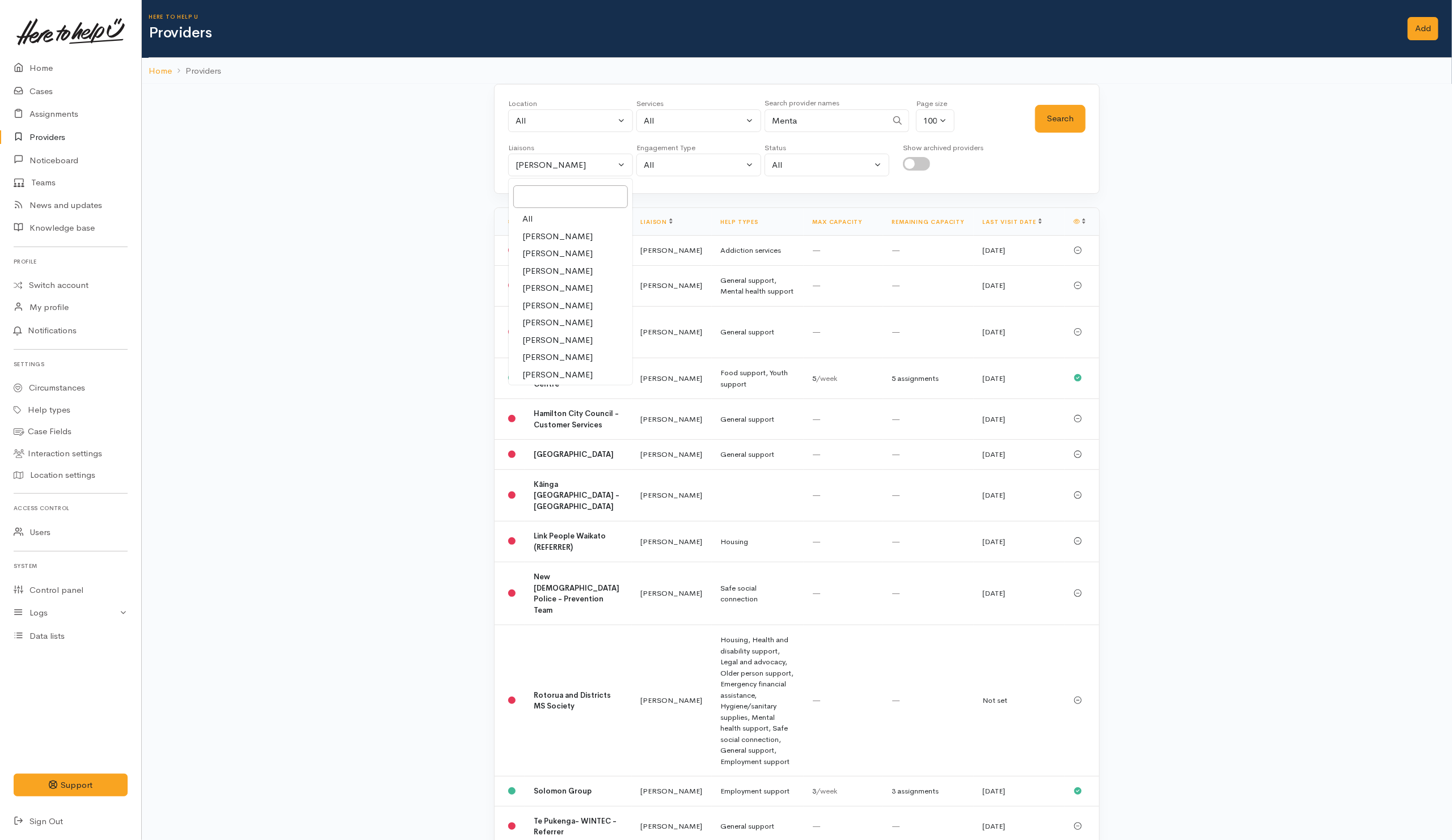
click at [546, 220] on link "All" at bounding box center [571, 219] width 124 height 18
select select "null"
click at [1084, 126] on div "Location All [GEOGRAPHIC_DATA] Eastern Bay of Plenty - other Kawerau Ōhope Ōpōt…" at bounding box center [797, 138] width 606 height 110
click at [1081, 126] on button "Search" at bounding box center [1060, 119] width 50 height 28
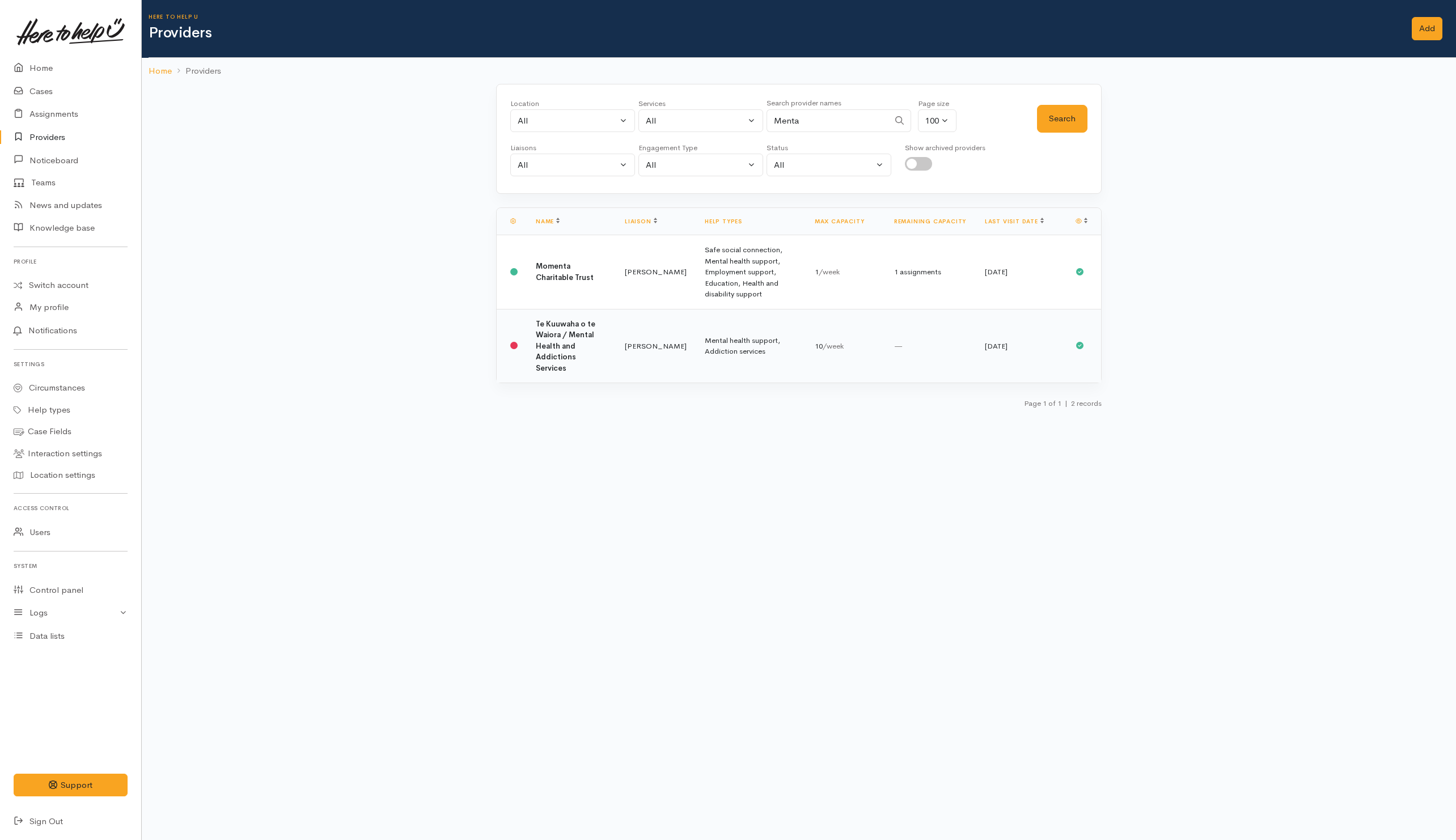
click at [598, 347] on td "Te Kuuwaha o te Waiora / Mental Health and Addictions Services" at bounding box center [571, 346] width 89 height 73
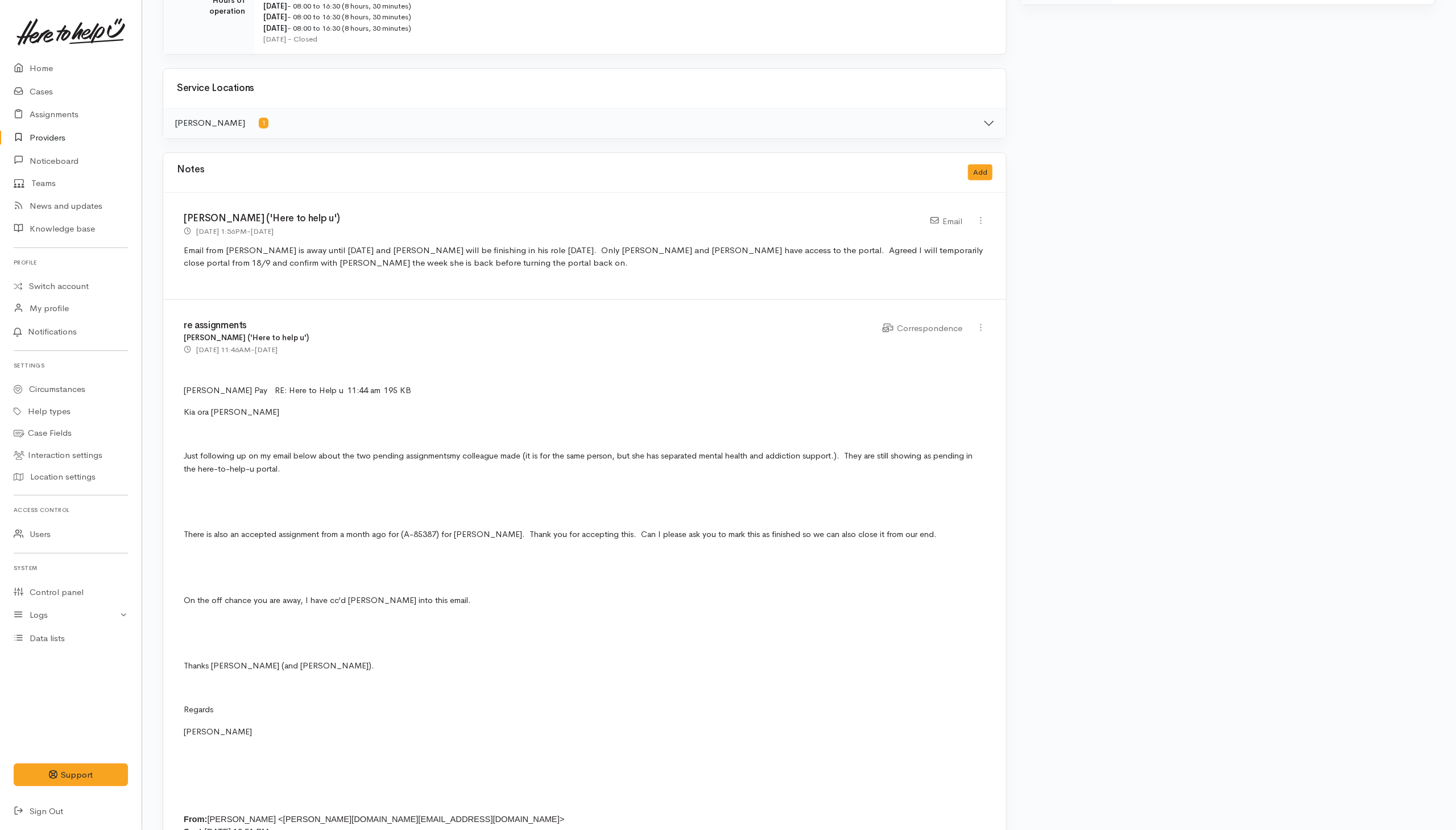
scroll to position [683, 0]
